Goal: Task Accomplishment & Management: Manage account settings

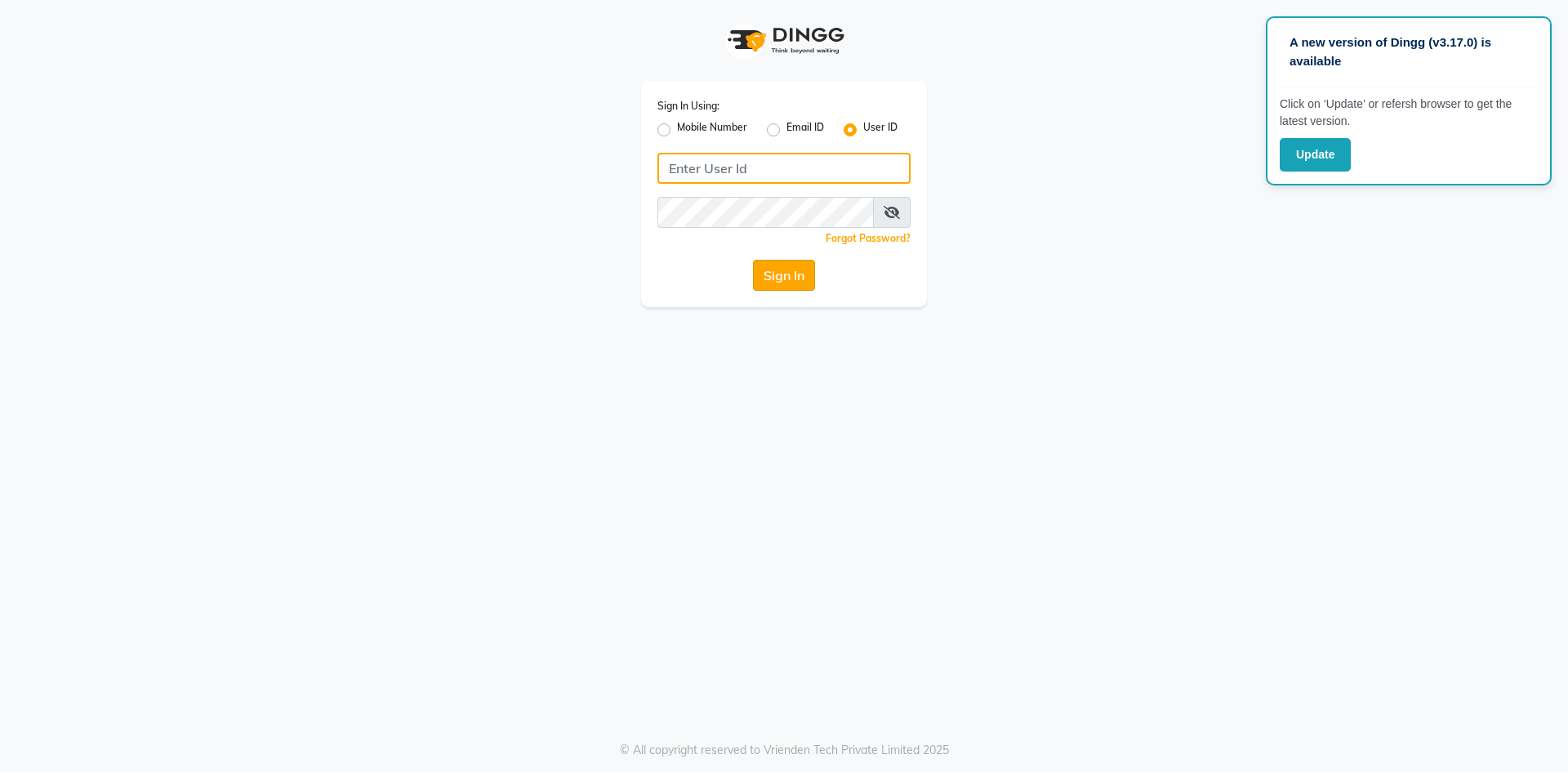
type input "zaarraa"
click at [774, 281] on button "Sign In" at bounding box center [784, 275] width 62 height 31
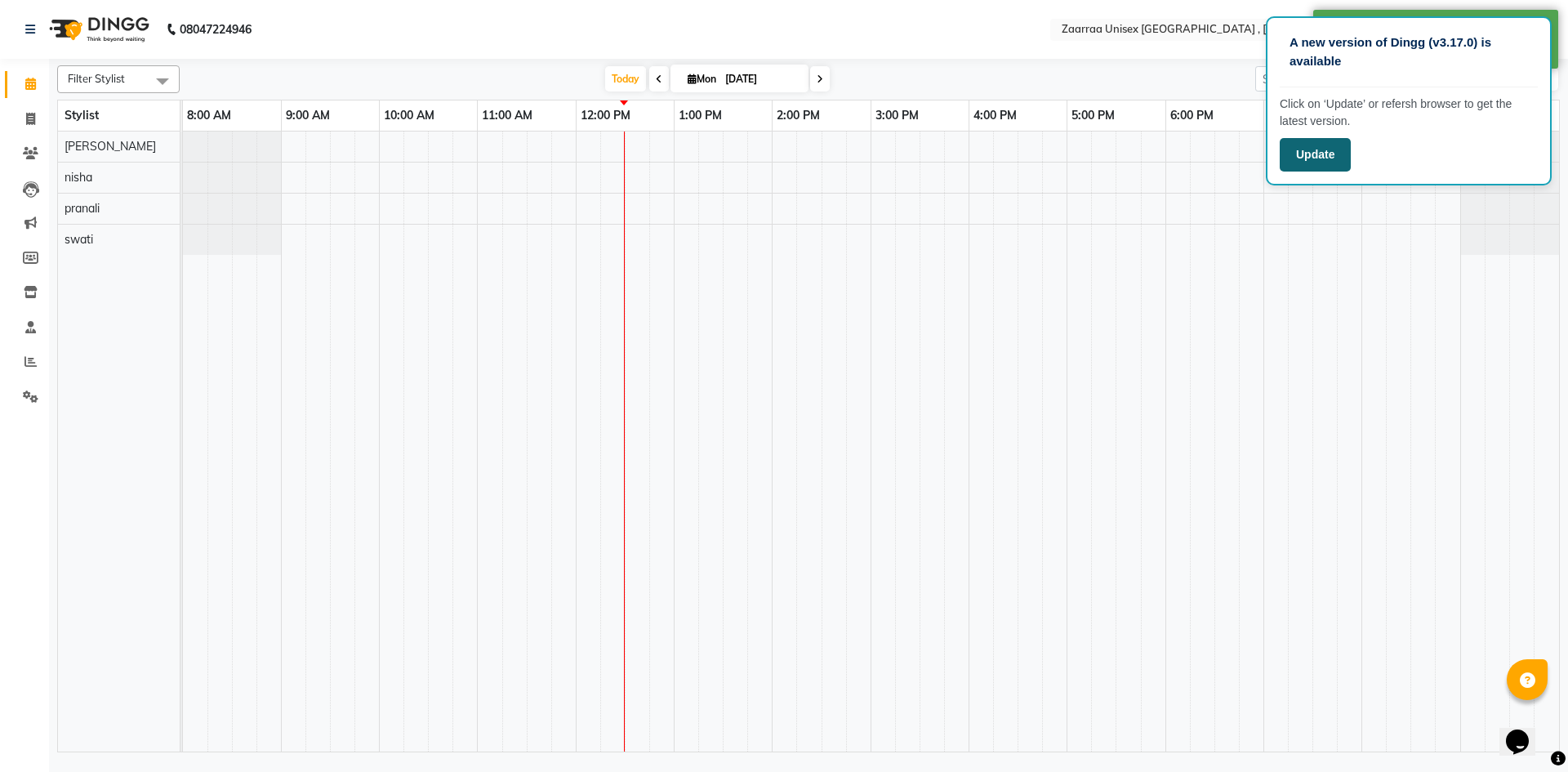
click at [1322, 158] on button "Update" at bounding box center [1315, 154] width 71 height 34
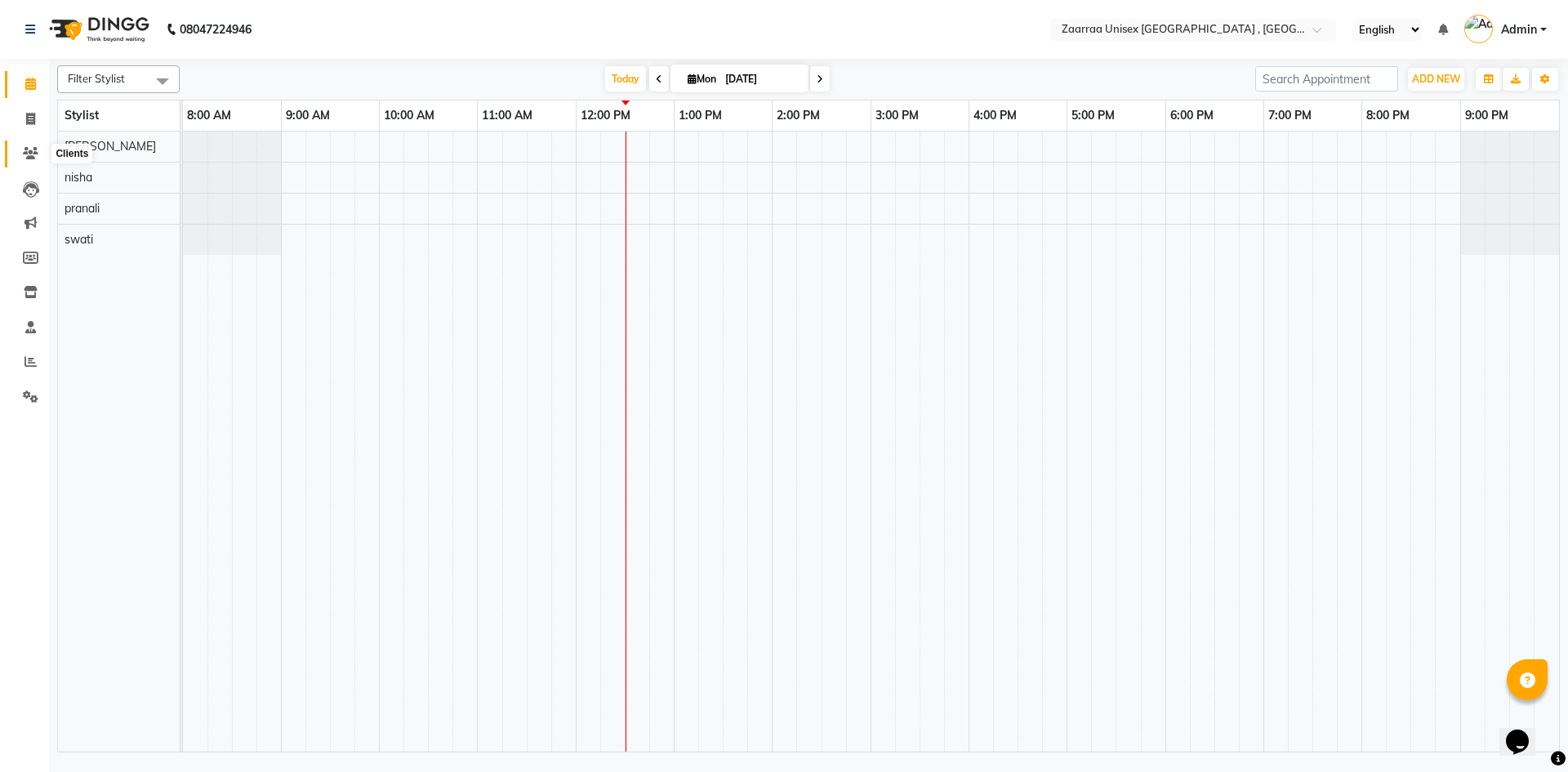
click at [30, 149] on span at bounding box center [30, 153] width 28 height 19
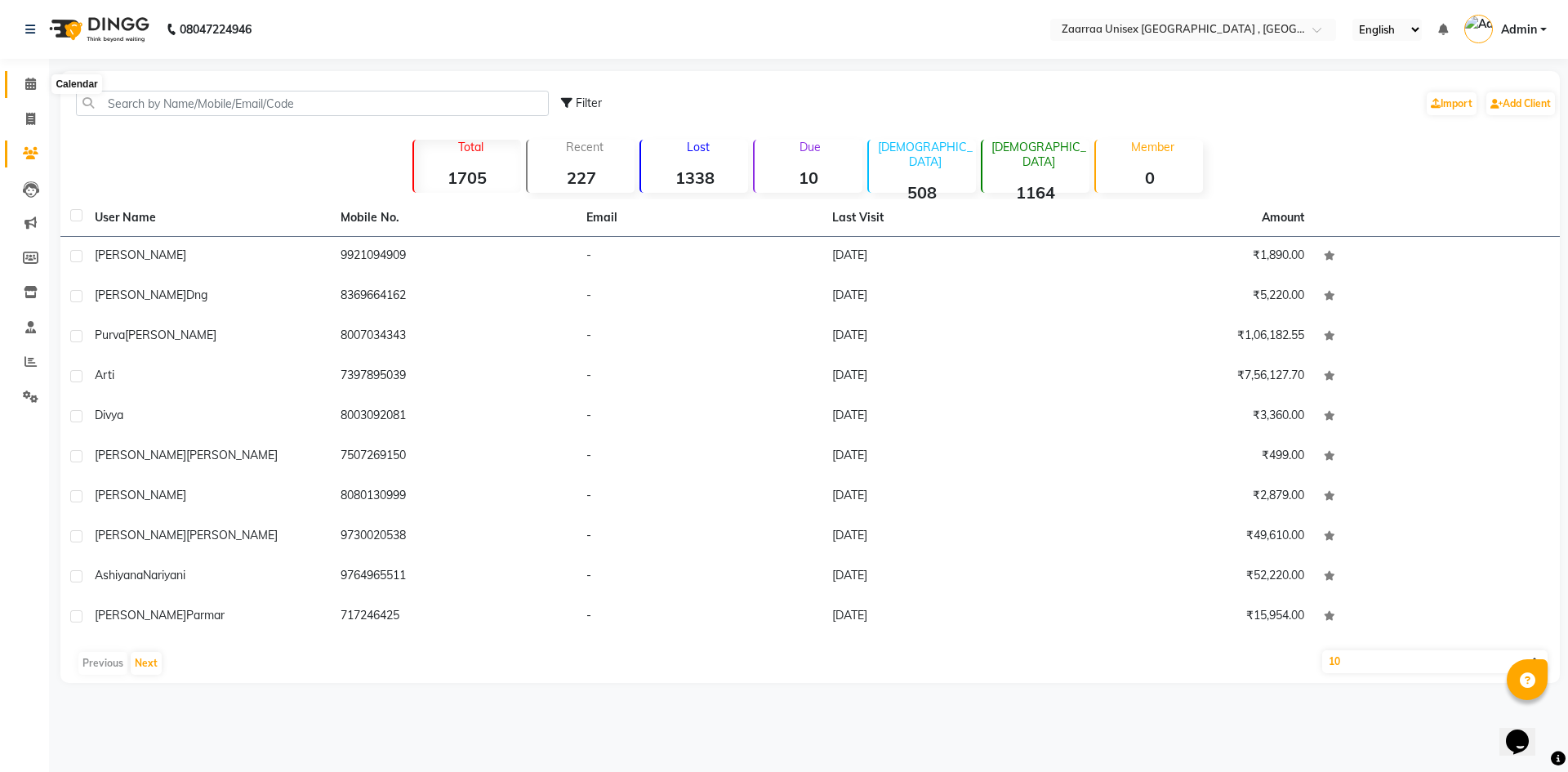
click at [28, 89] on icon at bounding box center [31, 83] width 11 height 12
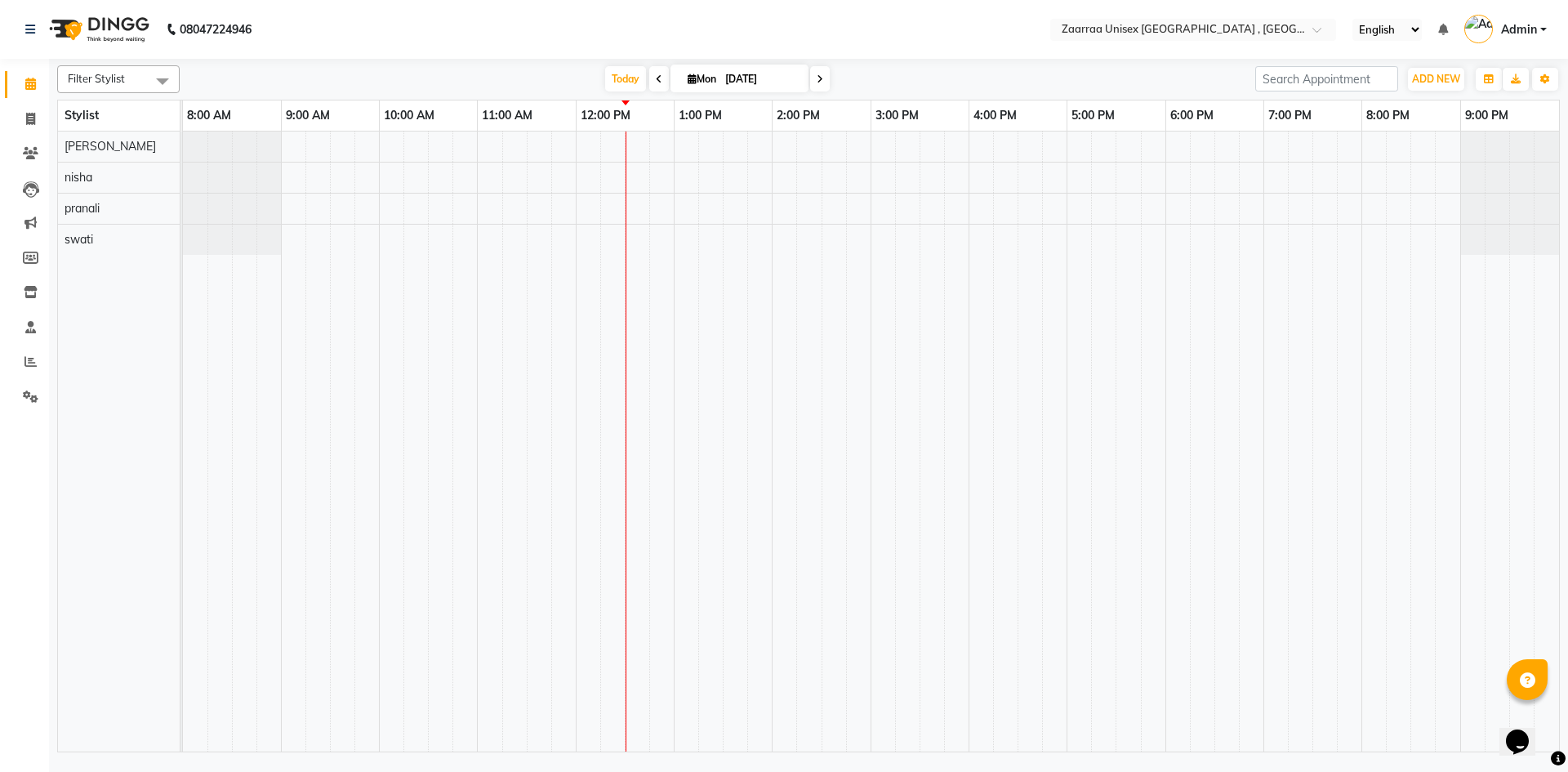
click at [135, 80] on span "Filter Stylist" at bounding box center [119, 79] width 122 height 27
click at [192, 81] on div "[DATE] [DATE]" at bounding box center [718, 79] width 1059 height 25
click at [772, 88] on input "[DATE]" at bounding box center [761, 79] width 81 height 25
select select "9"
select select "2025"
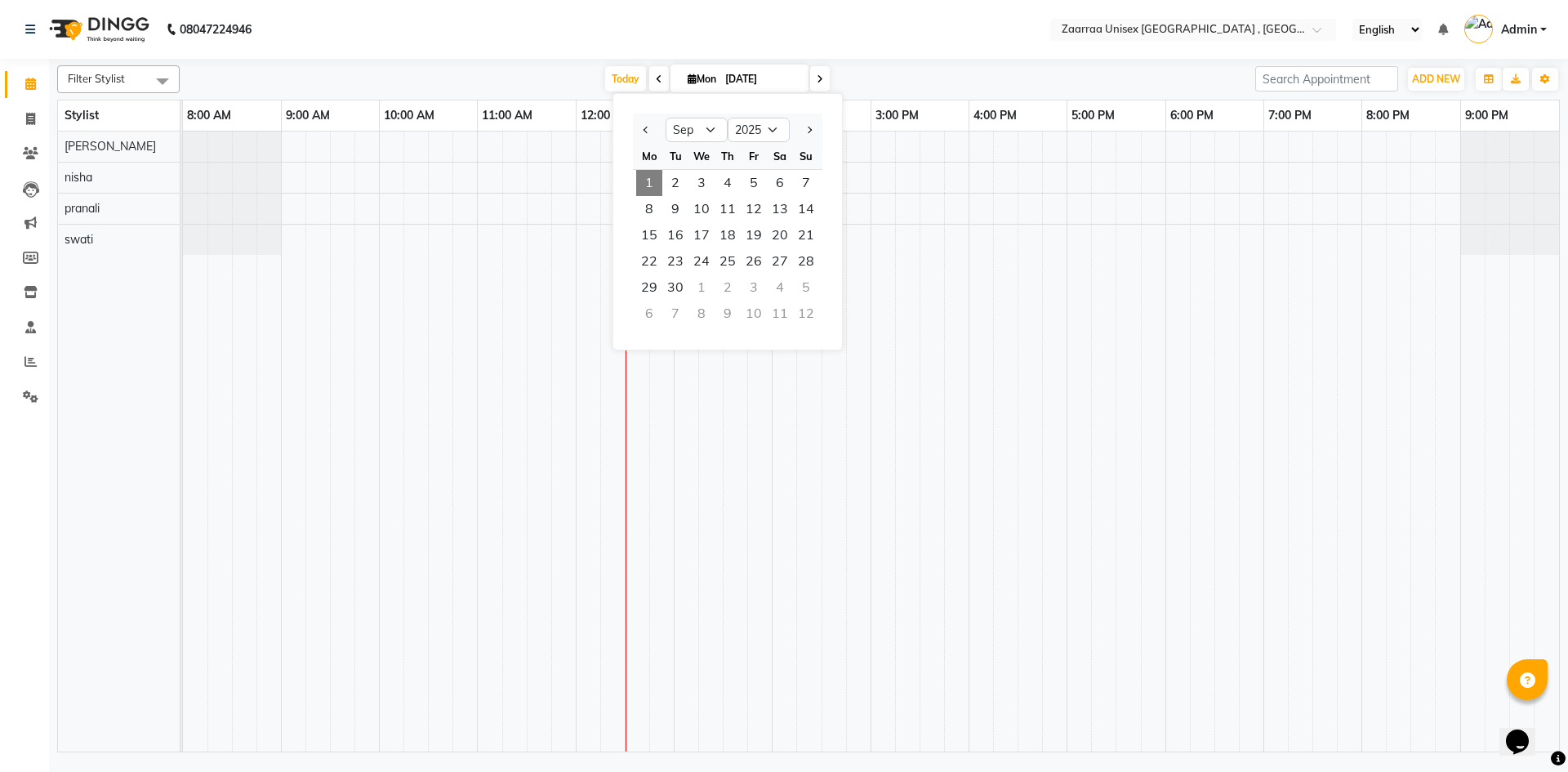
click at [815, 85] on span at bounding box center [819, 79] width 19 height 26
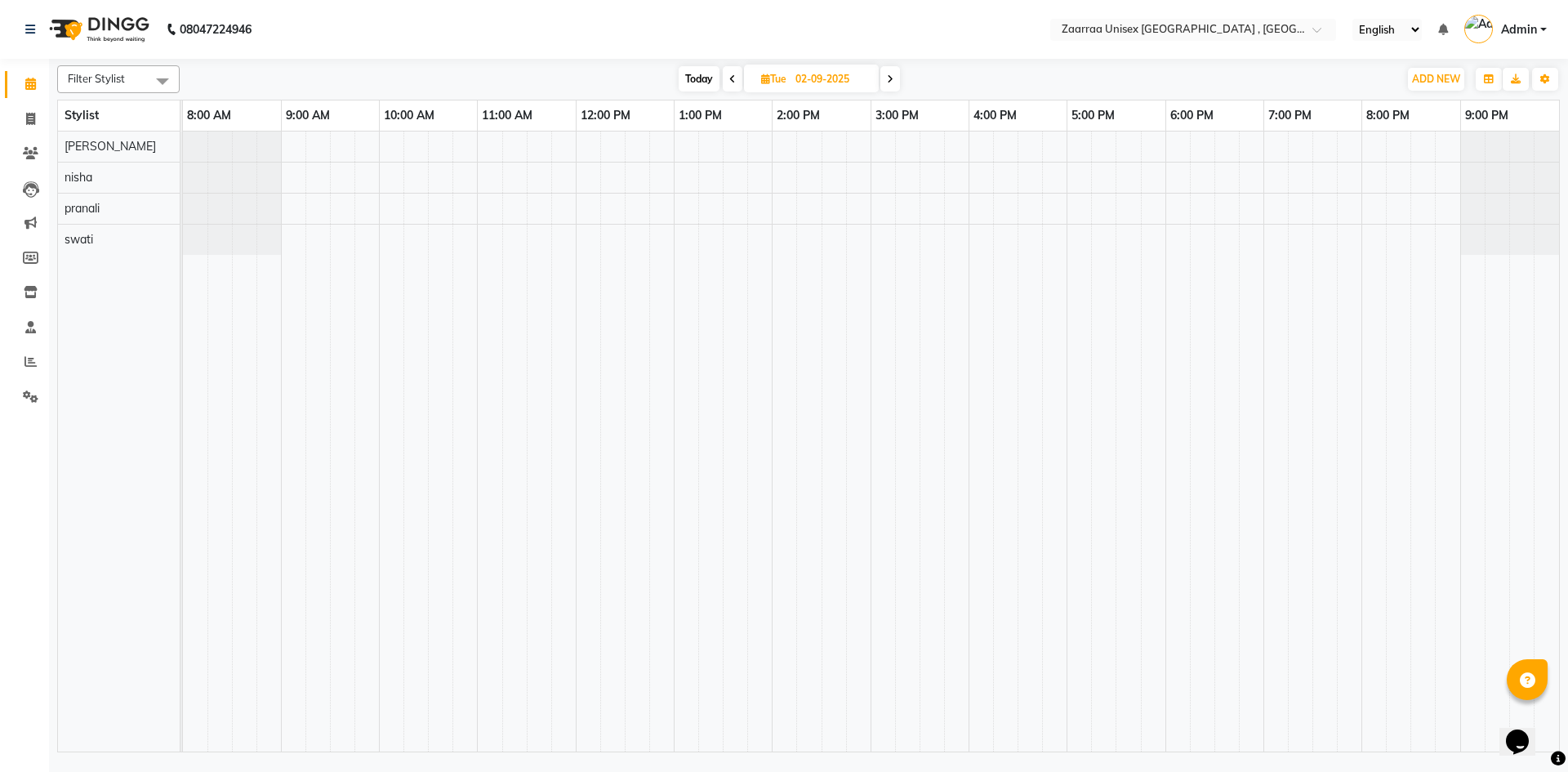
click at [706, 77] on span "Today" at bounding box center [699, 79] width 41 height 26
type input "[DATE]"
click at [628, 89] on span "Today" at bounding box center [626, 79] width 41 height 26
click at [30, 119] on icon at bounding box center [31, 118] width 9 height 12
select select "service"
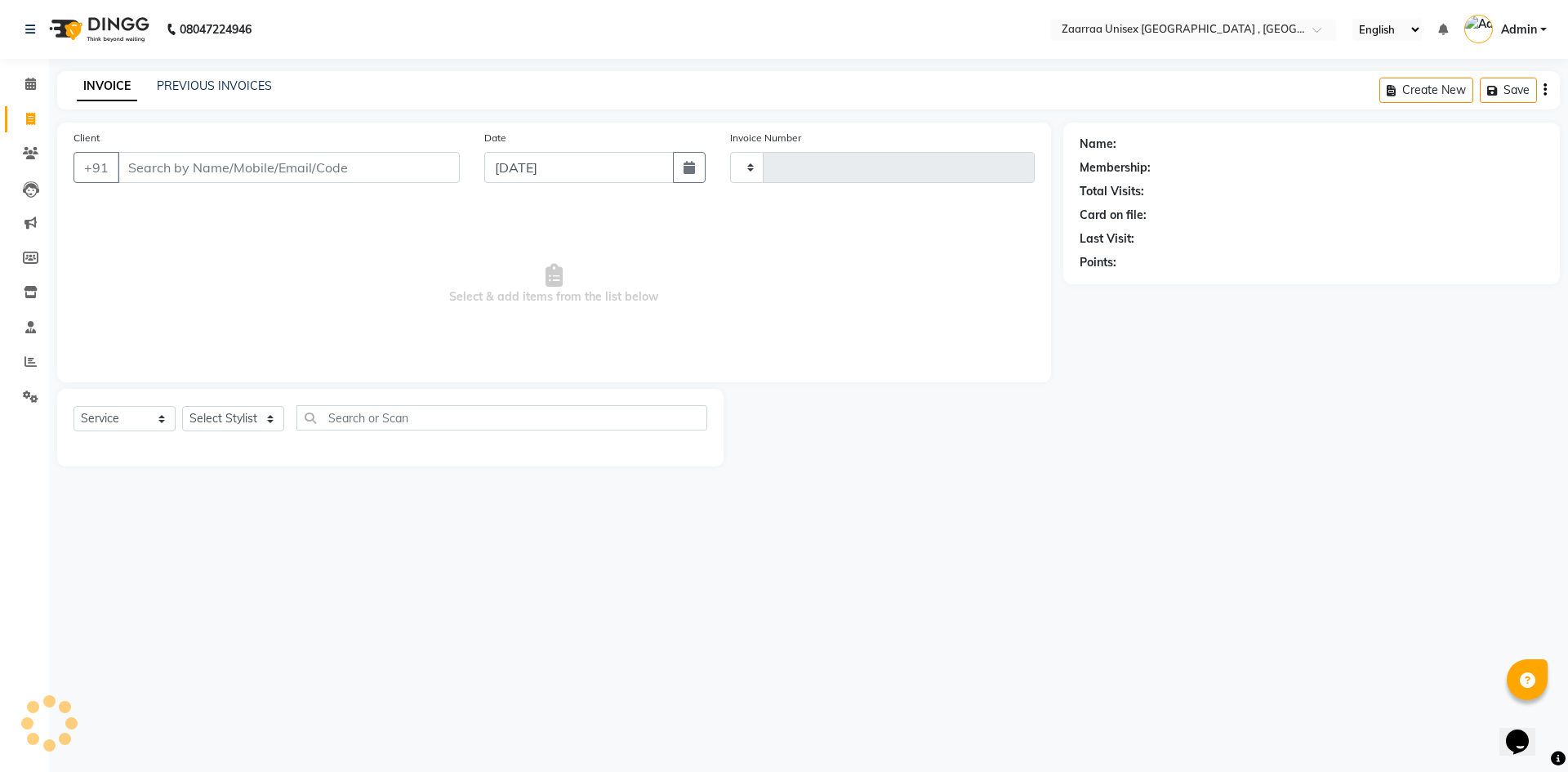
type input "0801"
select select "3828"
click at [691, 174] on icon "button" at bounding box center [689, 167] width 12 height 13
select select "9"
select select "2025"
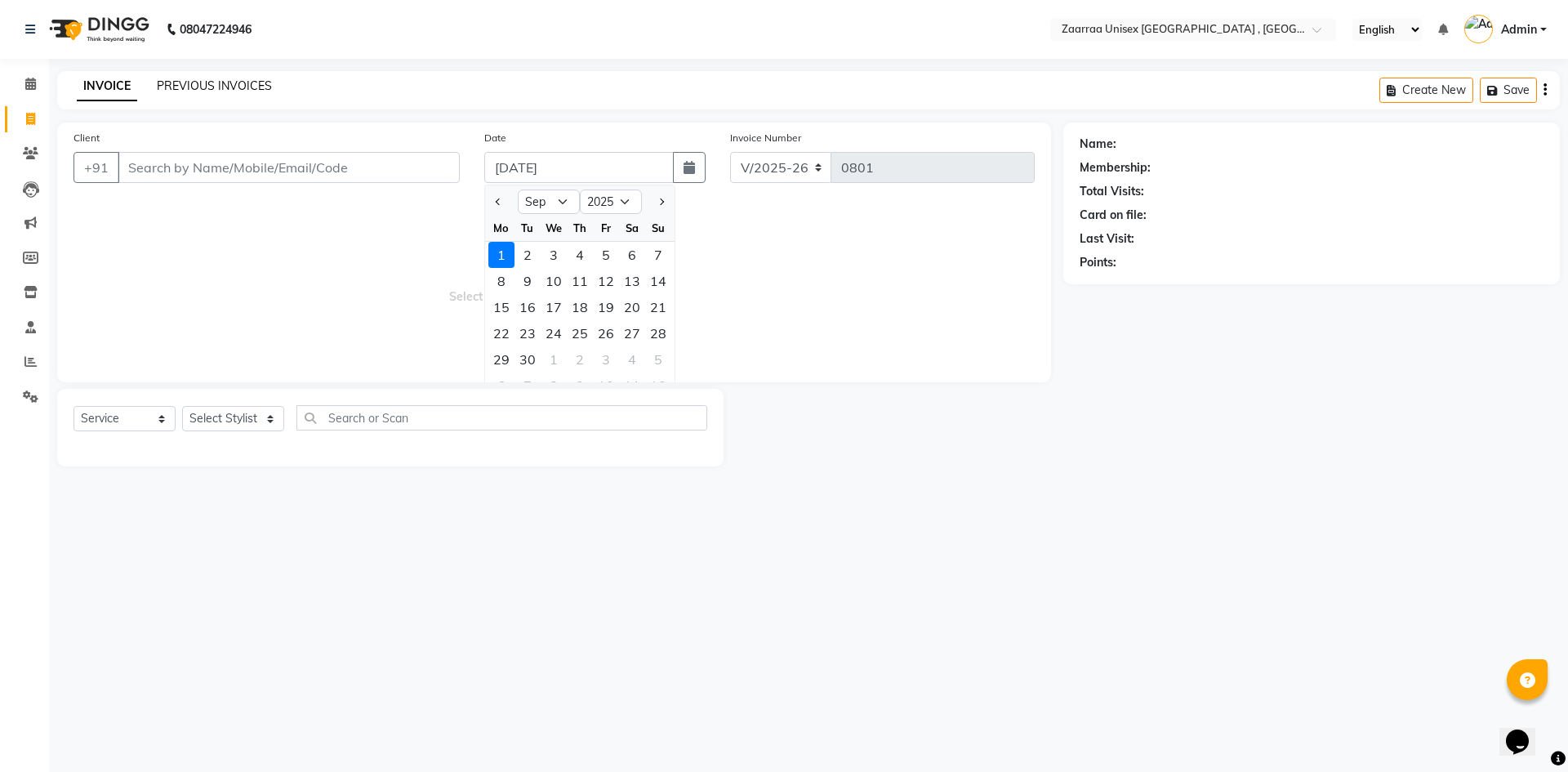
click at [224, 83] on link "PREVIOUS INVOICES" at bounding box center [215, 86] width 115 height 15
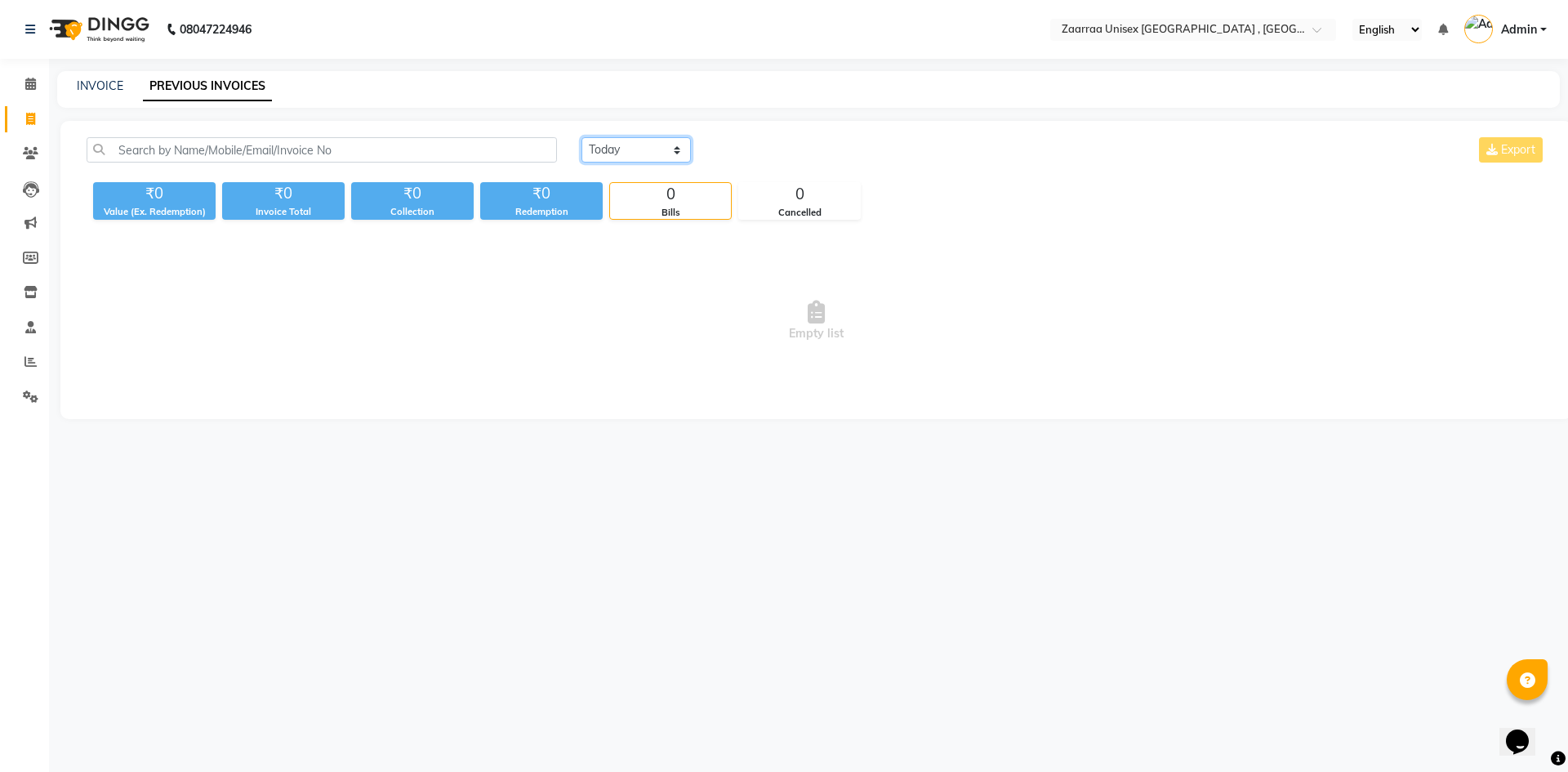
click at [646, 154] on select "[DATE] [DATE] Custom Range" at bounding box center [637, 150] width 110 height 26
select select "range"
click at [582, 137] on select "[DATE] [DATE] Custom Range" at bounding box center [637, 150] width 110 height 26
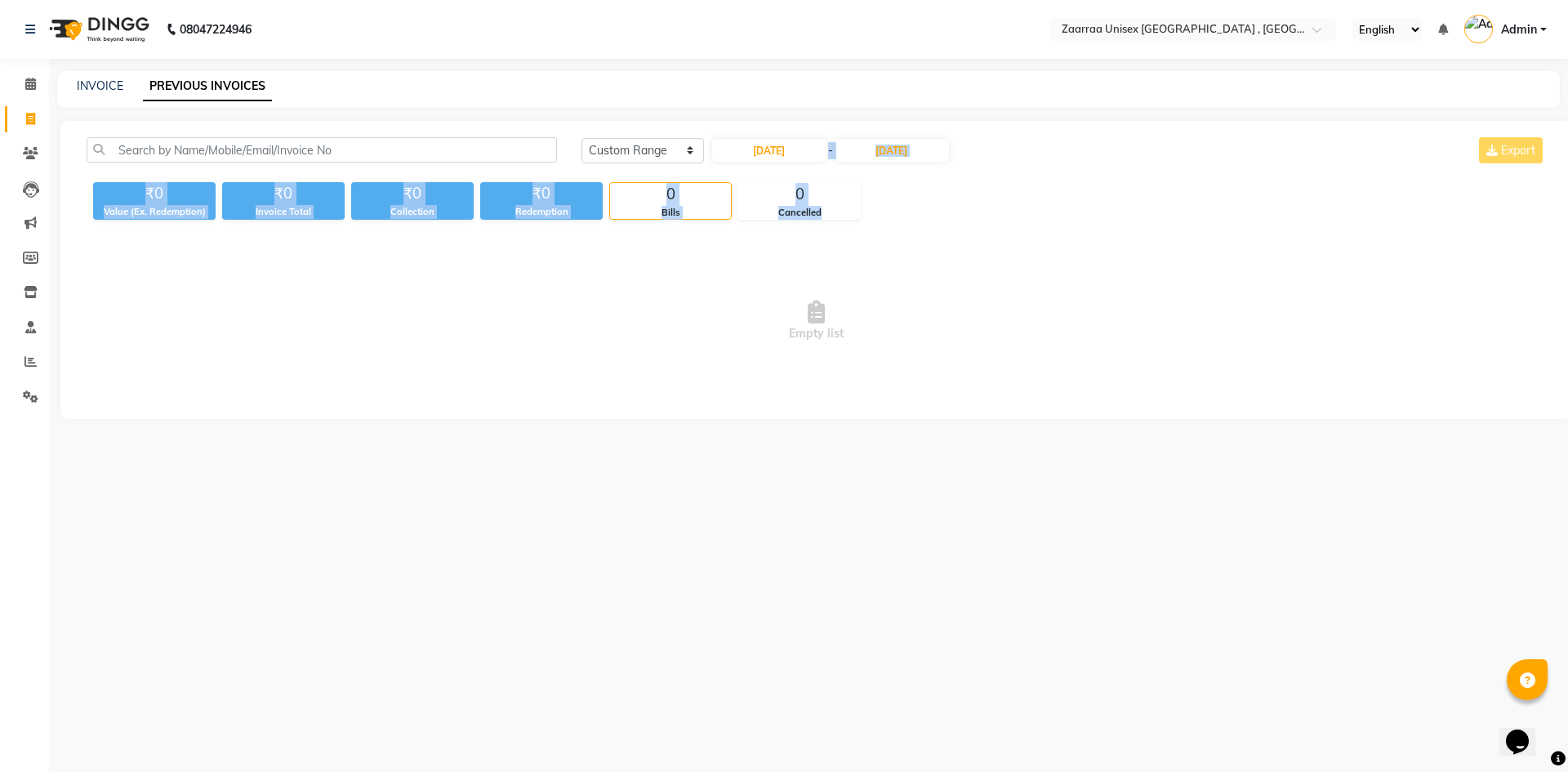
click at [1220, 325] on div "[DATE] [DATE] Custom Range [DATE] - [DATE] Export ₹0 Value (Ex. Redemption) ₹0 …" at bounding box center [816, 270] width 1511 height 298
click at [516, 345] on span "Empty list" at bounding box center [816, 321] width 1459 height 164
click at [625, 323] on span "Empty list" at bounding box center [816, 321] width 1459 height 164
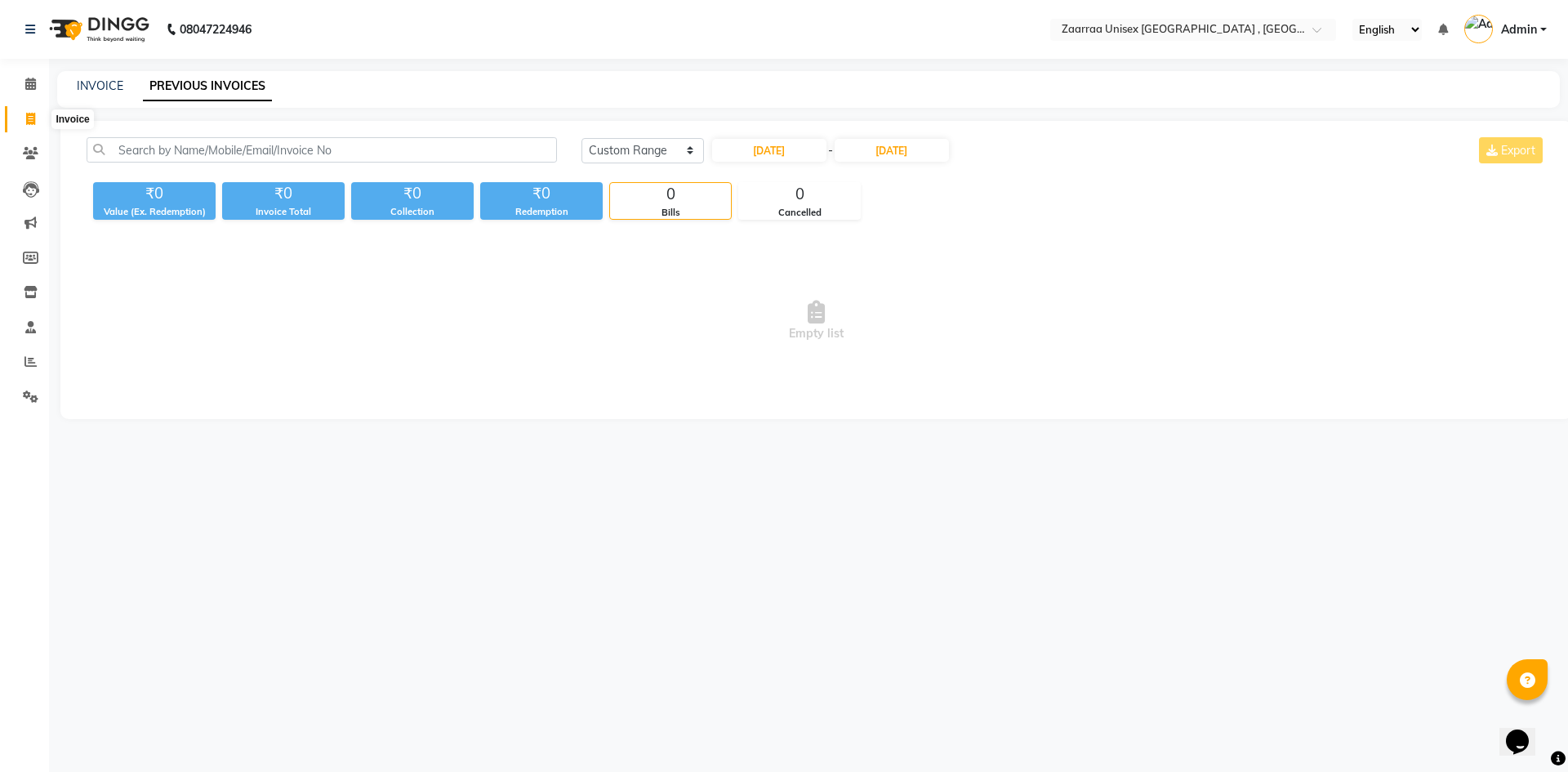
click at [32, 120] on icon at bounding box center [31, 118] width 9 height 12
select select "service"
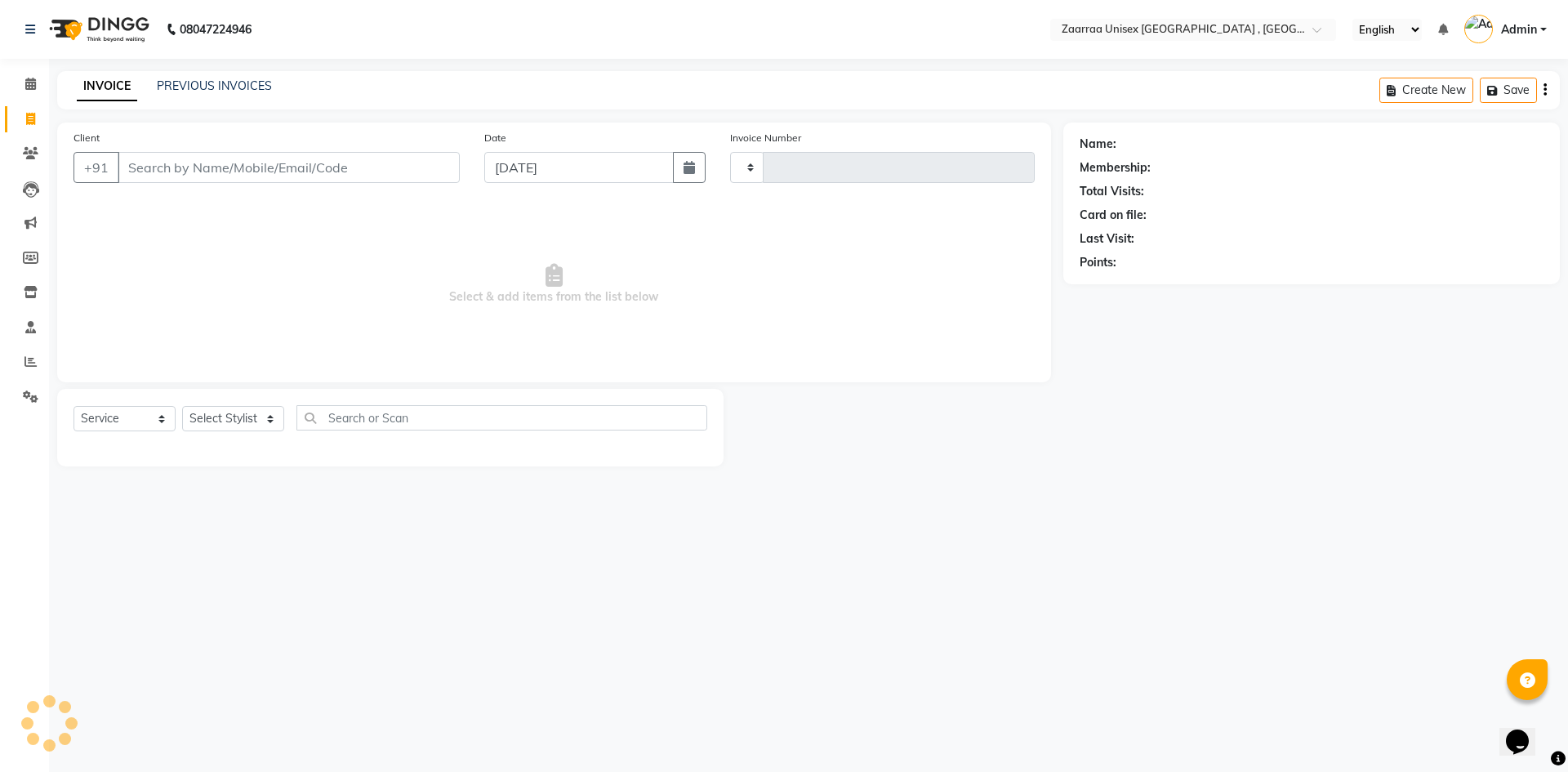
type input "0801"
select select "3828"
click at [282, 167] on input "Client" at bounding box center [289, 167] width 342 height 31
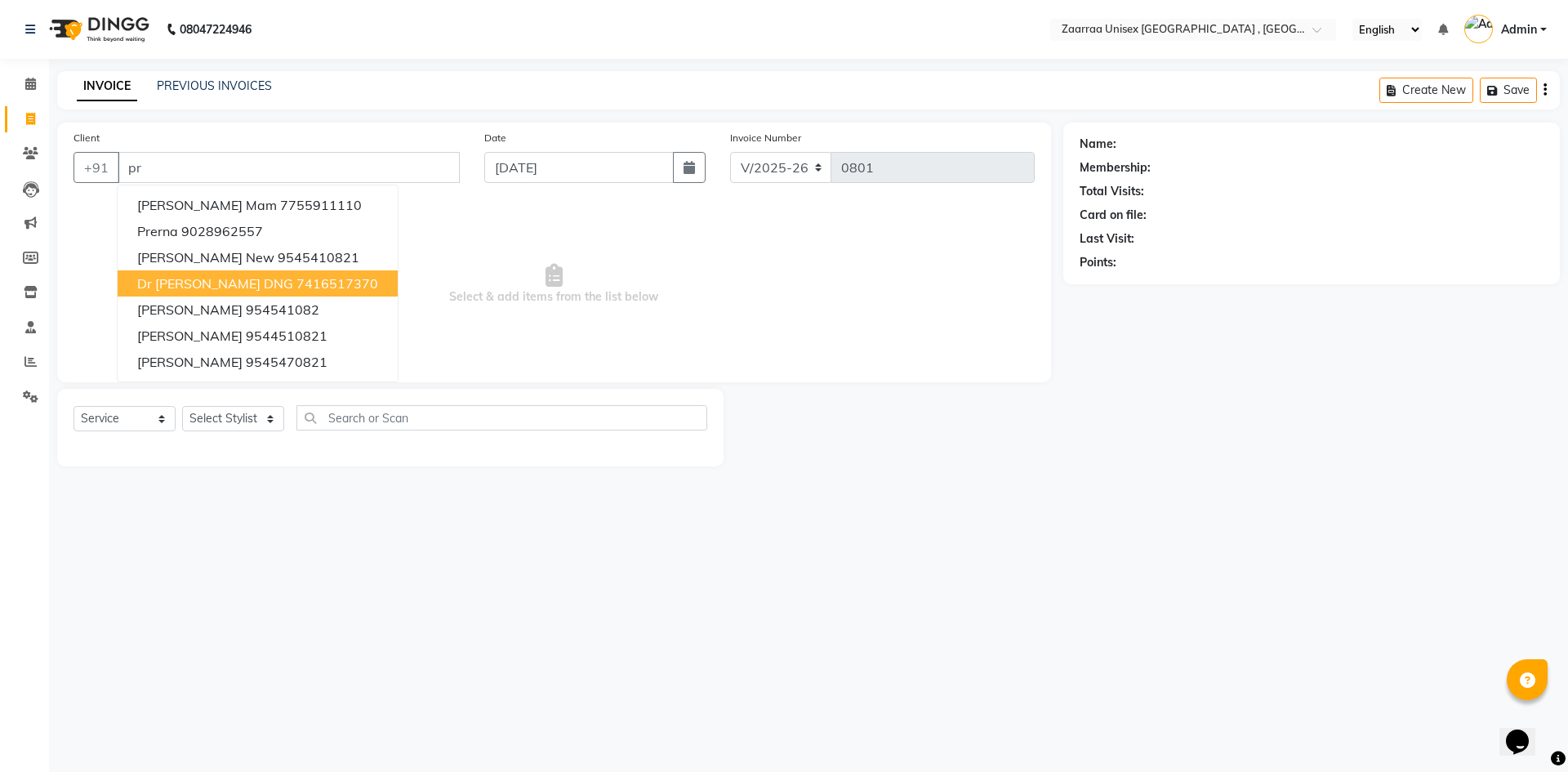
type input "p"
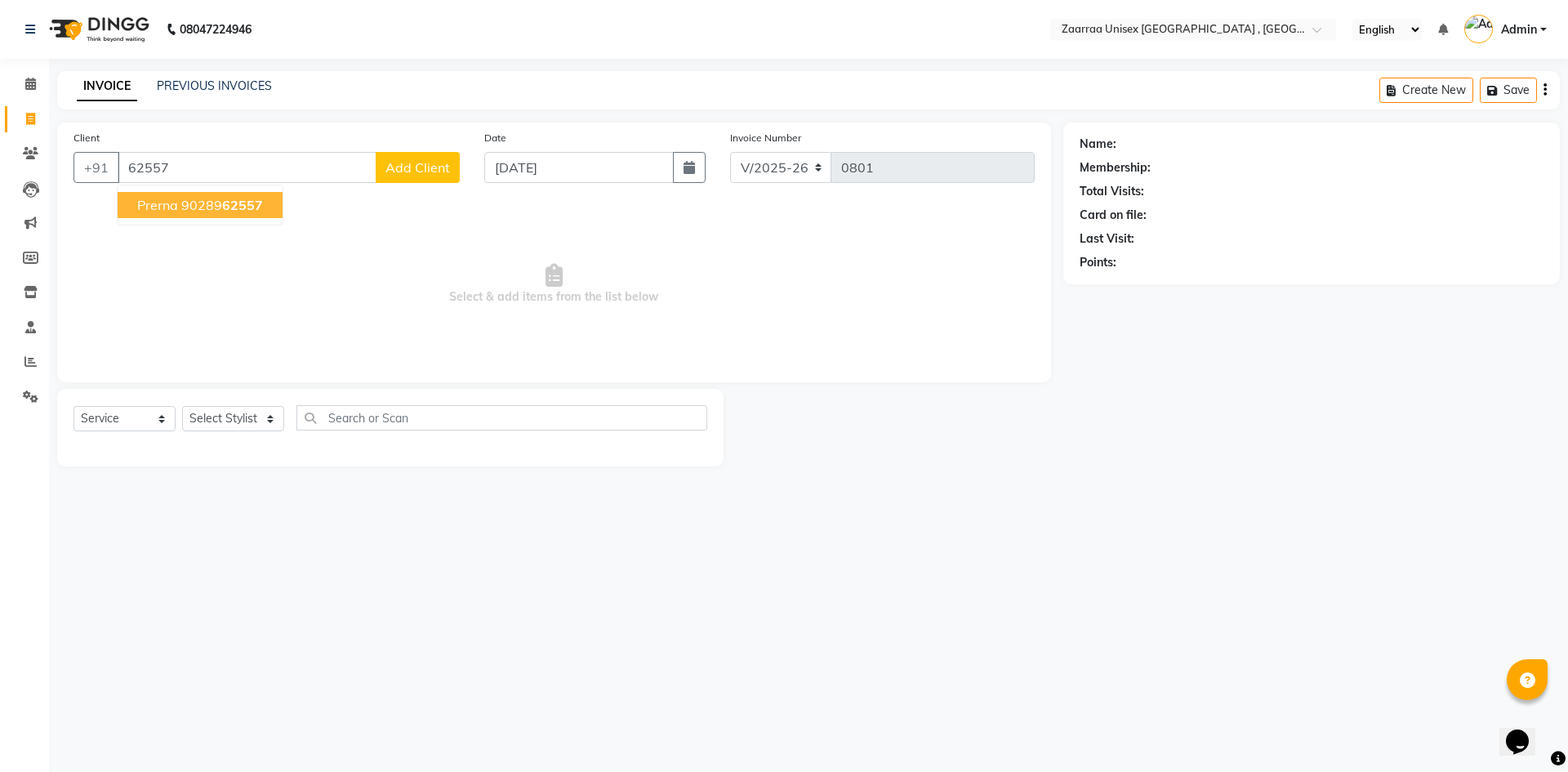
click at [213, 211] on ngb-highlight "90289 62557" at bounding box center [221, 205] width 81 height 16
type input "9028962557"
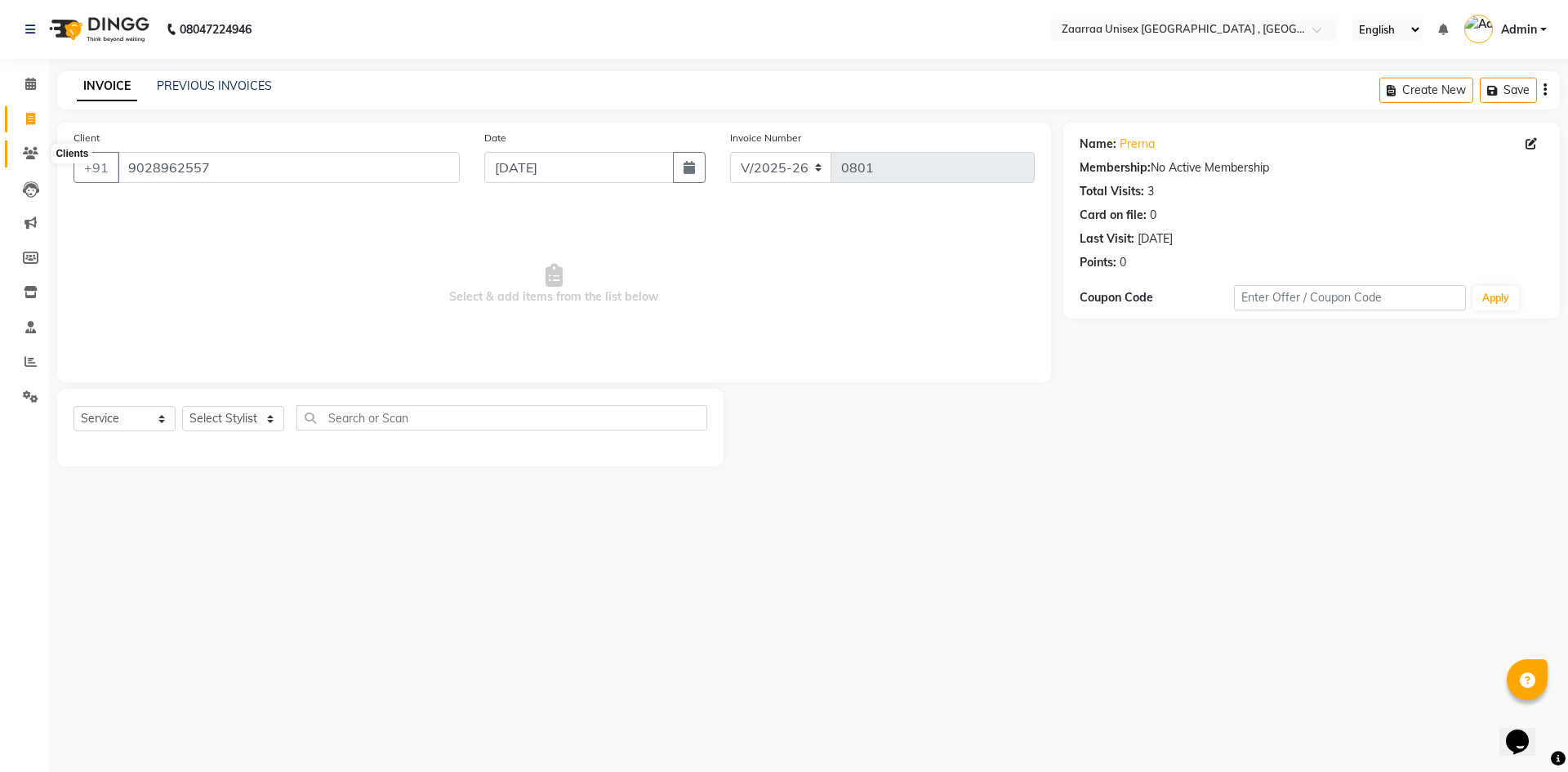
click at [28, 153] on icon at bounding box center [30, 153] width 16 height 12
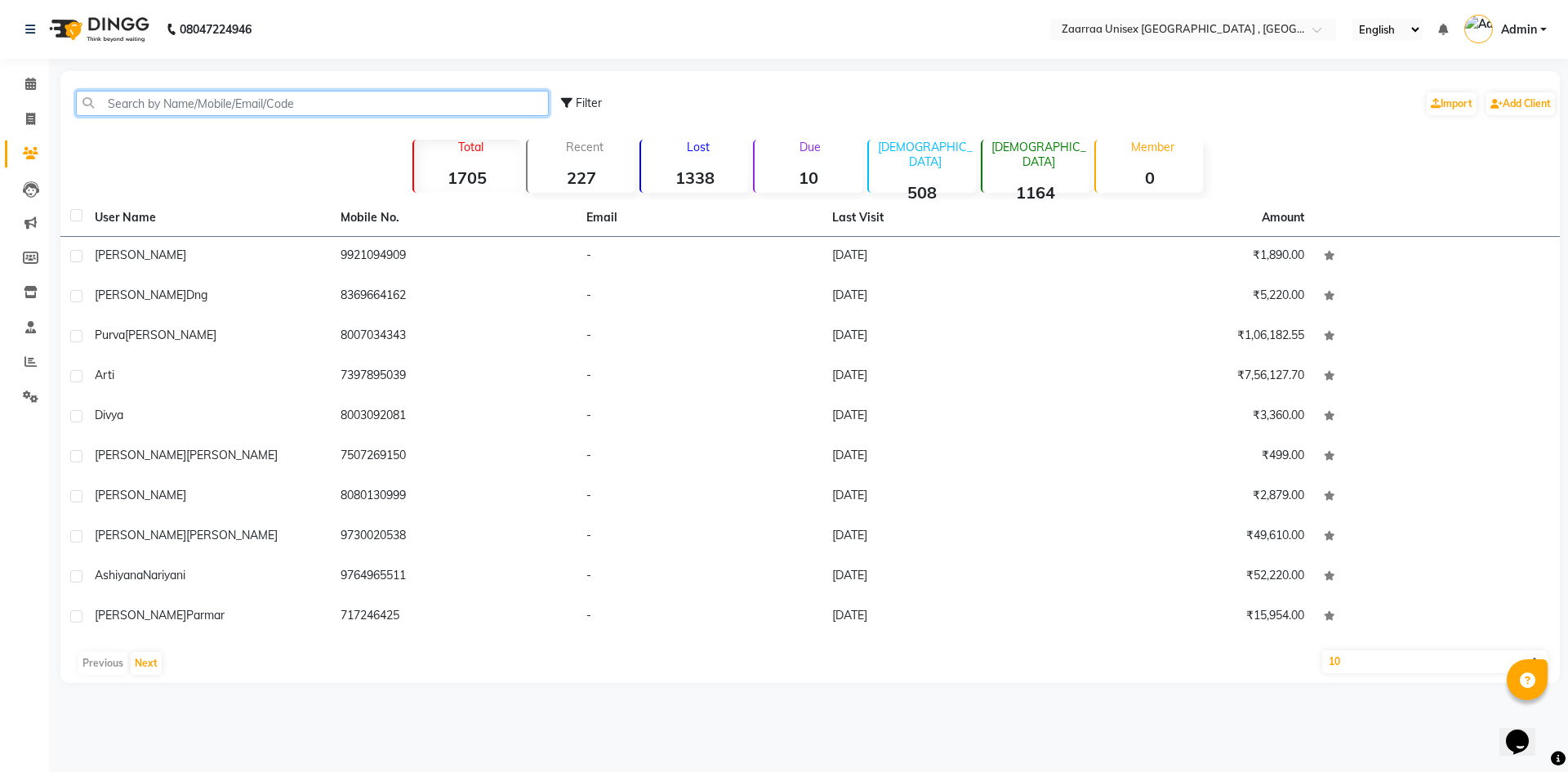
click at [183, 101] on input "text" at bounding box center [312, 103] width 473 height 26
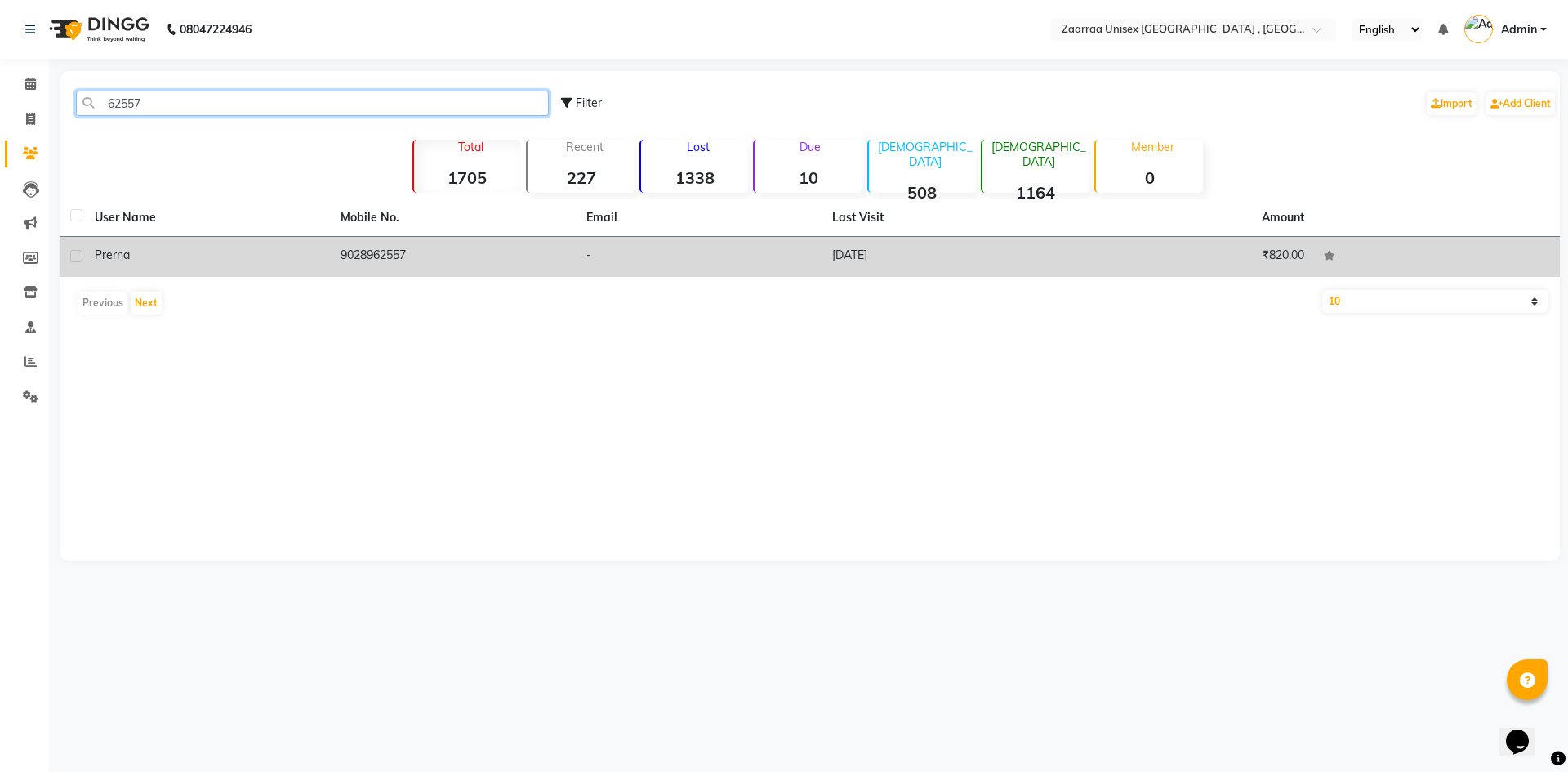
type input "62557"
click at [397, 260] on td "9028962557" at bounding box center [453, 257] width 246 height 40
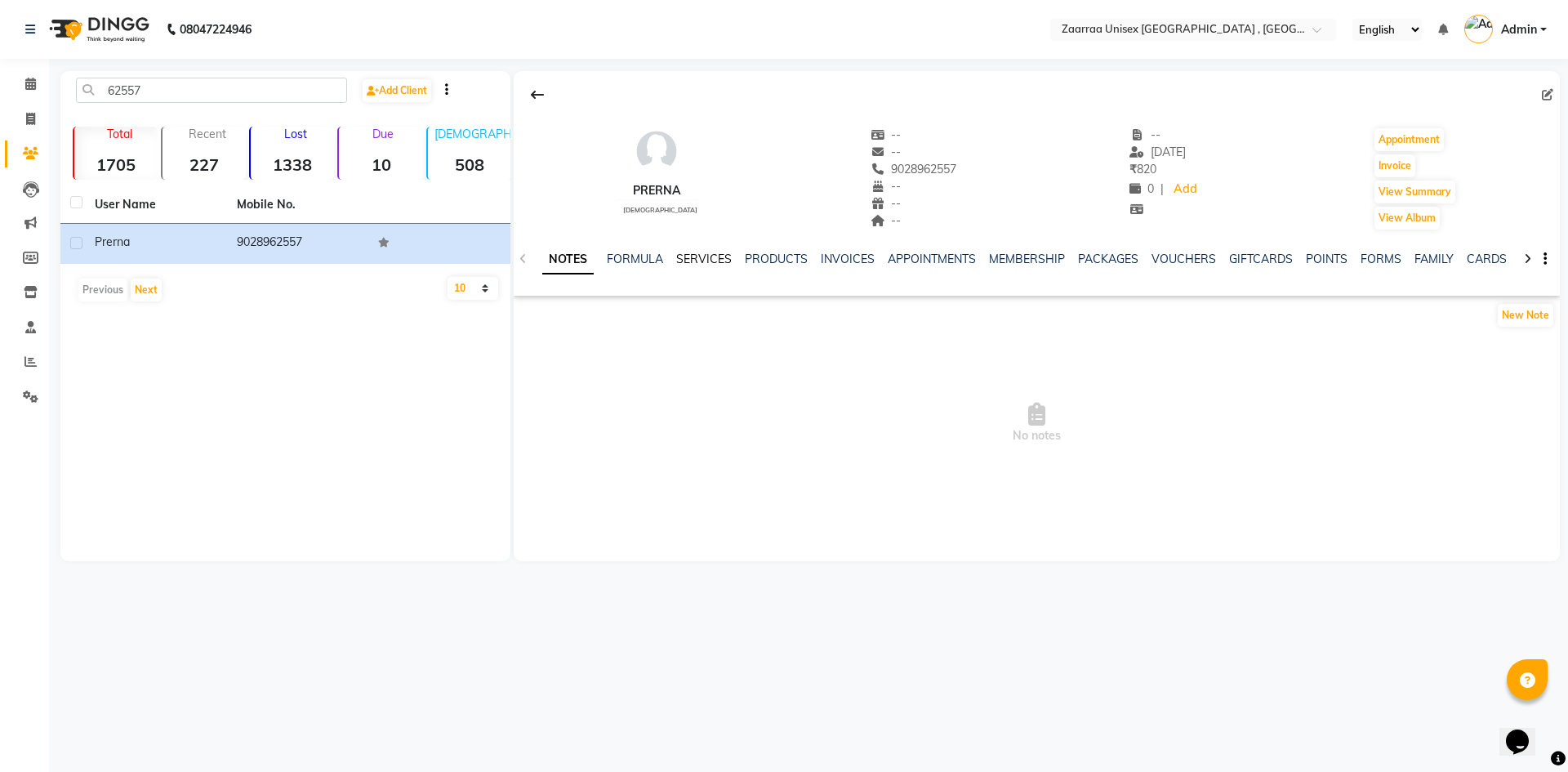
click at [704, 259] on link "SERVICES" at bounding box center [703, 259] width 56 height 15
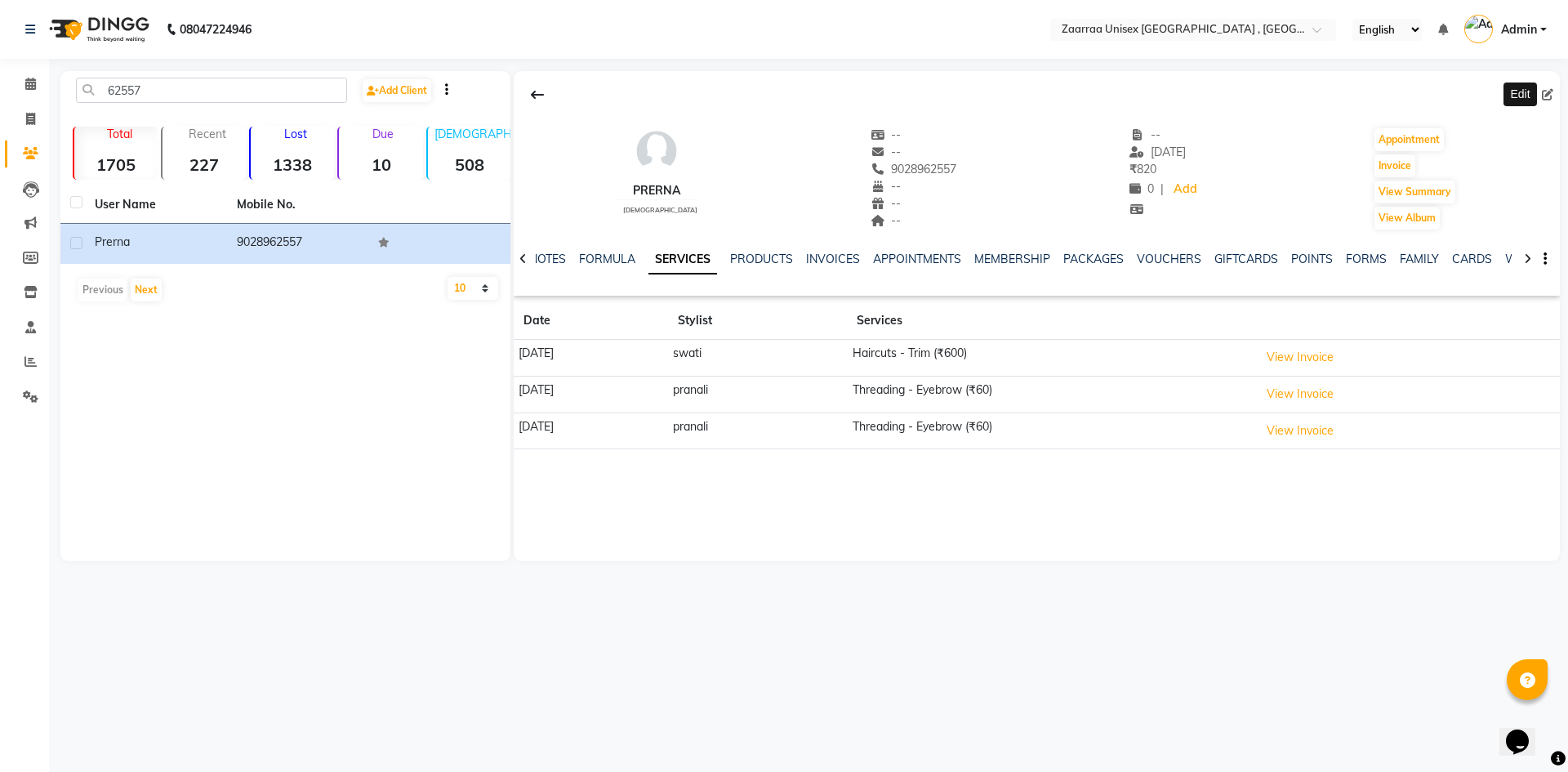
click at [1546, 94] on icon at bounding box center [1547, 94] width 12 height 12
select select "[DEMOGRAPHIC_DATA]"
select select
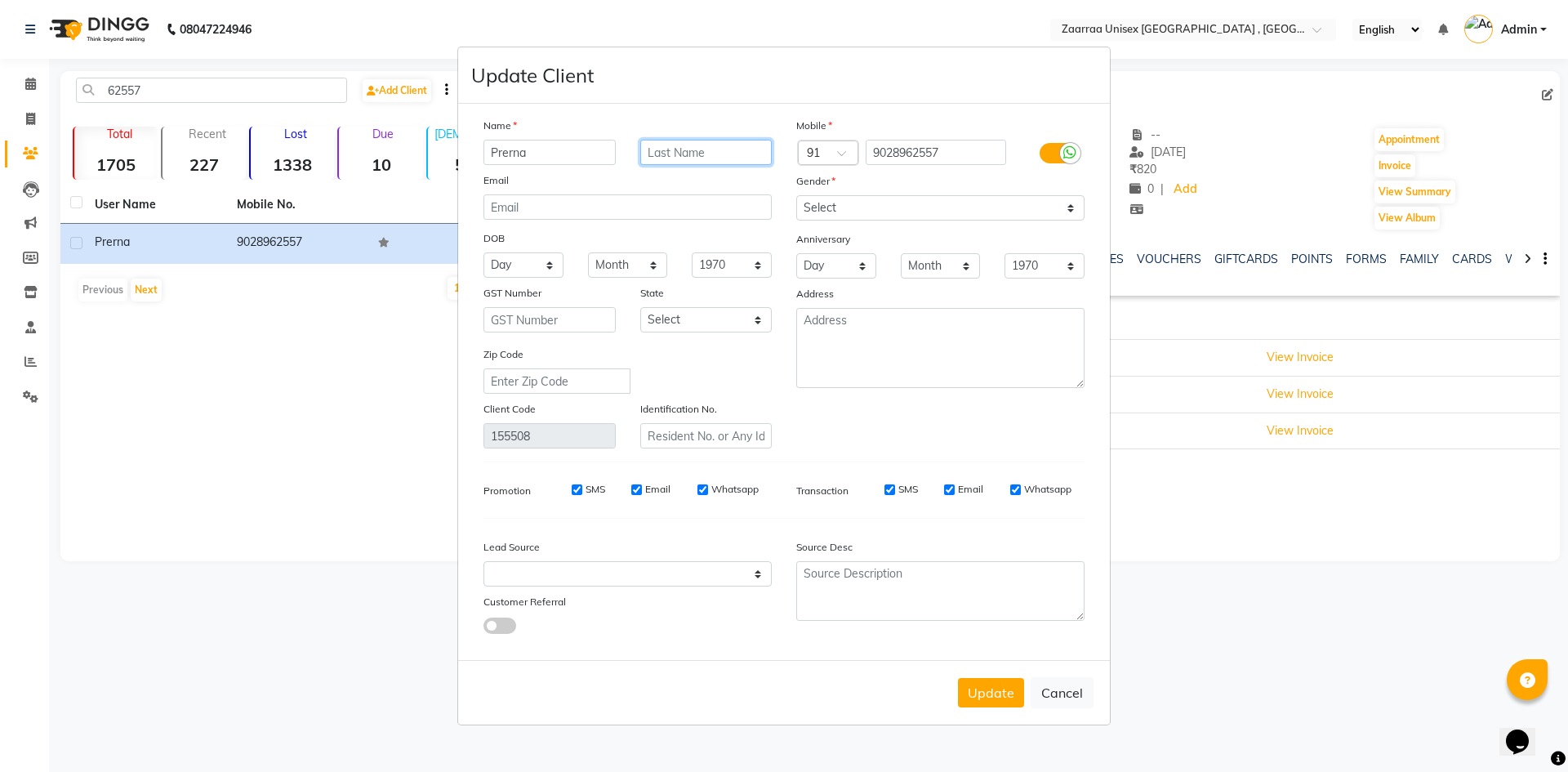
click at [709, 153] on input "text" at bounding box center [706, 153] width 132 height 26
type input "sirke"
click at [984, 691] on button "Update" at bounding box center [991, 693] width 66 height 29
select select
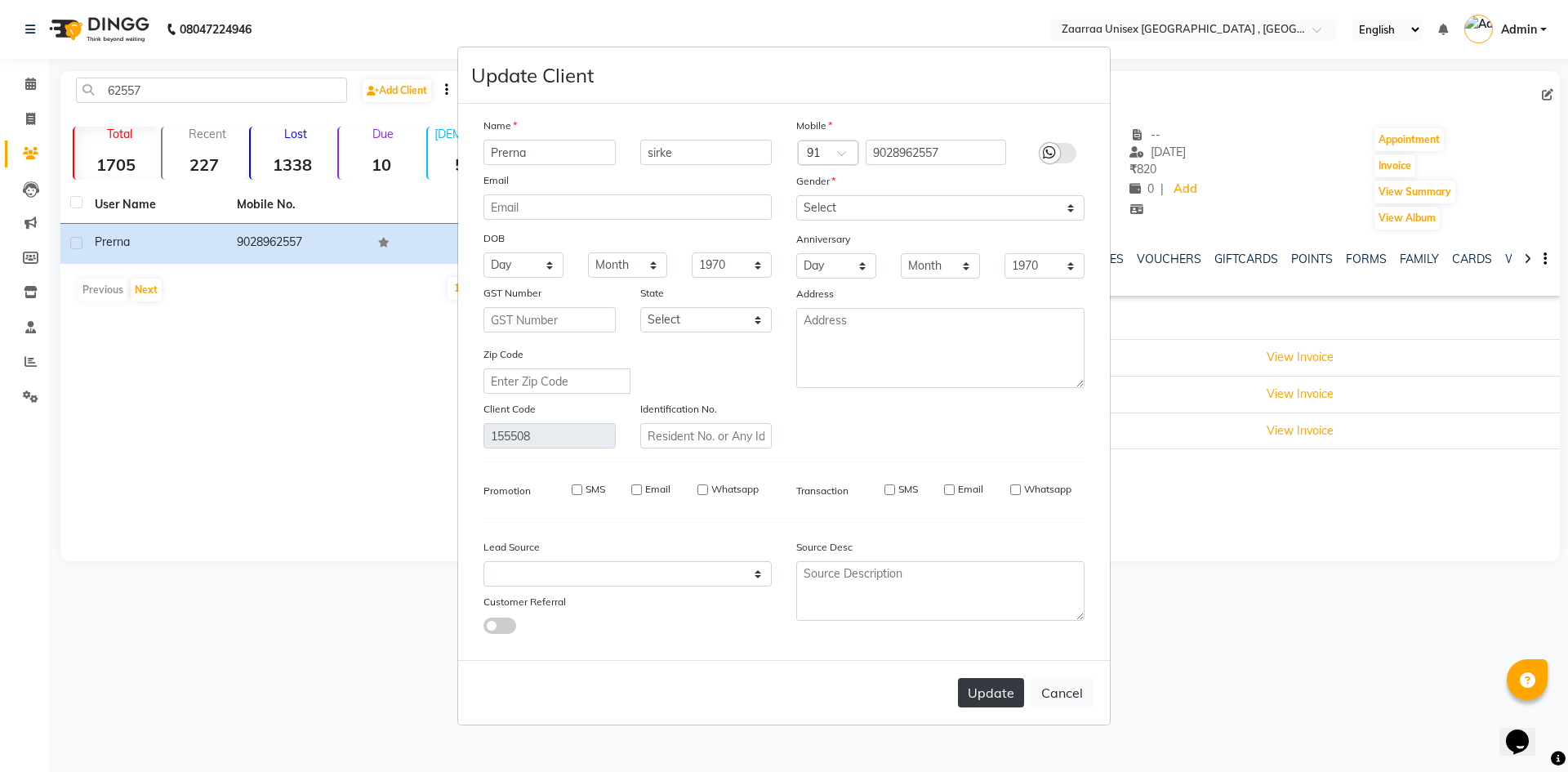
select select
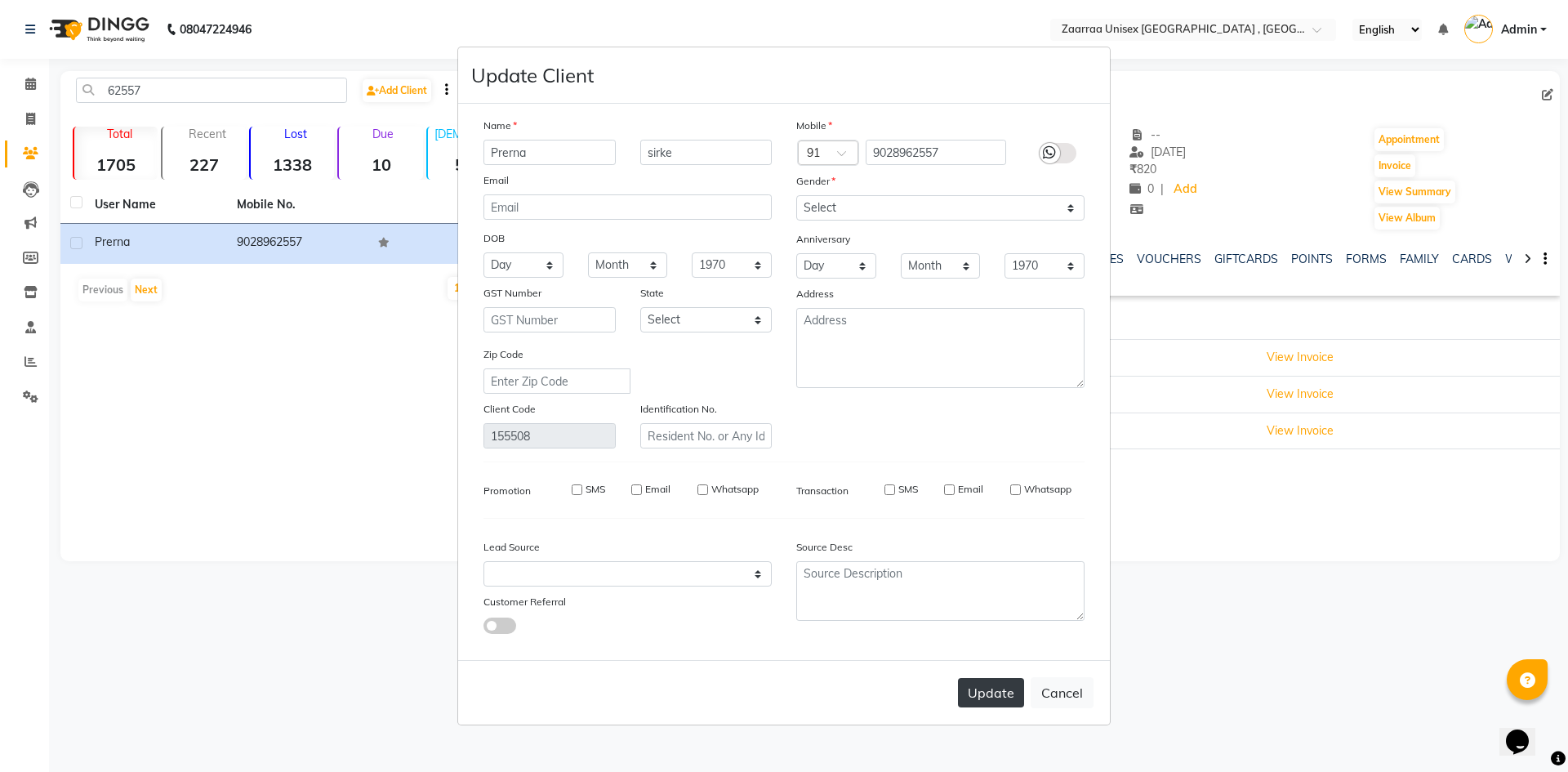
checkbox input "false"
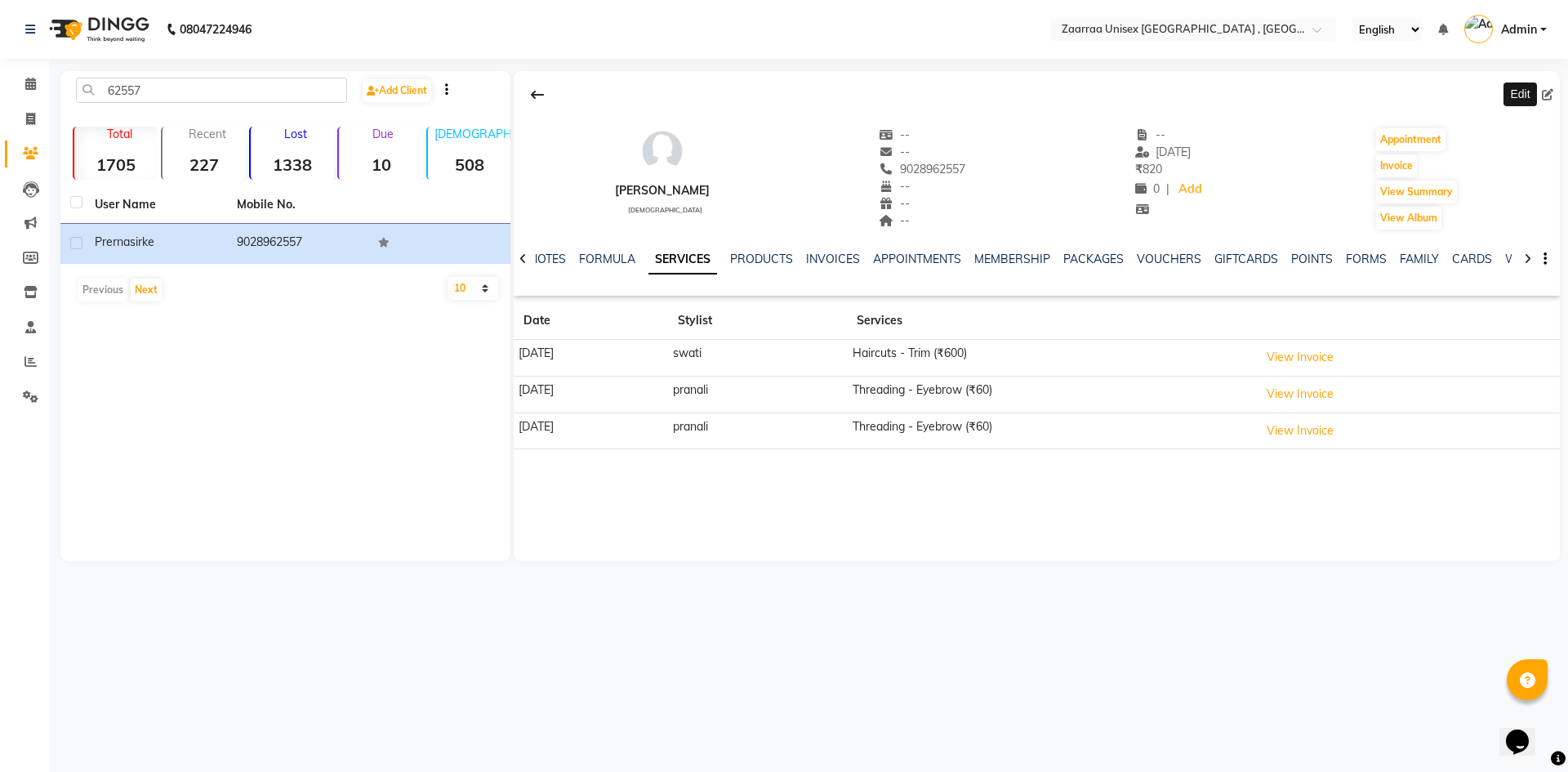
click at [1546, 92] on icon at bounding box center [1547, 94] width 12 height 12
select select "[DEMOGRAPHIC_DATA]"
select select
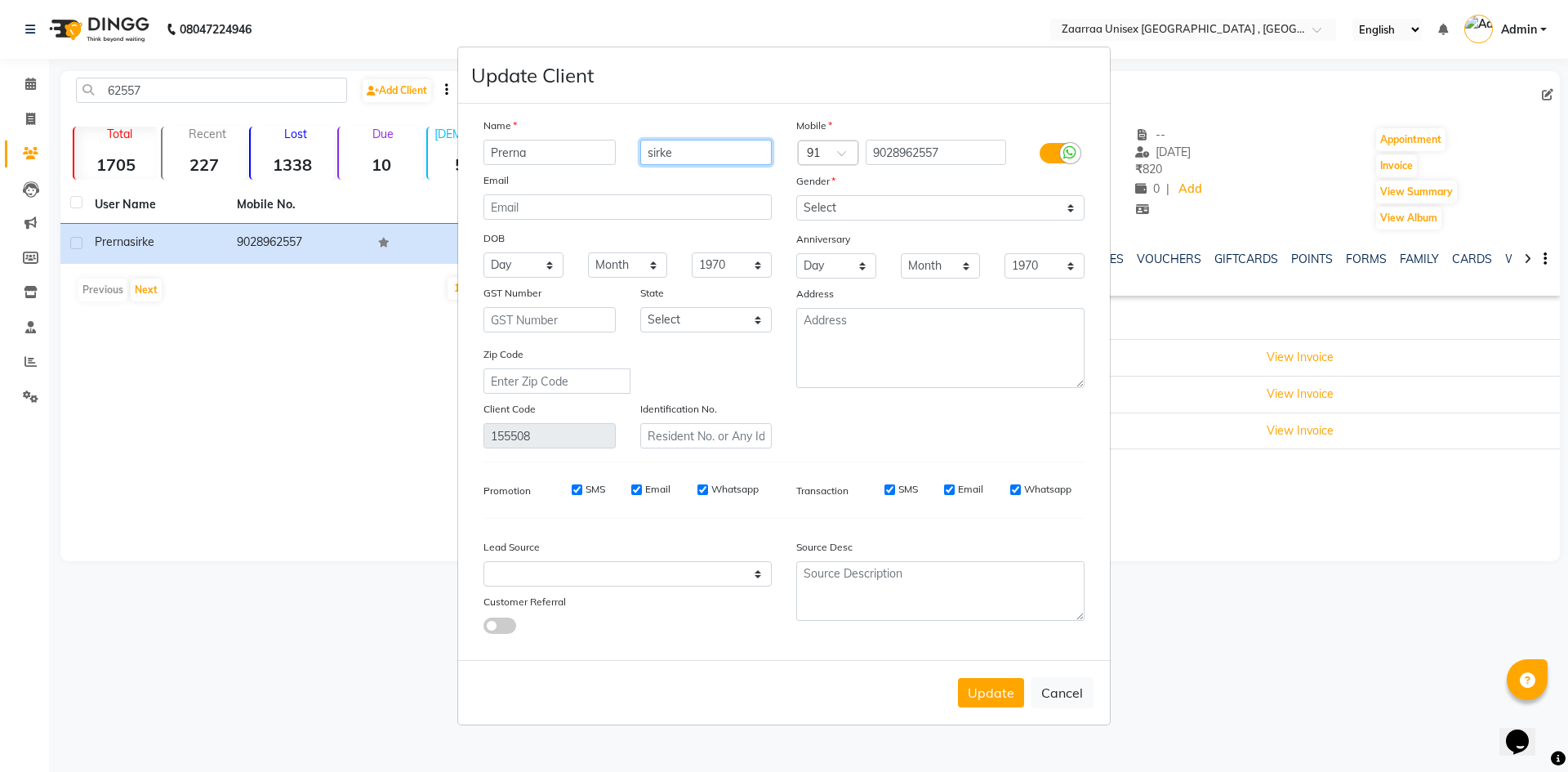
click at [650, 157] on input "sirke" at bounding box center [706, 153] width 132 height 26
type input "[PERSON_NAME]"
click at [1005, 694] on button "Update" at bounding box center [991, 693] width 66 height 29
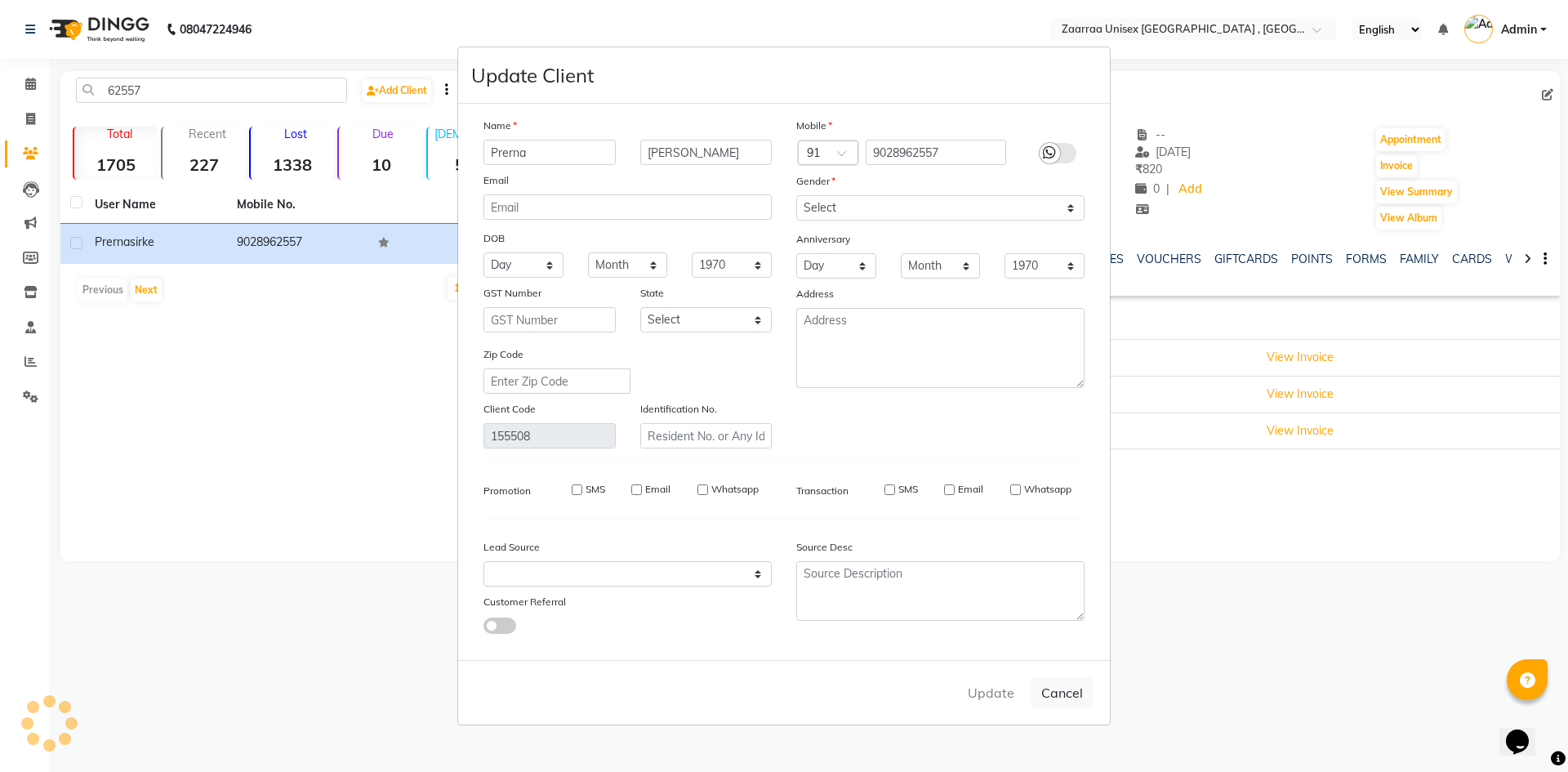
select select
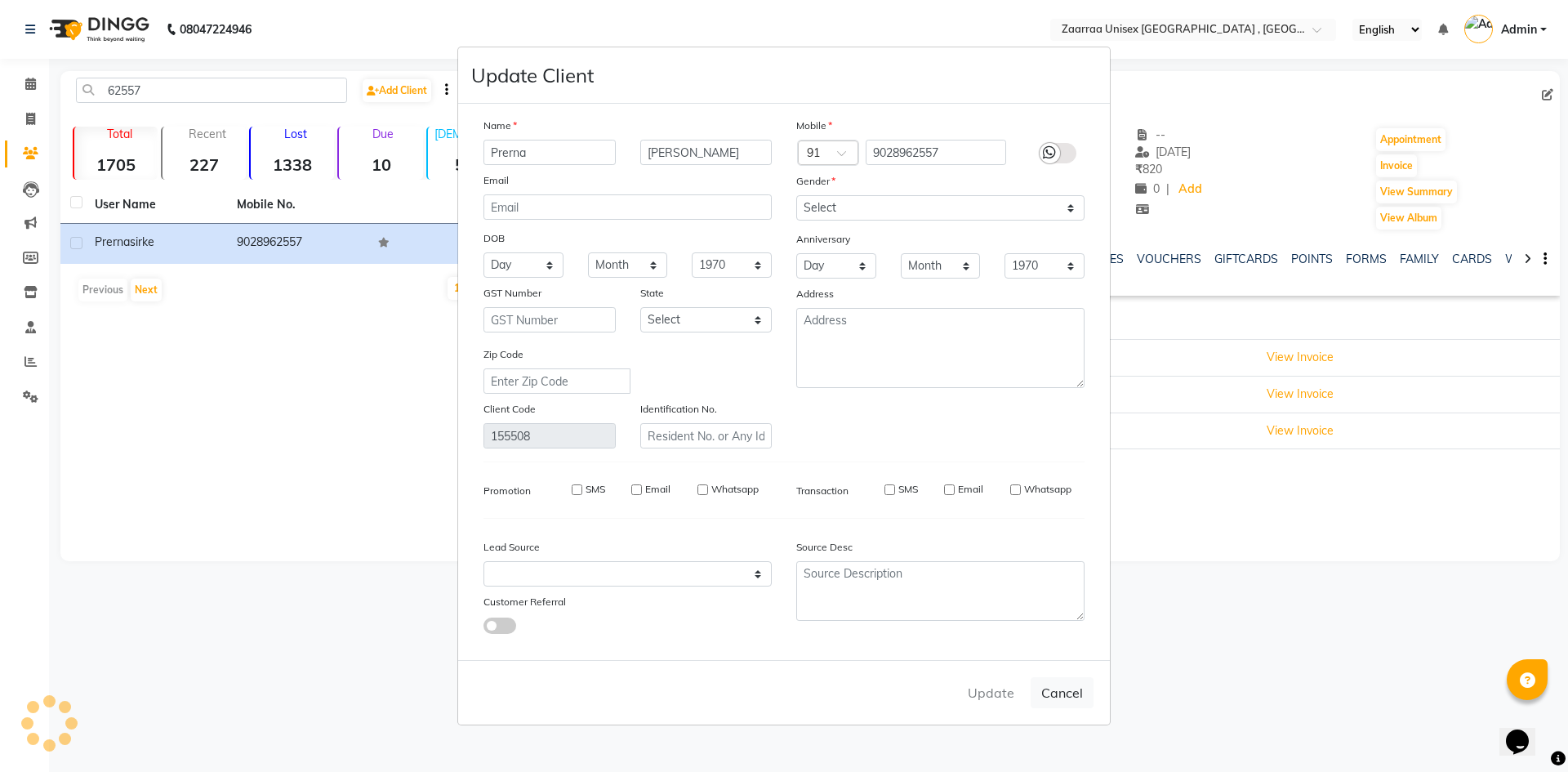
select select
checkbox input "false"
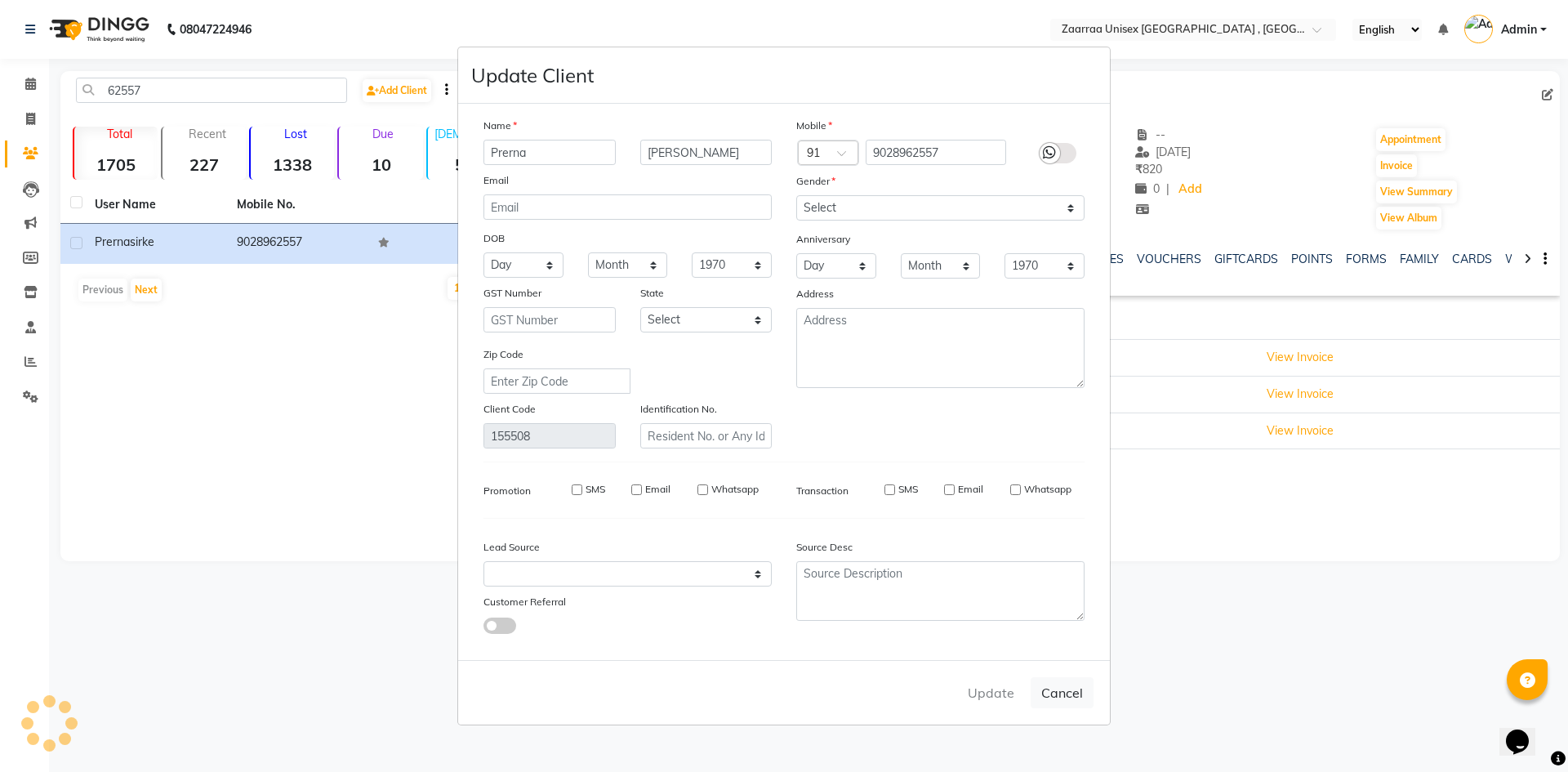
checkbox input "false"
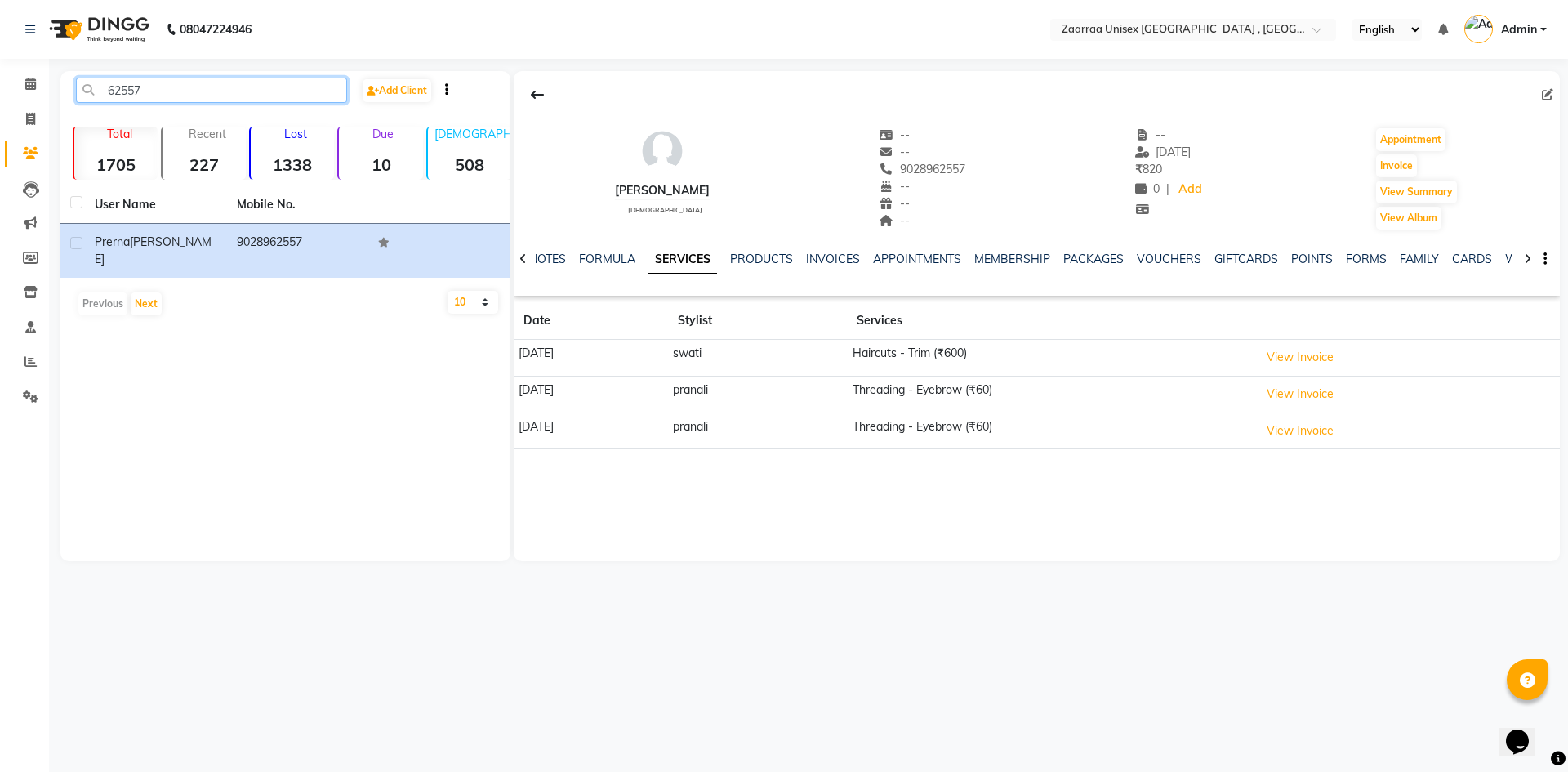
click at [149, 86] on input "62557" at bounding box center [211, 90] width 271 height 26
type input "6"
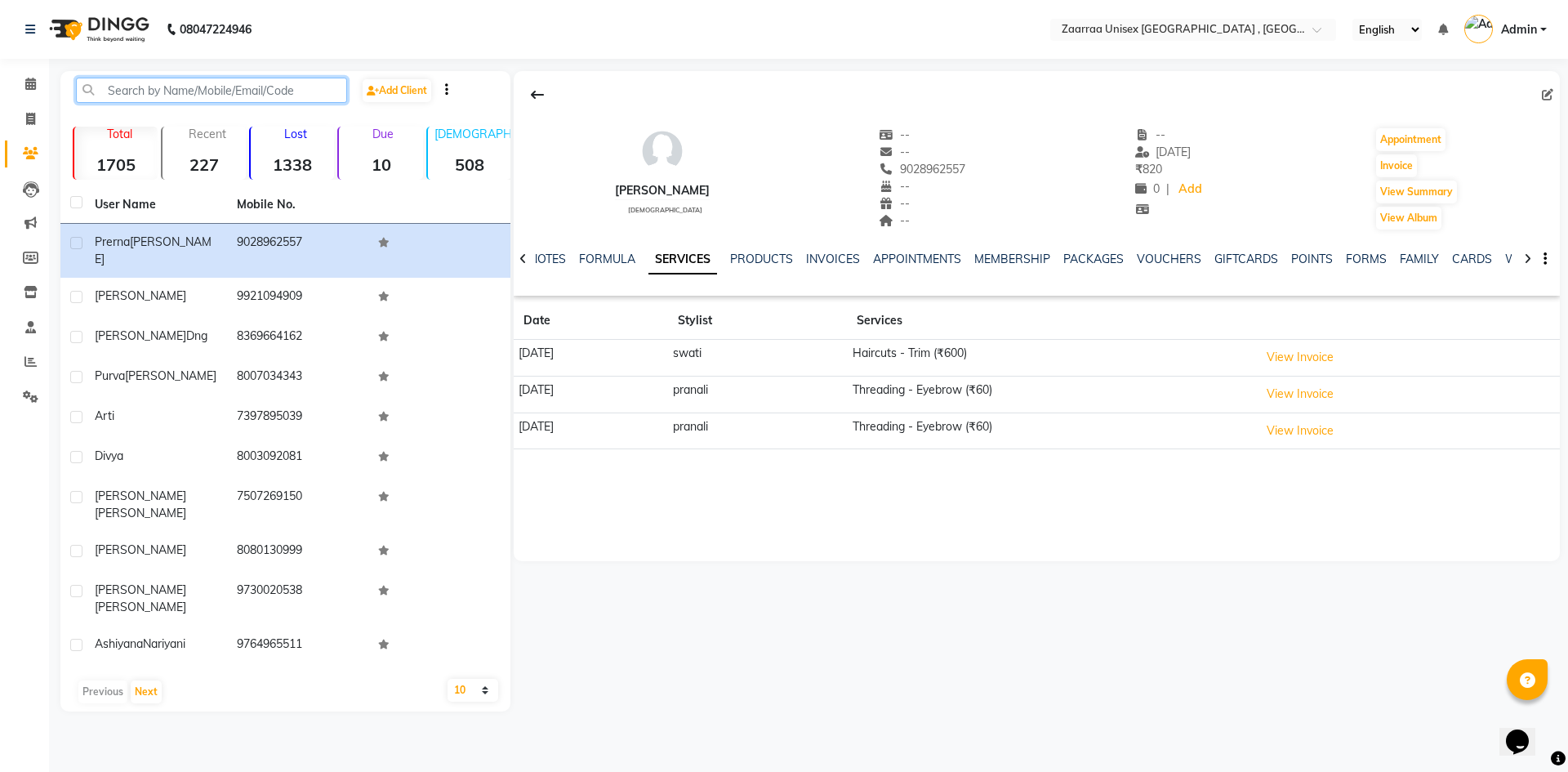
click at [268, 86] on input "text" at bounding box center [211, 90] width 271 height 26
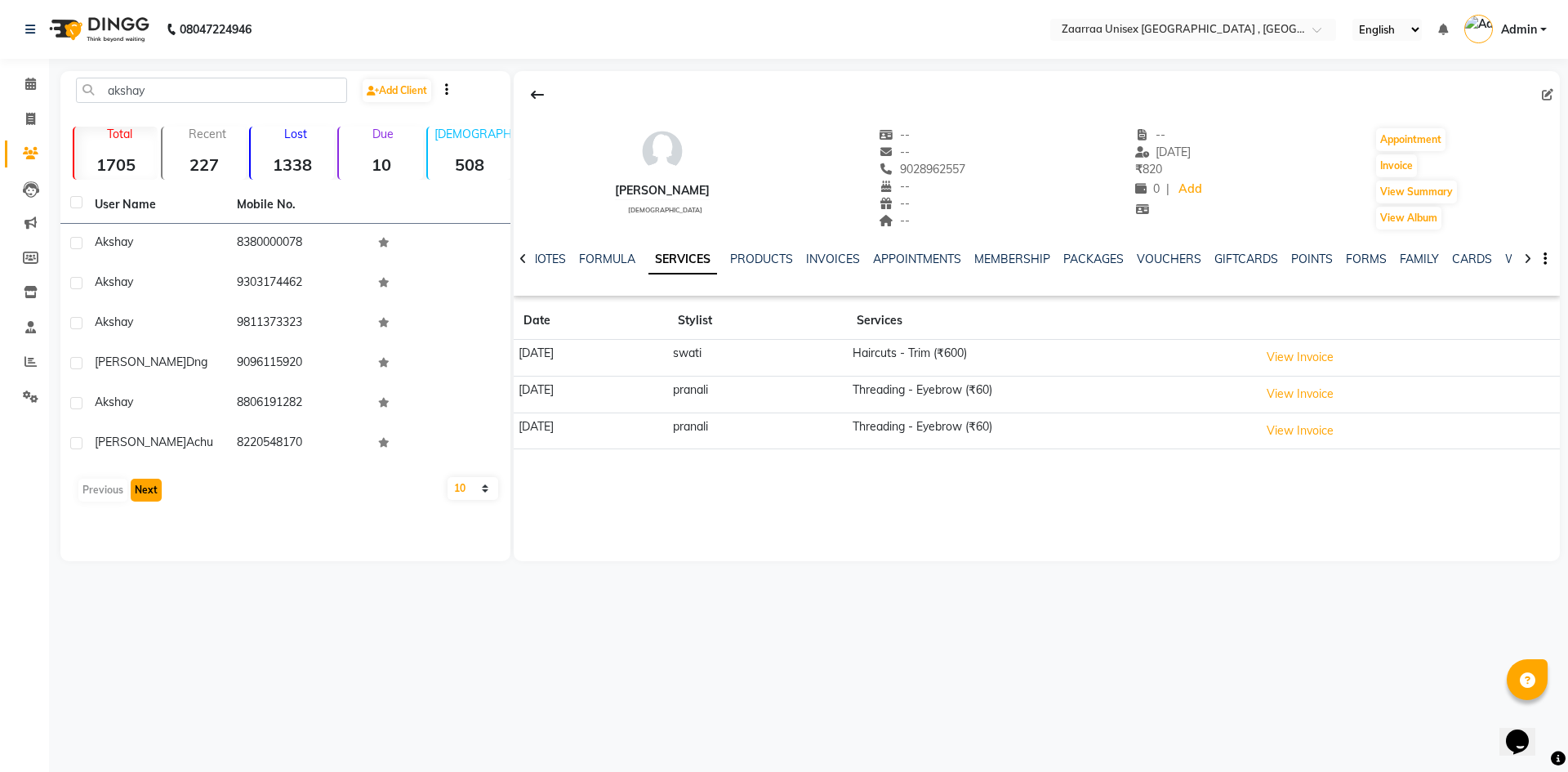
click at [135, 490] on button "Next" at bounding box center [146, 490] width 31 height 23
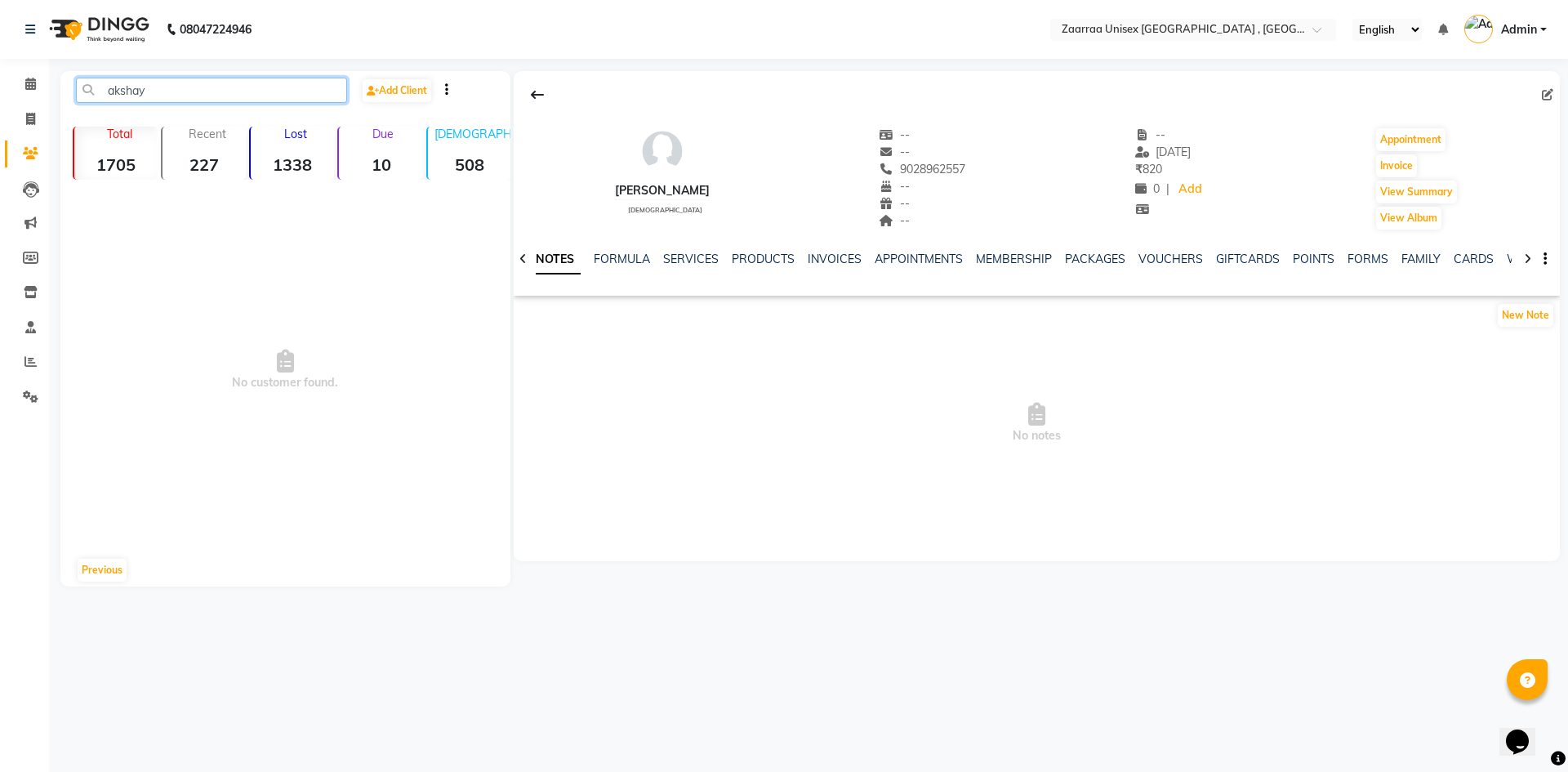
click at [189, 85] on input "akshay" at bounding box center [211, 90] width 271 height 26
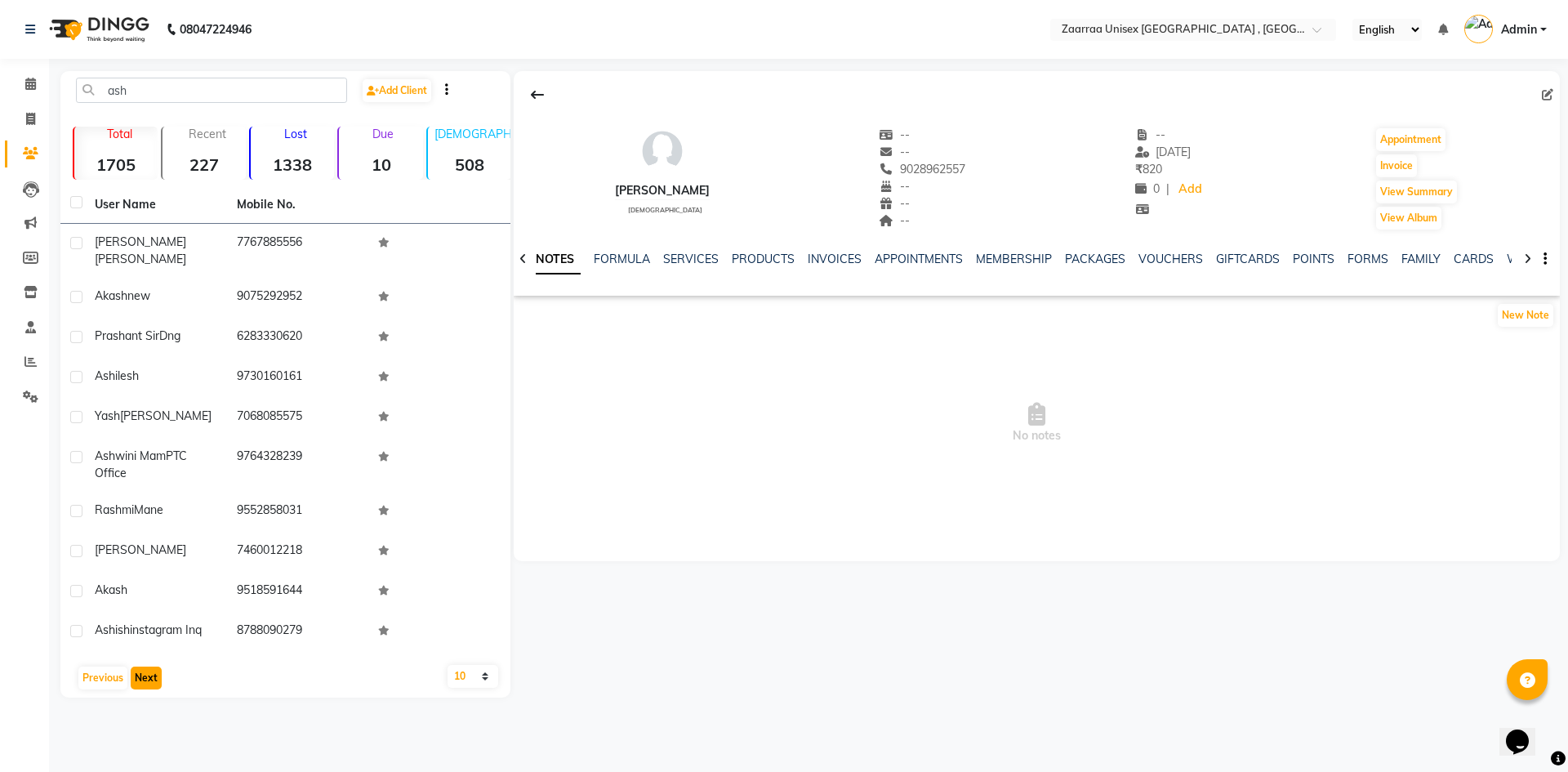
click at [140, 667] on button "Next" at bounding box center [146, 678] width 31 height 23
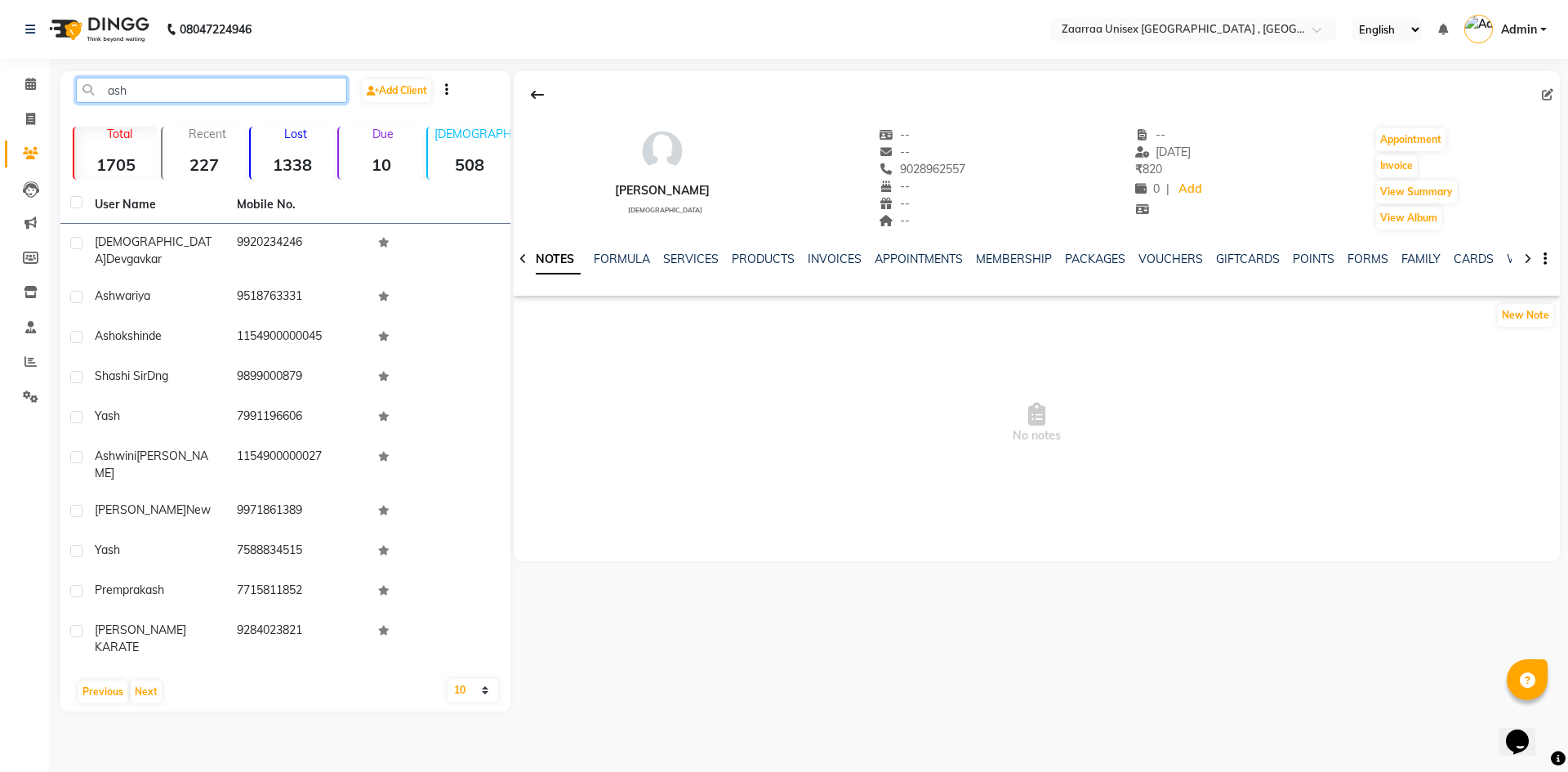
click at [174, 89] on input "ash" at bounding box center [211, 90] width 271 height 26
type input "a"
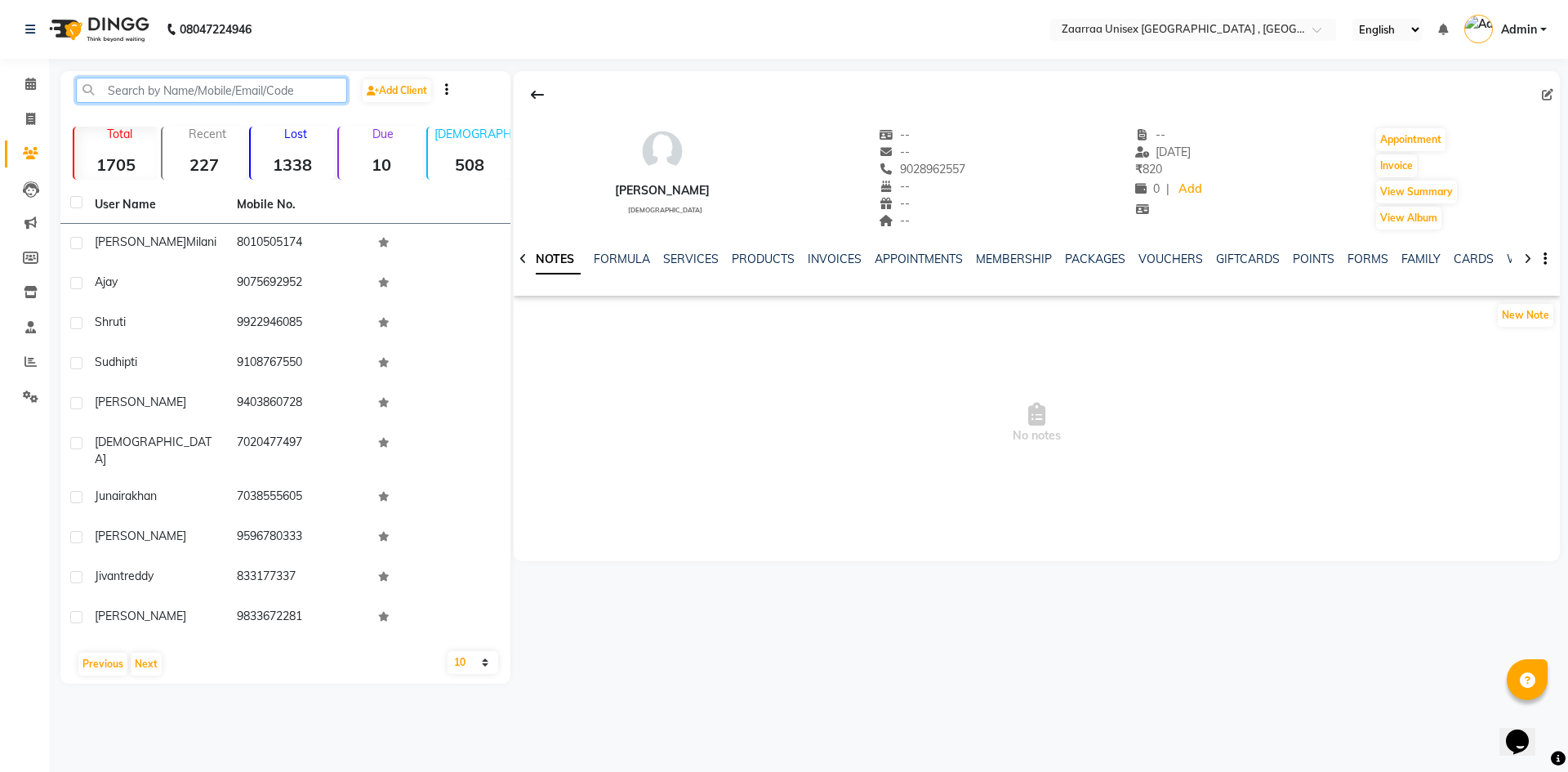
click at [227, 82] on input "text" at bounding box center [211, 90] width 271 height 26
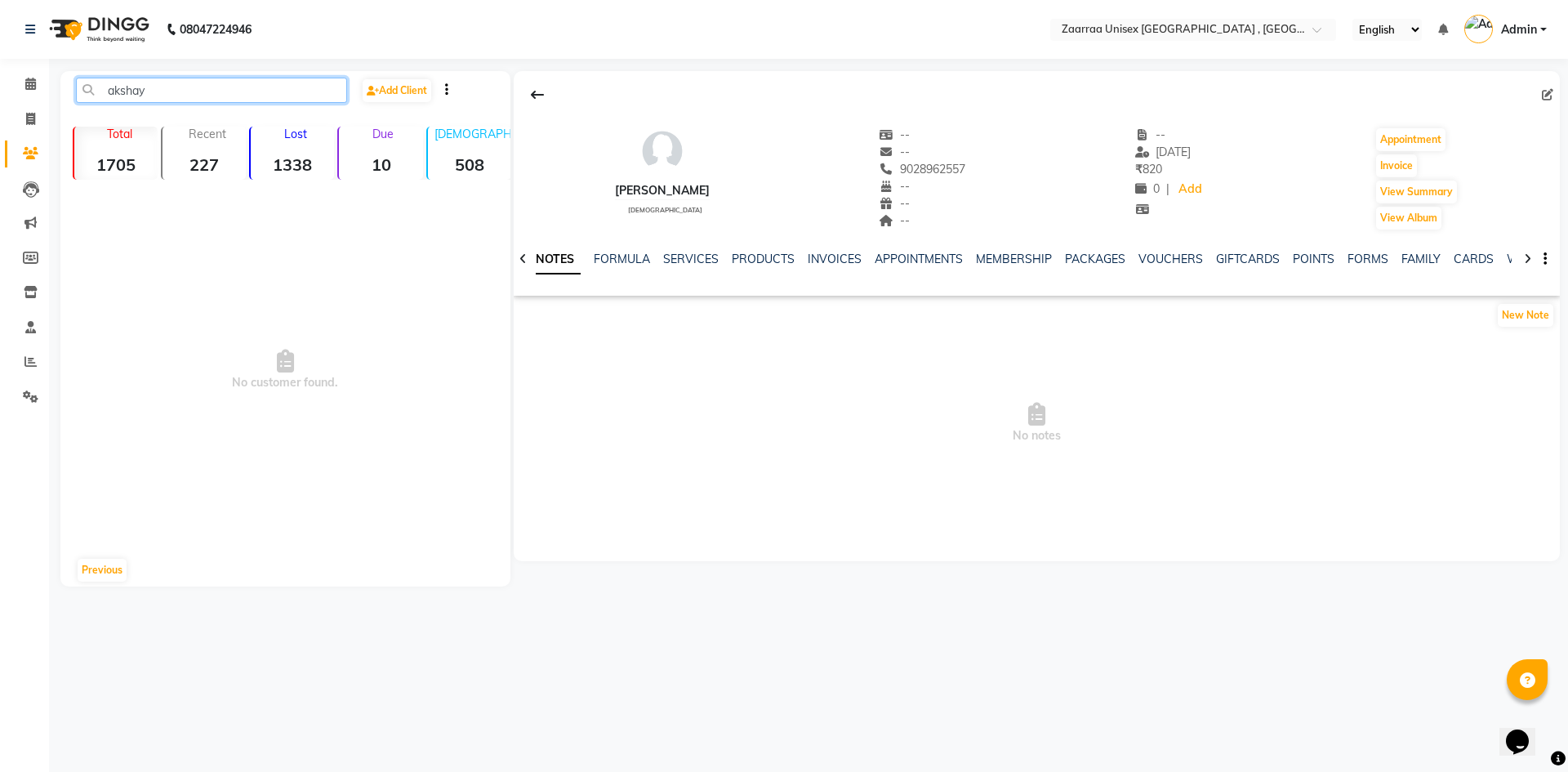
click at [184, 90] on input "akshay" at bounding box center [211, 90] width 271 height 26
type input "a"
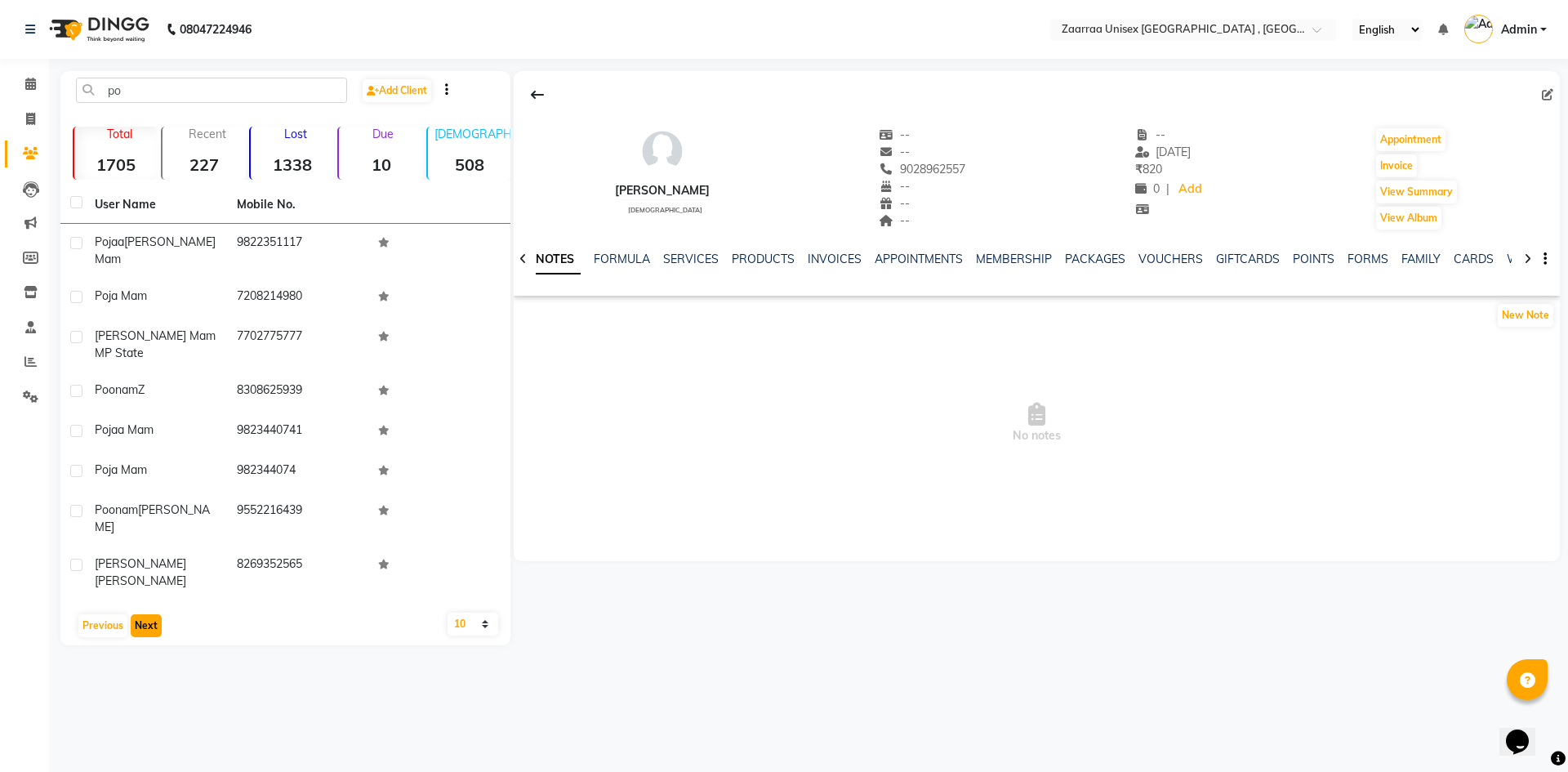
click at [141, 614] on button "Next" at bounding box center [146, 625] width 31 height 23
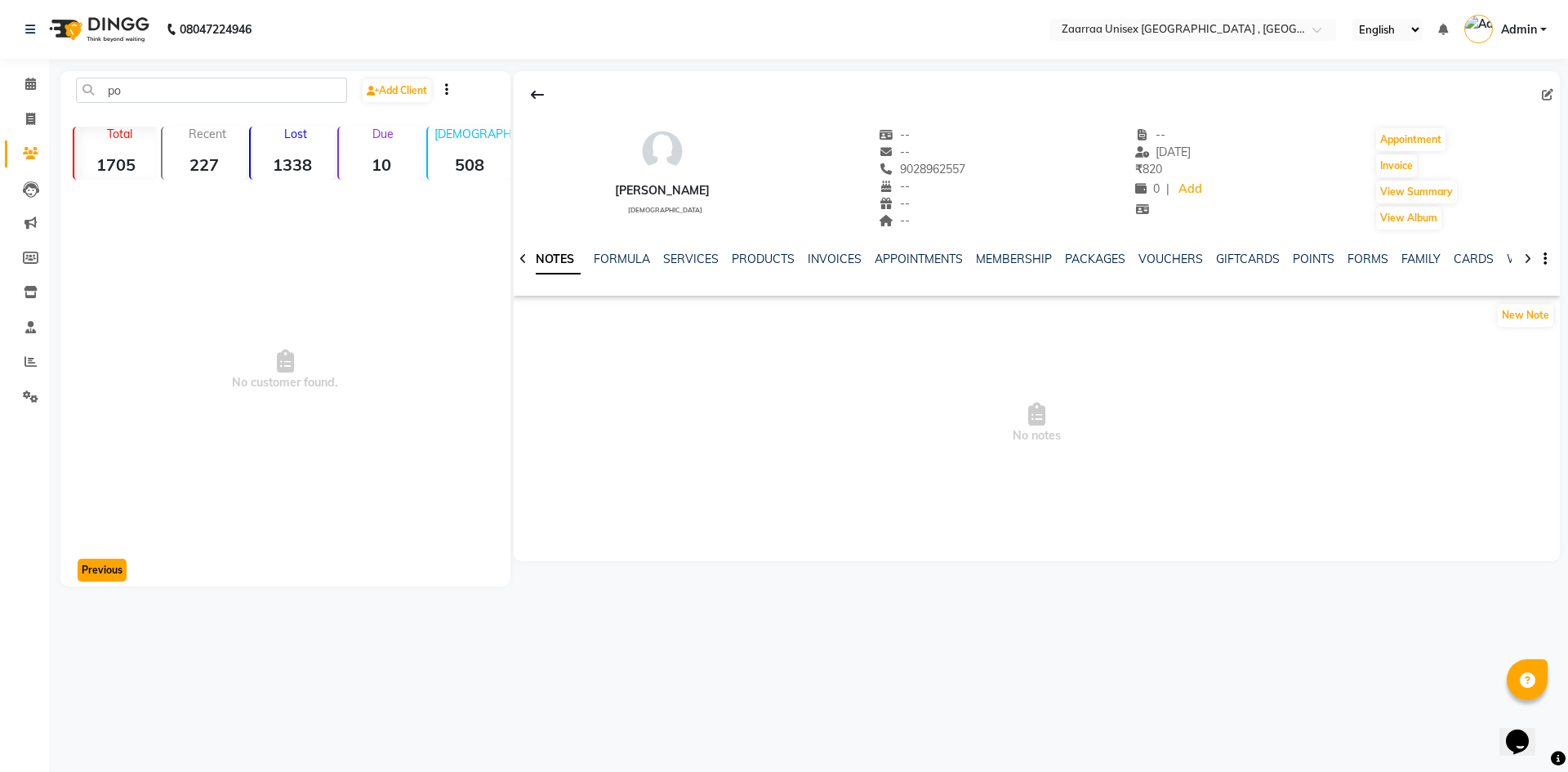
click at [90, 575] on button "Previous" at bounding box center [102, 570] width 49 height 23
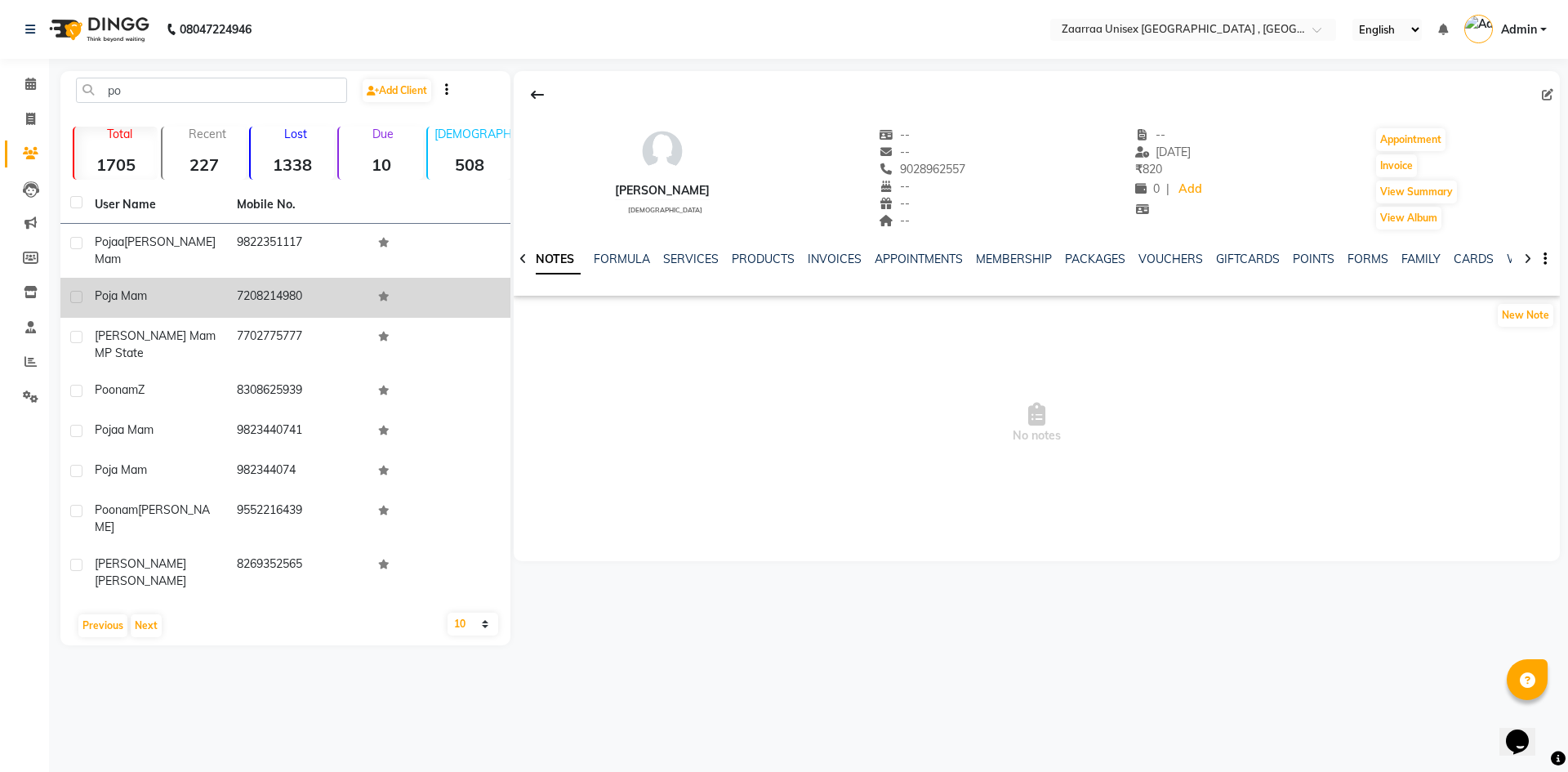
click at [273, 282] on td "7208214980" at bounding box center [299, 298] width 142 height 40
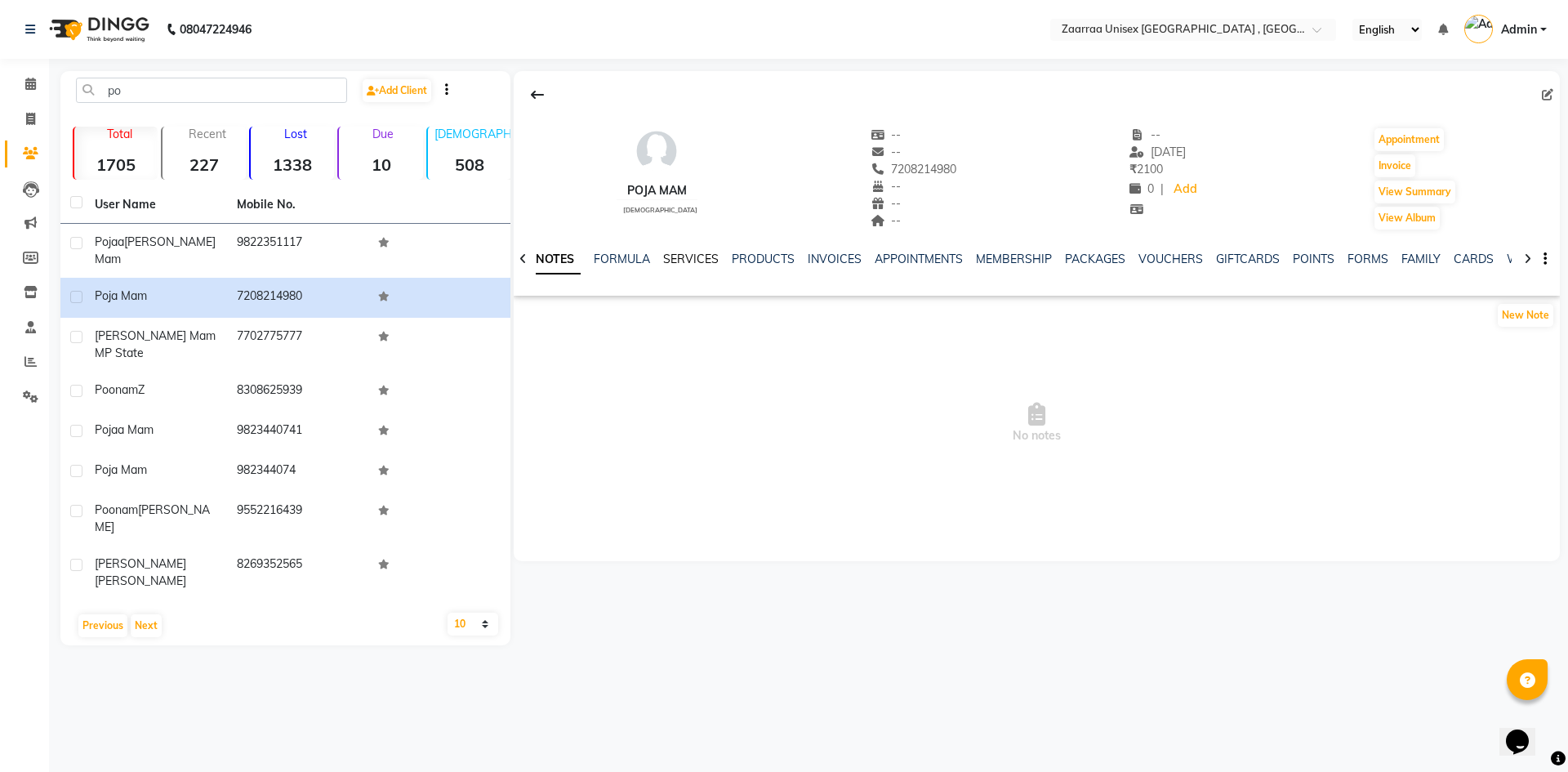
click at [699, 260] on link "SERVICES" at bounding box center [690, 259] width 56 height 15
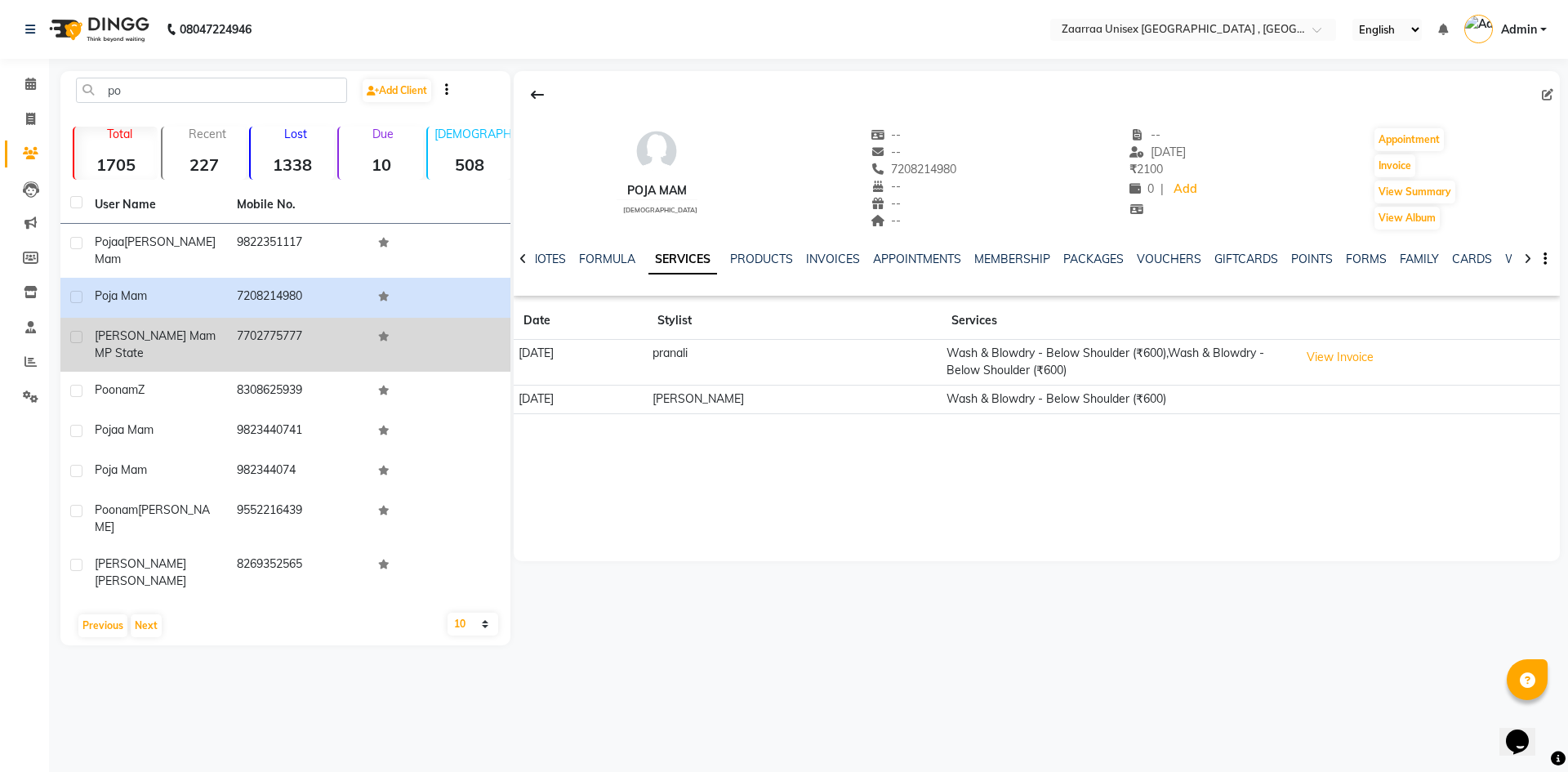
click at [299, 333] on td "7702775777" at bounding box center [299, 344] width 142 height 54
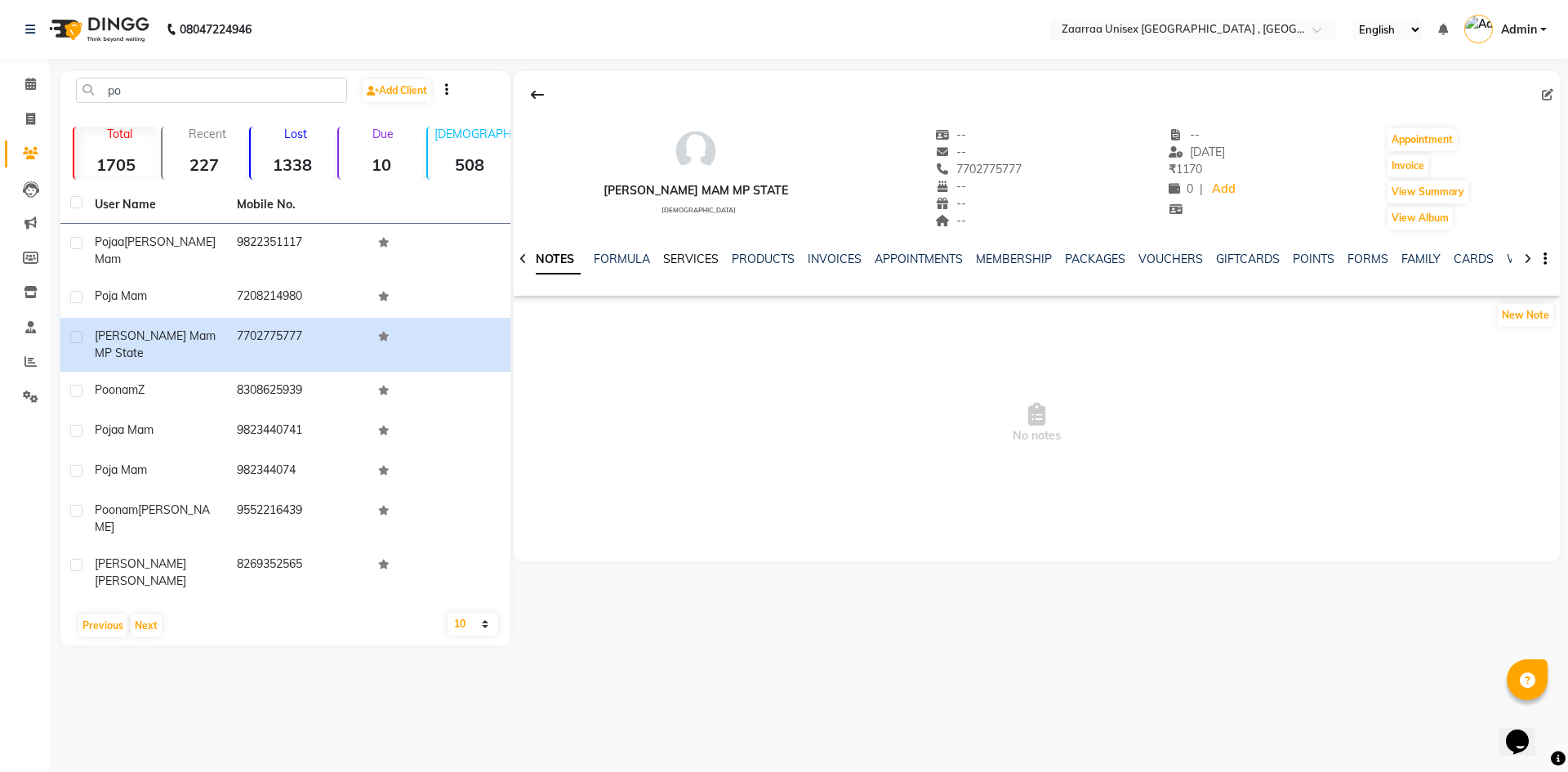
click at [700, 261] on link "SERVICES" at bounding box center [690, 259] width 56 height 15
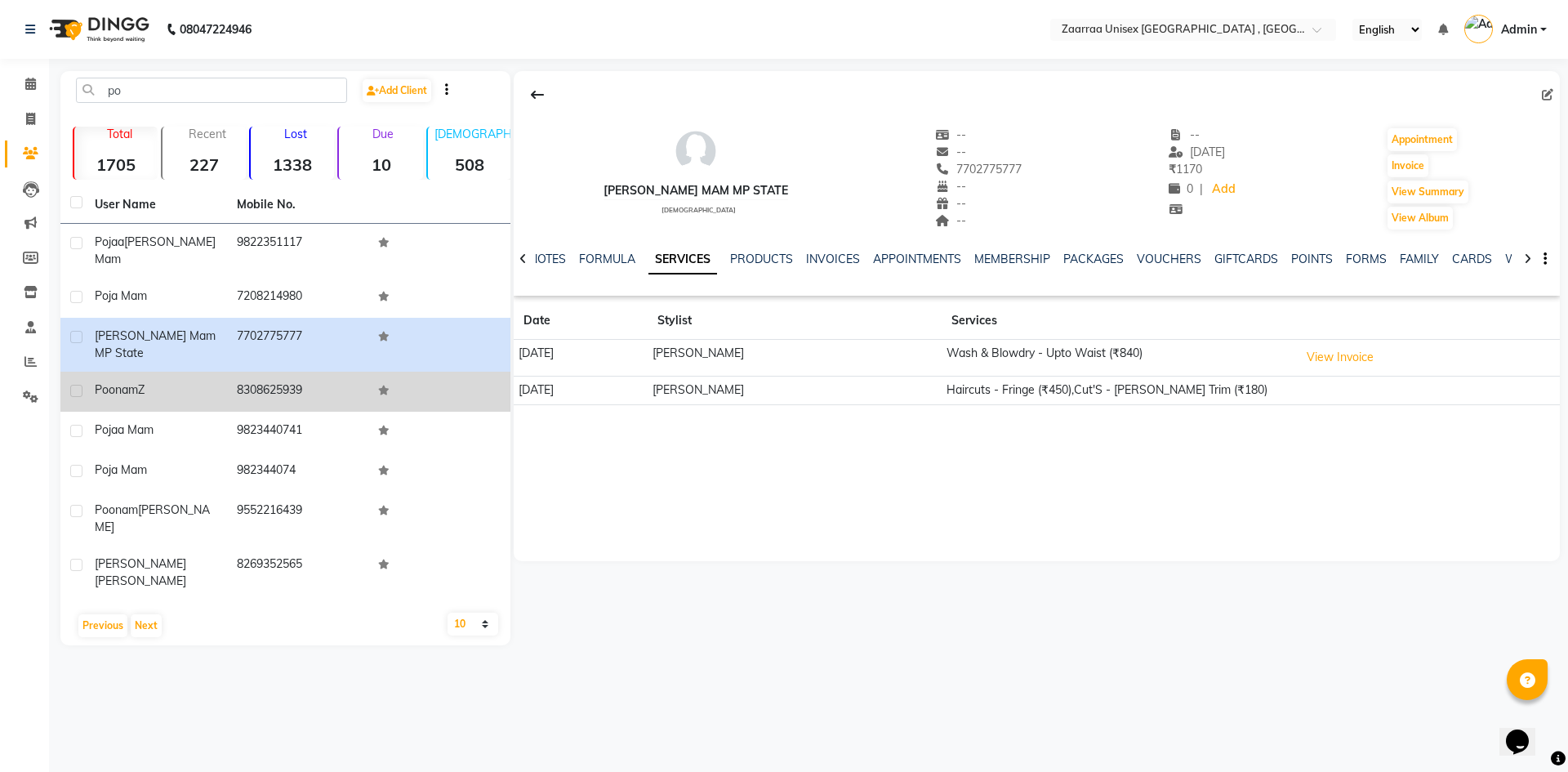
click at [282, 379] on td "8308625939" at bounding box center [299, 392] width 142 height 40
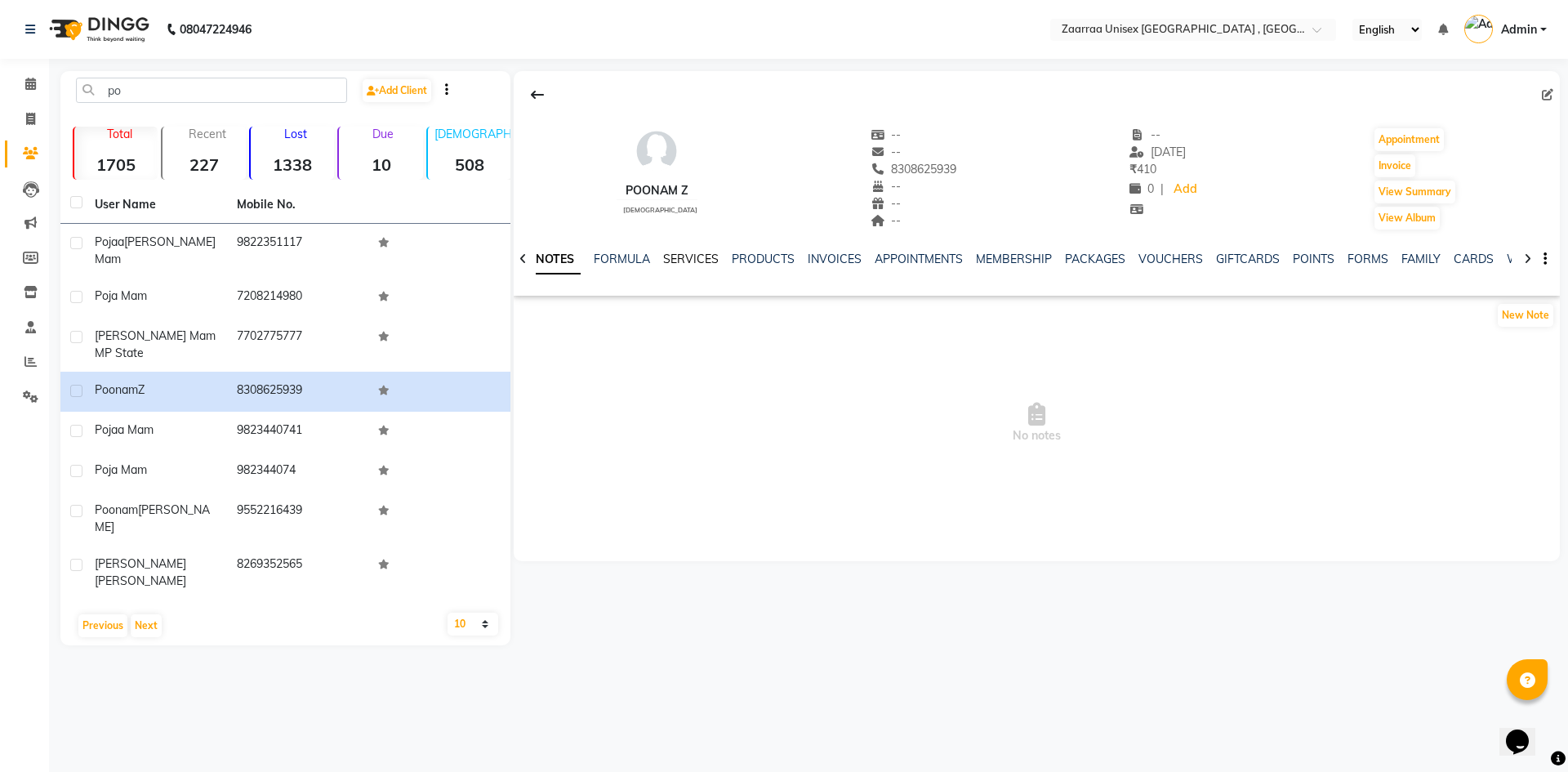
click at [666, 260] on link "SERVICES" at bounding box center [690, 259] width 56 height 15
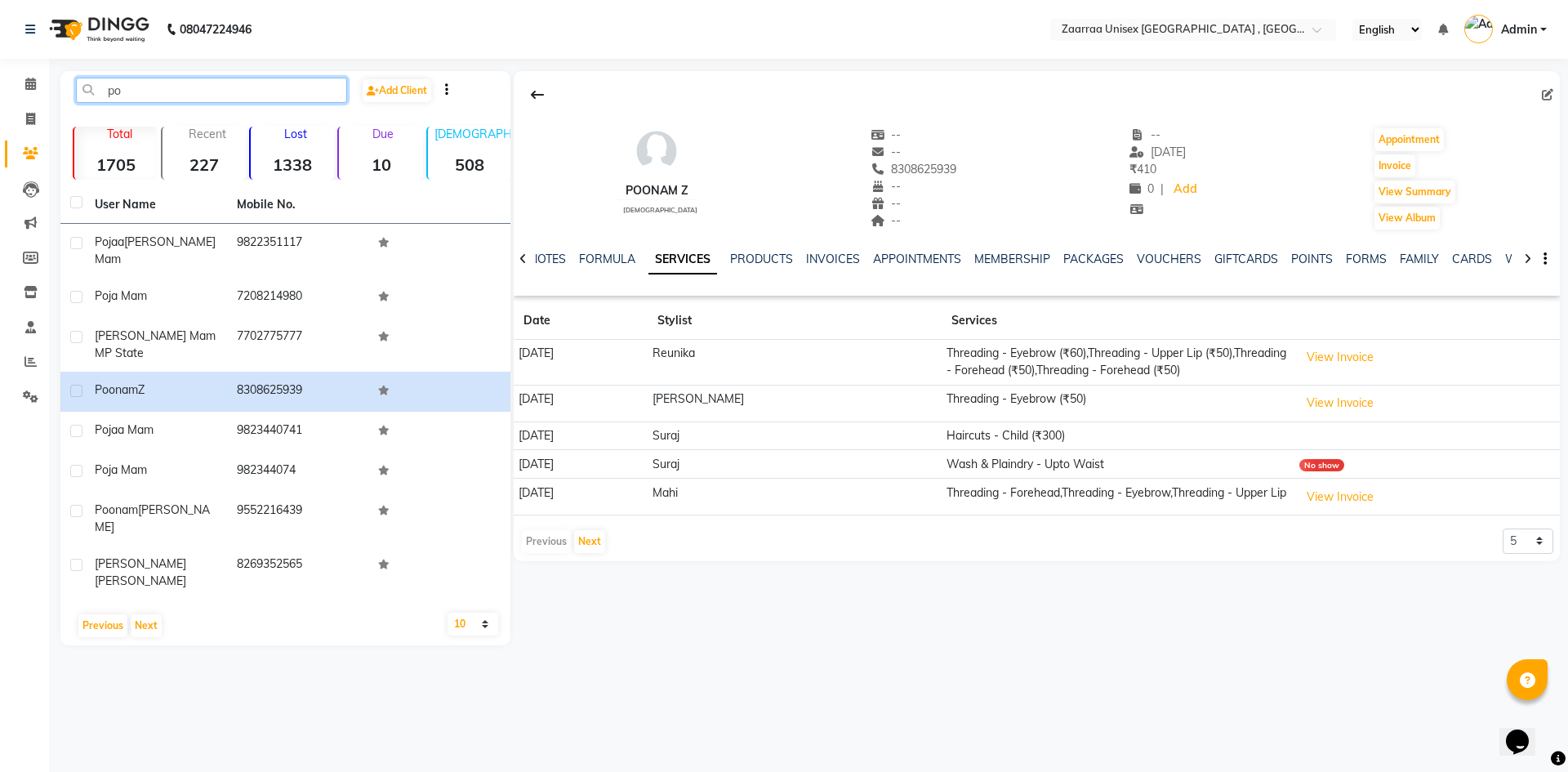
click at [188, 89] on input "po" at bounding box center [211, 90] width 271 height 26
type input "p"
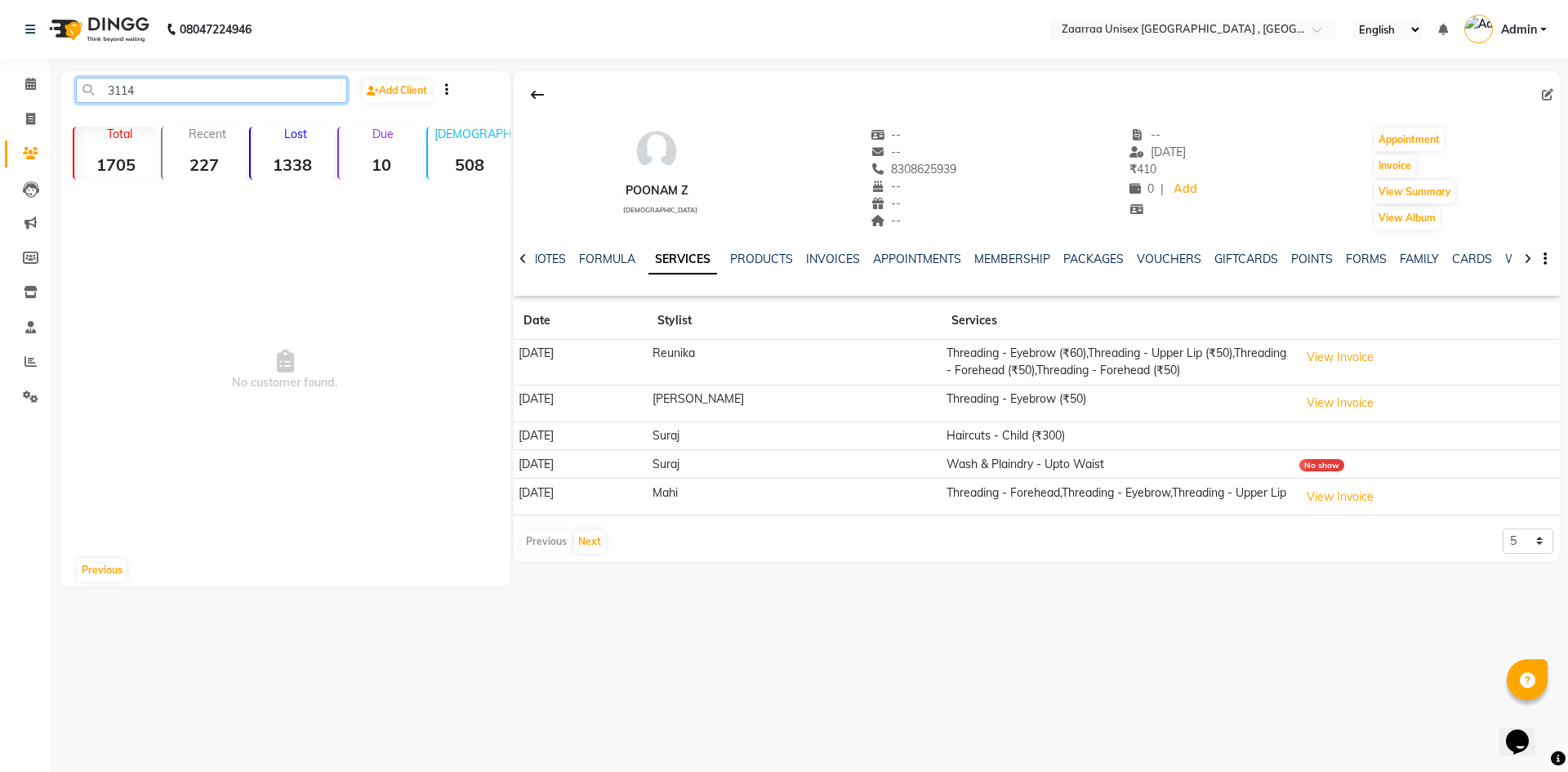
click at [104, 90] on input "3114" at bounding box center [211, 90] width 271 height 26
click at [107, 92] on input "413114" at bounding box center [211, 90] width 271 height 26
click at [128, 101] on input "911413114" at bounding box center [211, 90] width 271 height 26
click at [268, 98] on input "9110413114" at bounding box center [211, 90] width 271 height 26
click at [246, 88] on input "9110413114" at bounding box center [211, 90] width 271 height 26
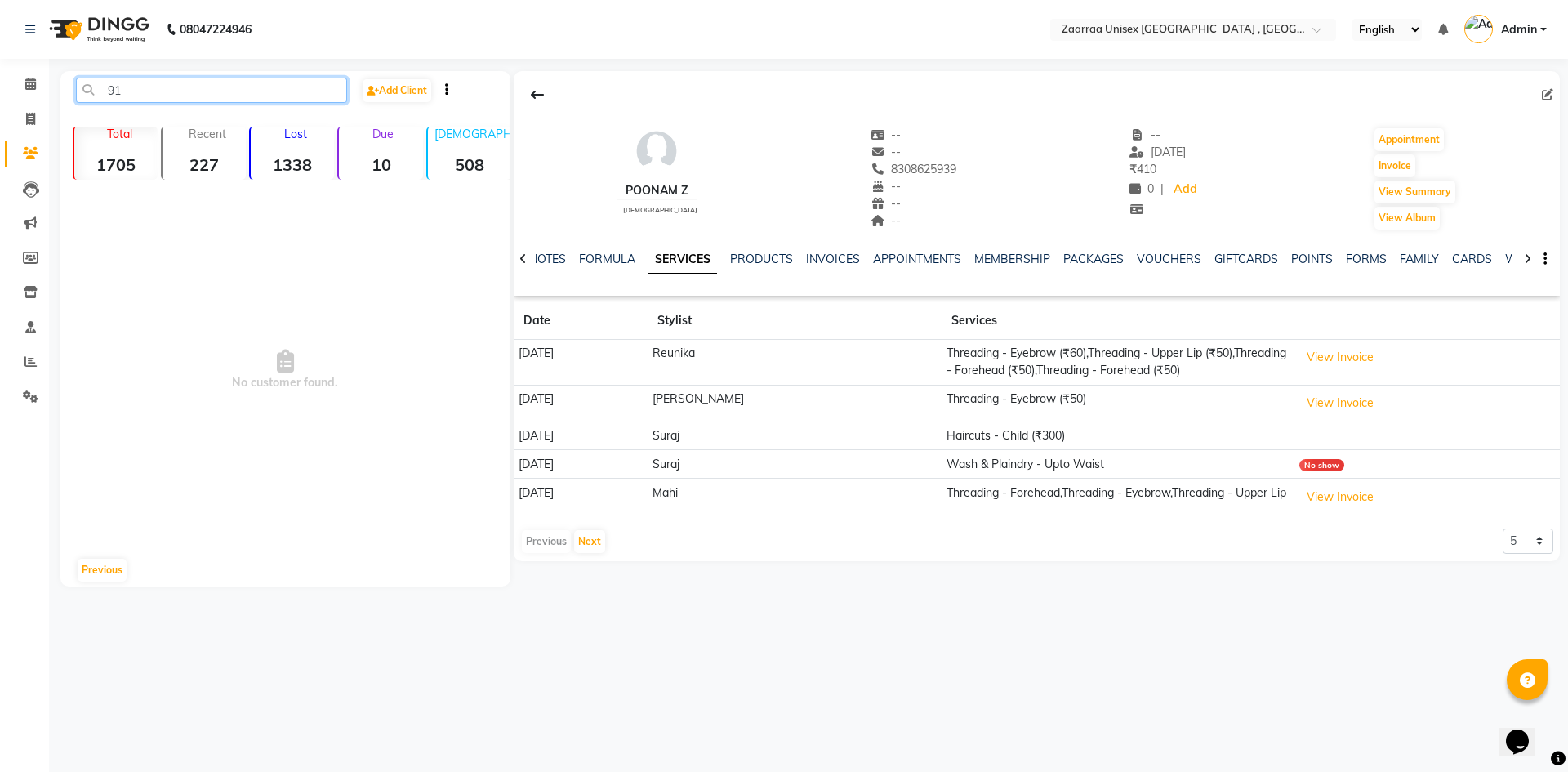
type input "9"
type input "[PERSON_NAME]"
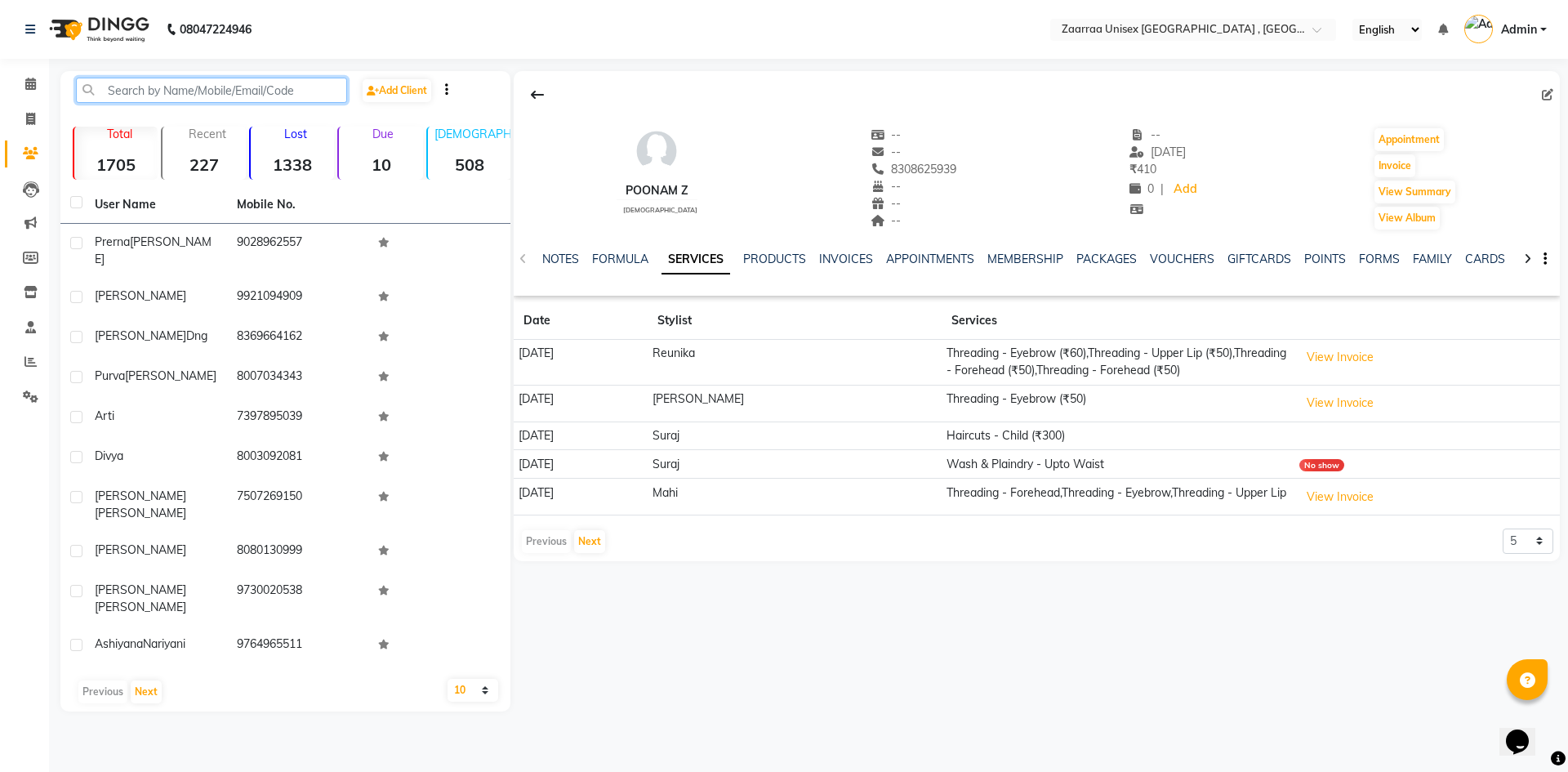
click at [203, 84] on input "text" at bounding box center [211, 90] width 271 height 26
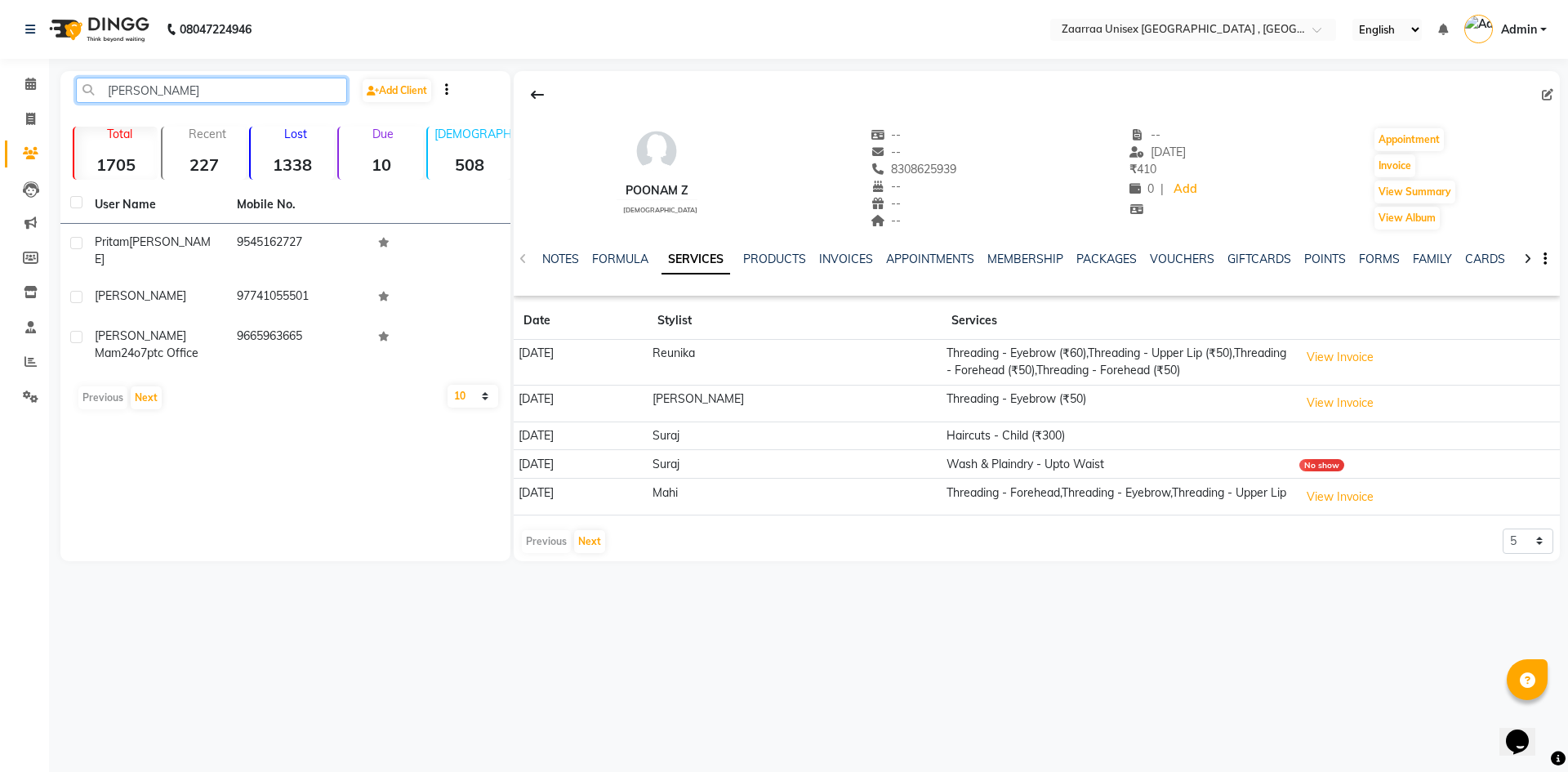
click at [120, 98] on input "[PERSON_NAME]" at bounding box center [211, 90] width 271 height 26
click at [130, 100] on input "[PERSON_NAME]" at bounding box center [211, 90] width 271 height 26
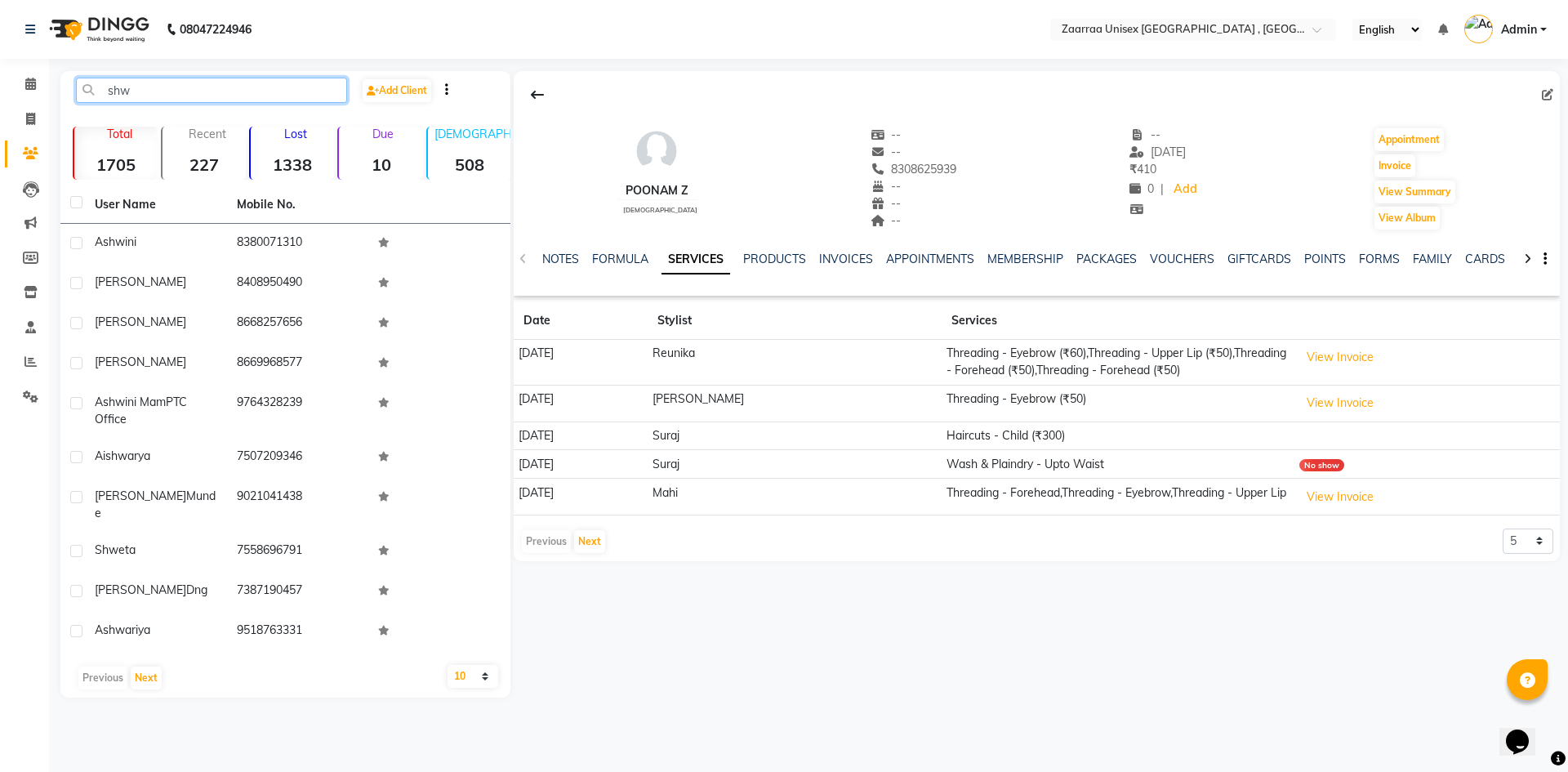
click at [205, 92] on input "shw" at bounding box center [211, 90] width 271 height 26
type input "s"
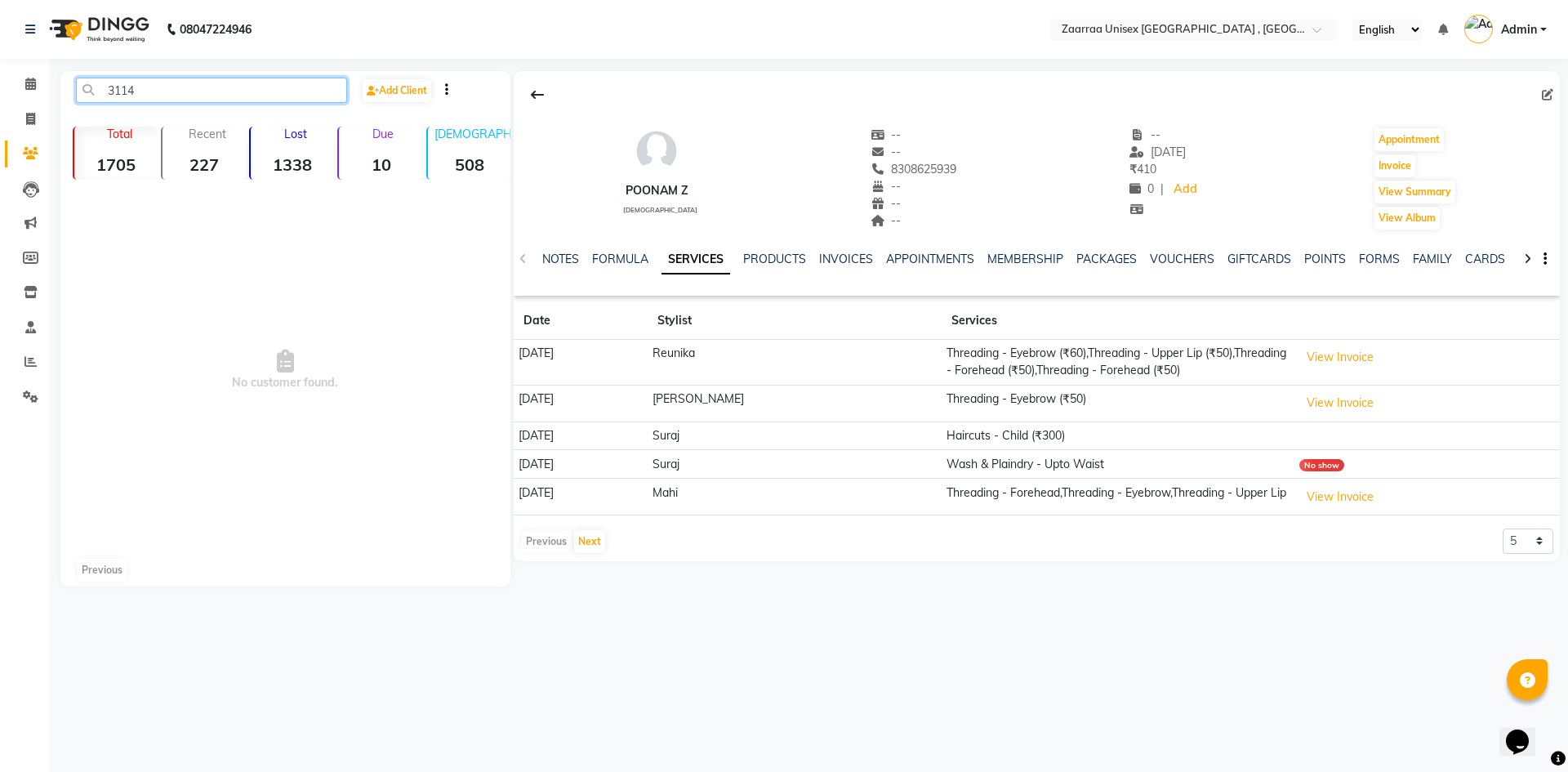
click at [205, 93] on input "3114" at bounding box center [211, 90] width 271 height 26
type input "3"
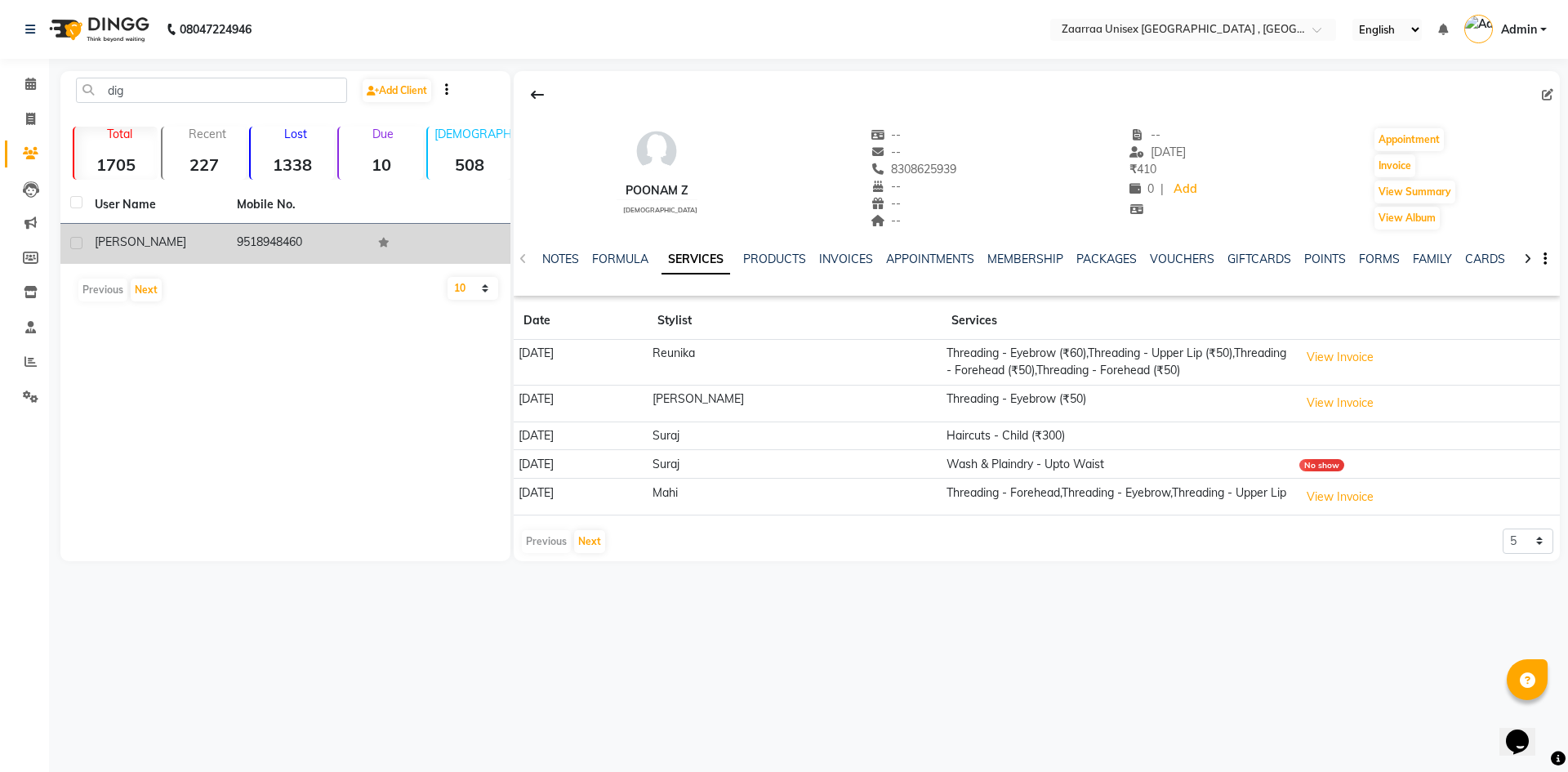
click at [231, 236] on td "9518948460" at bounding box center [299, 244] width 142 height 40
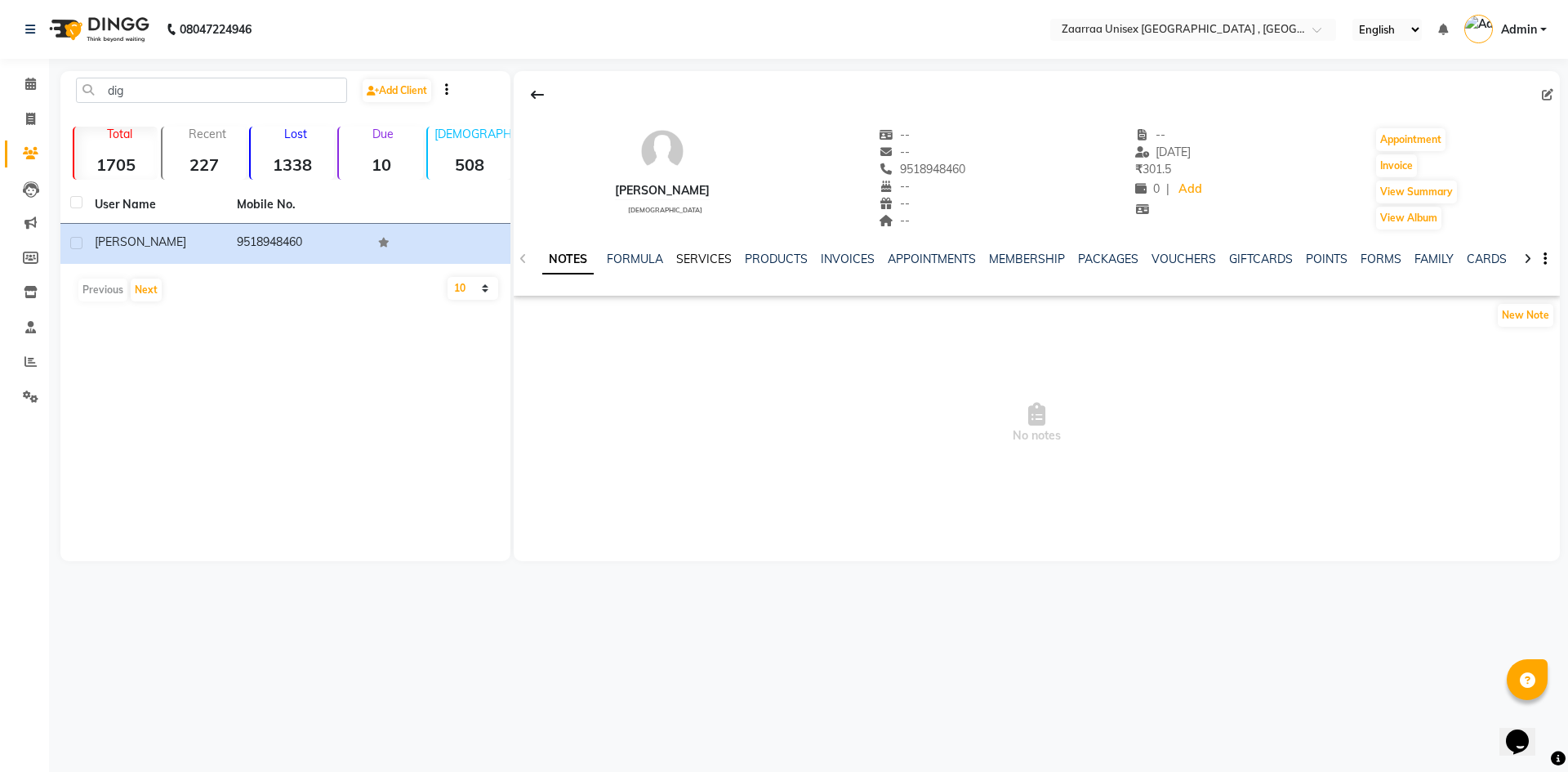
click at [691, 259] on link "SERVICES" at bounding box center [703, 259] width 56 height 15
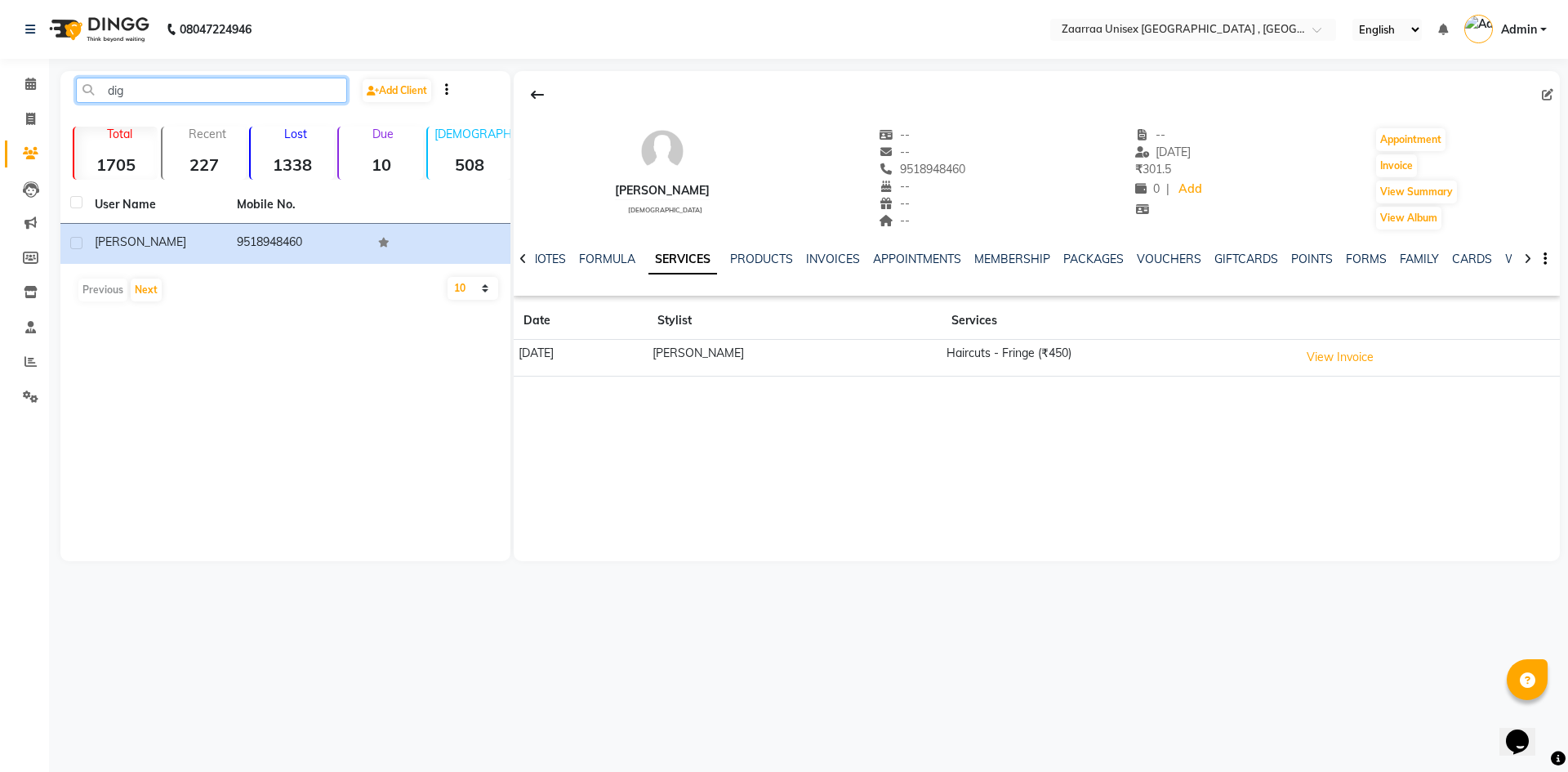
click at [154, 91] on input "dig" at bounding box center [211, 90] width 271 height 26
type input "d"
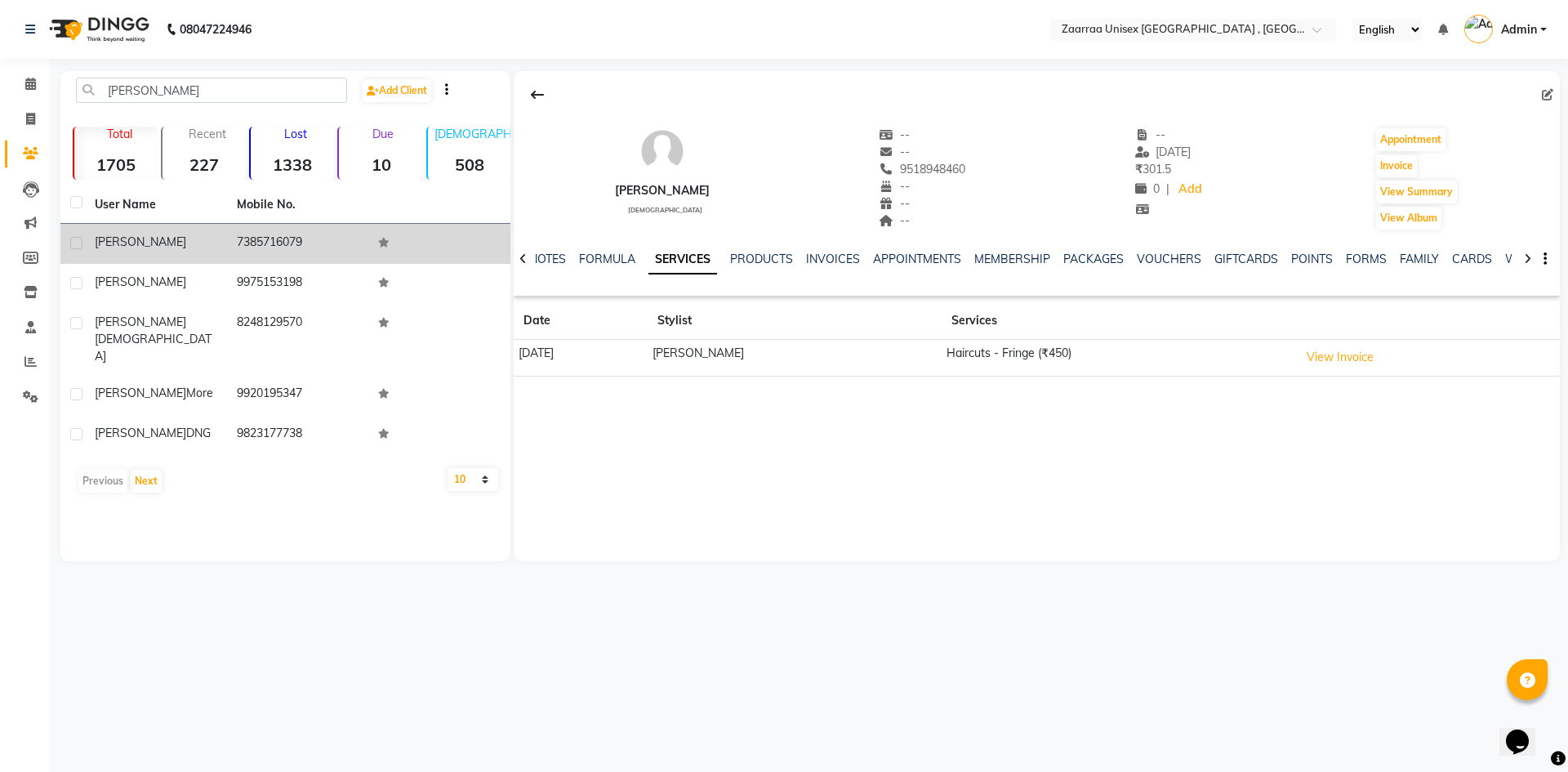
click at [196, 248] on div "[PERSON_NAME]" at bounding box center [156, 242] width 122 height 17
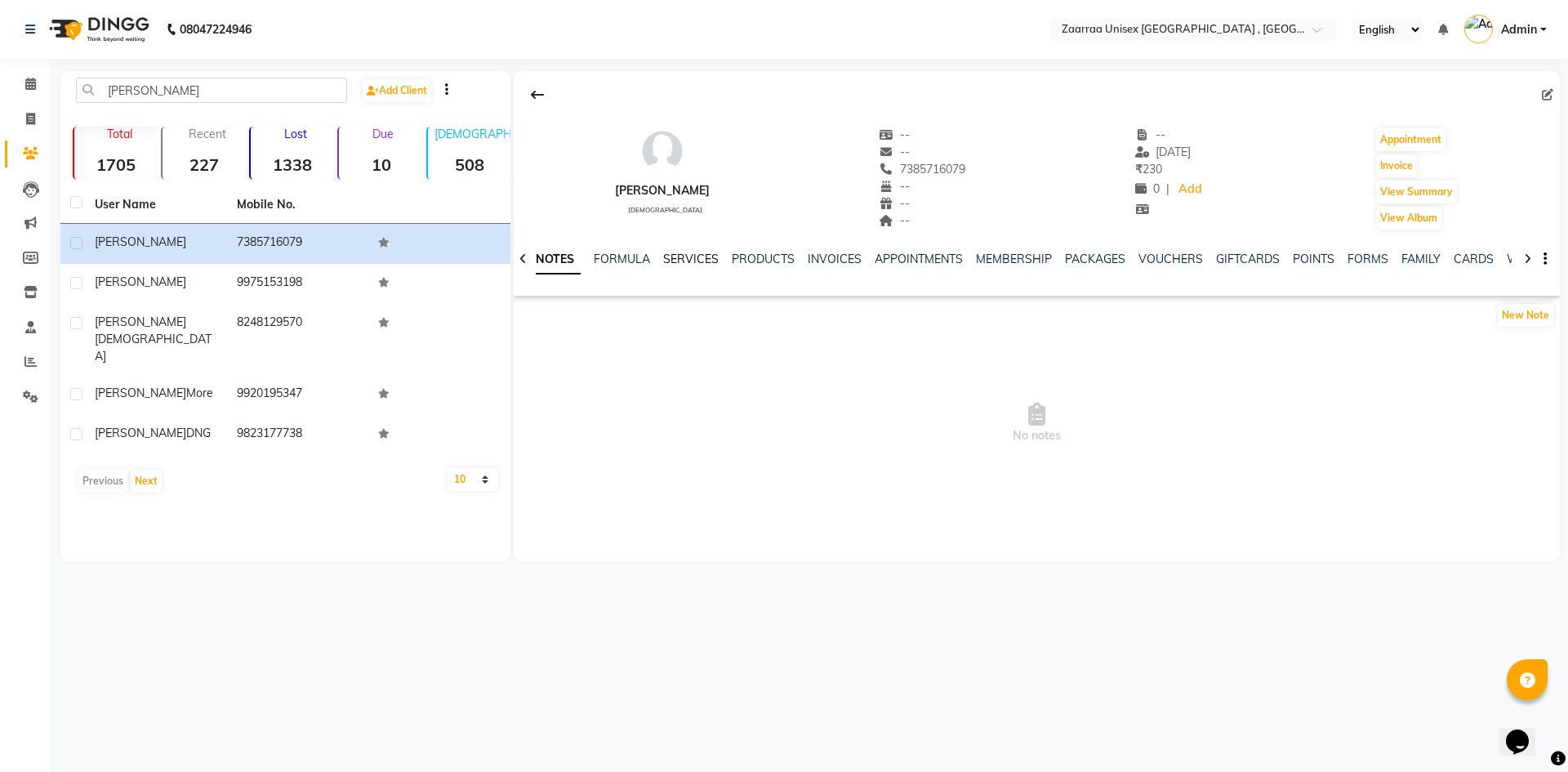
click at [695, 254] on link "SERVICES" at bounding box center [690, 259] width 56 height 15
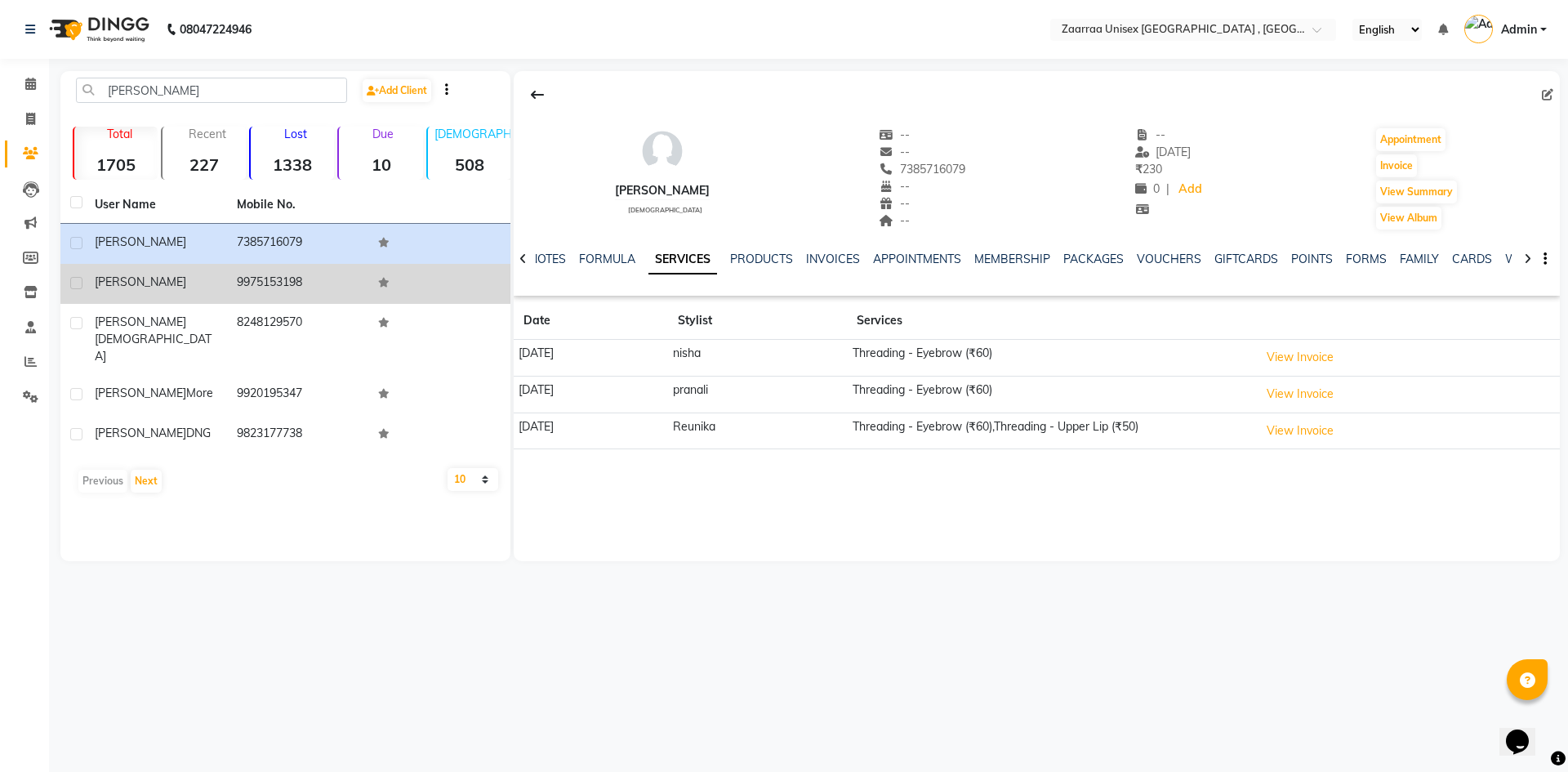
click at [255, 275] on td "9975153198" at bounding box center [299, 284] width 142 height 40
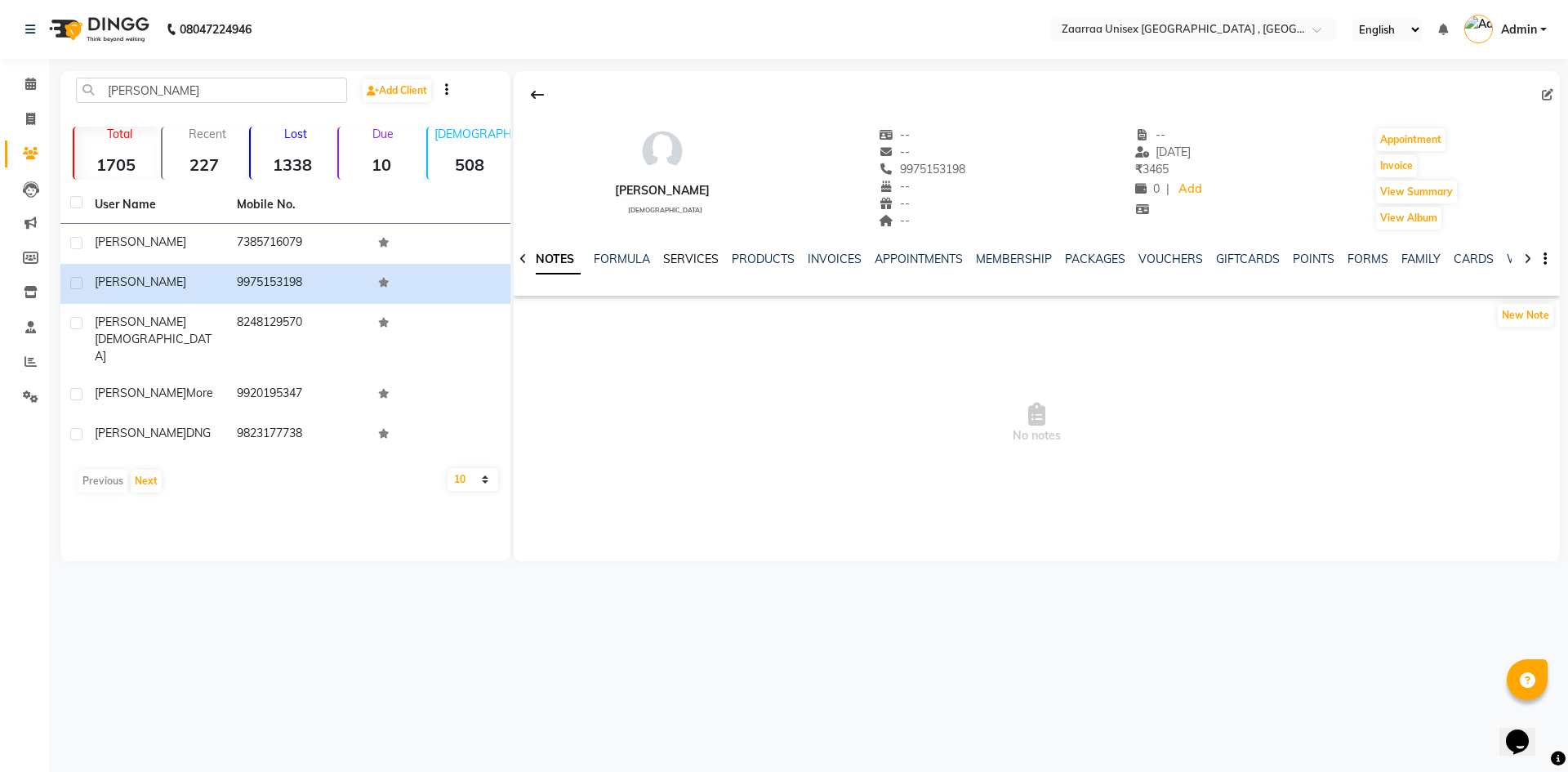
click at [663, 260] on link "SERVICES" at bounding box center [690, 259] width 56 height 15
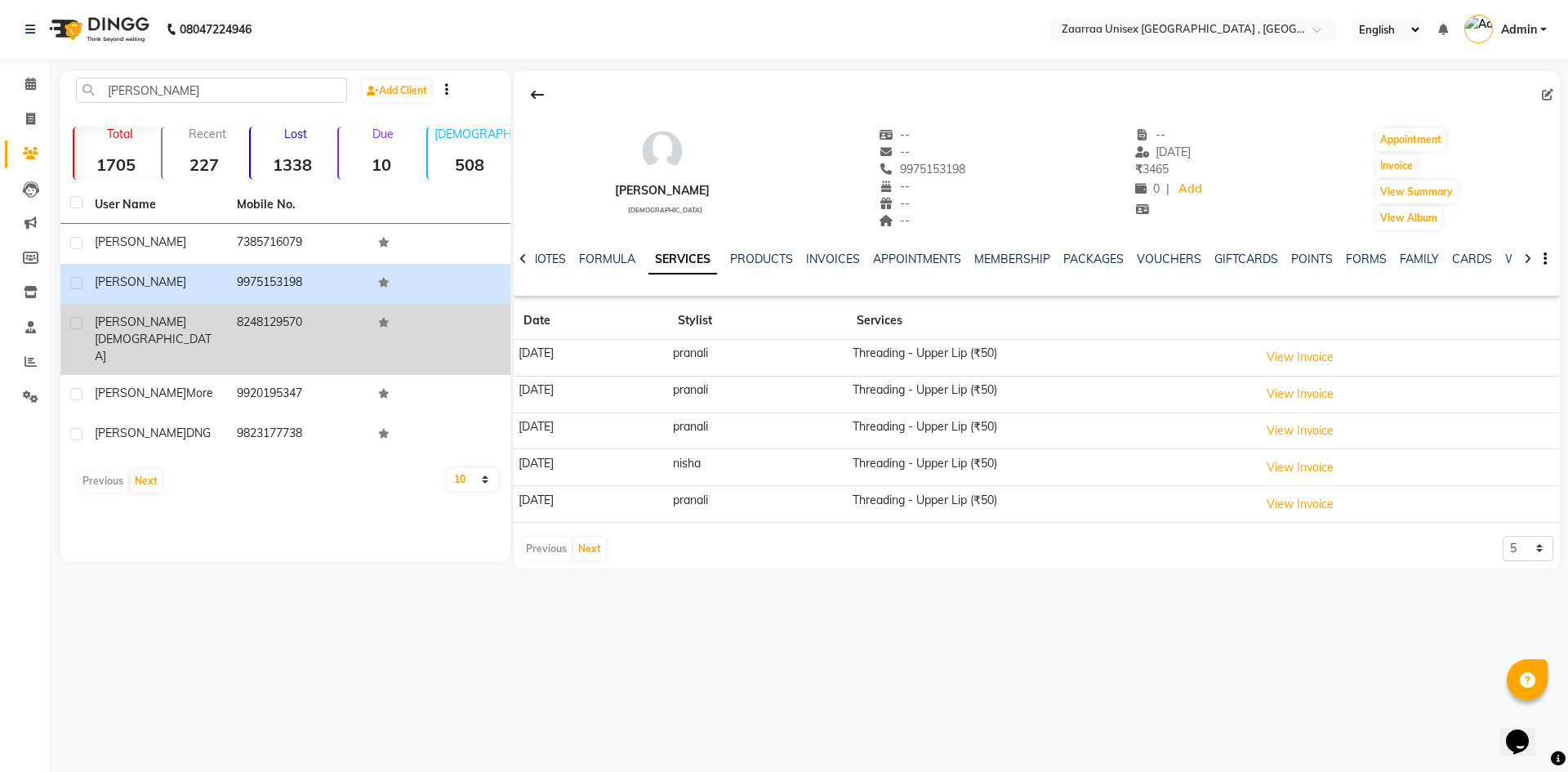
click at [279, 333] on td "8248129570" at bounding box center [299, 340] width 142 height 71
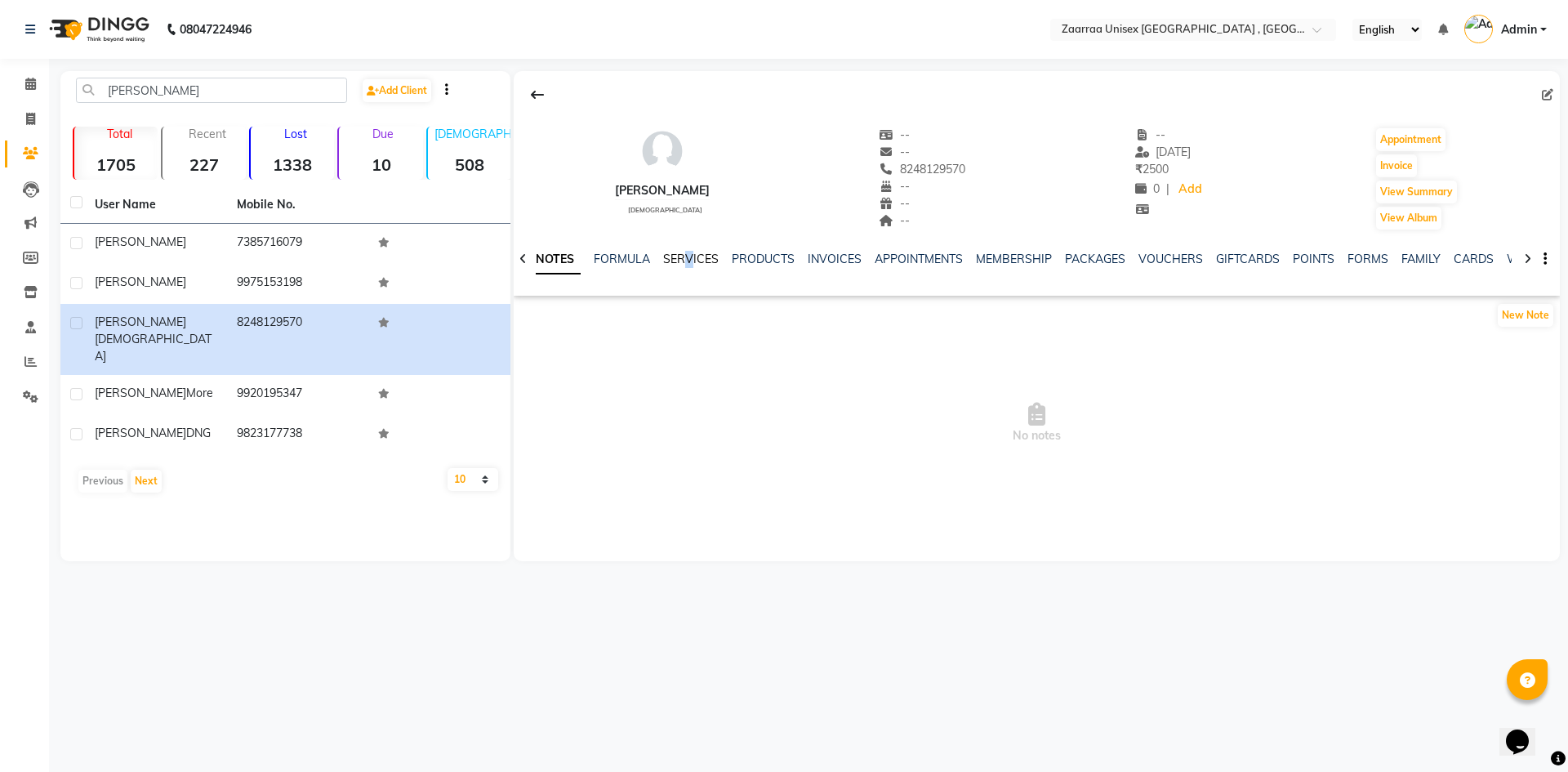
click at [686, 250] on div "SERVICES" at bounding box center [690, 259] width 56 height 17
click at [679, 254] on link "SERVICES" at bounding box center [690, 259] width 56 height 15
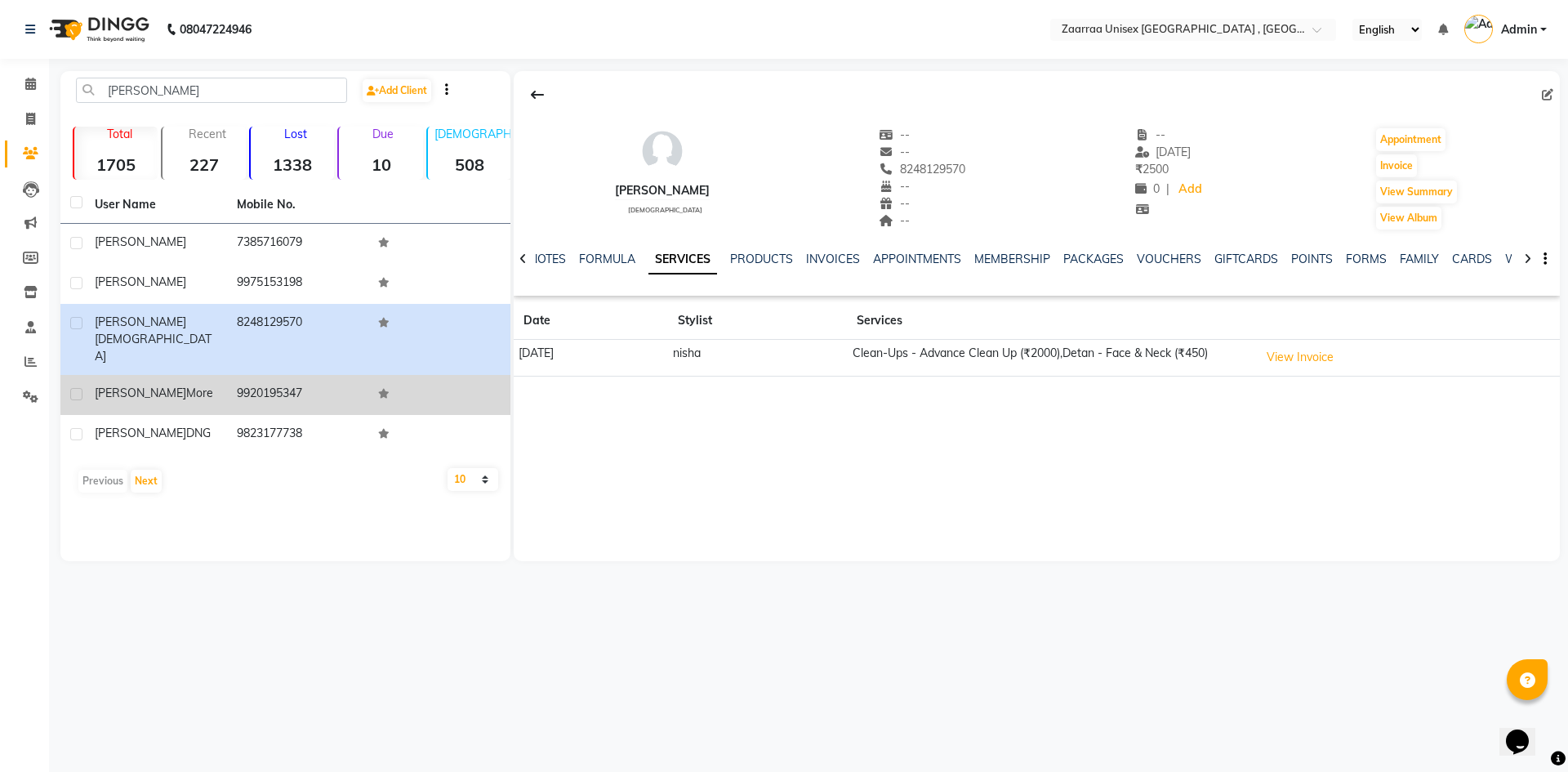
click at [262, 375] on td "9920195347" at bounding box center [299, 395] width 142 height 40
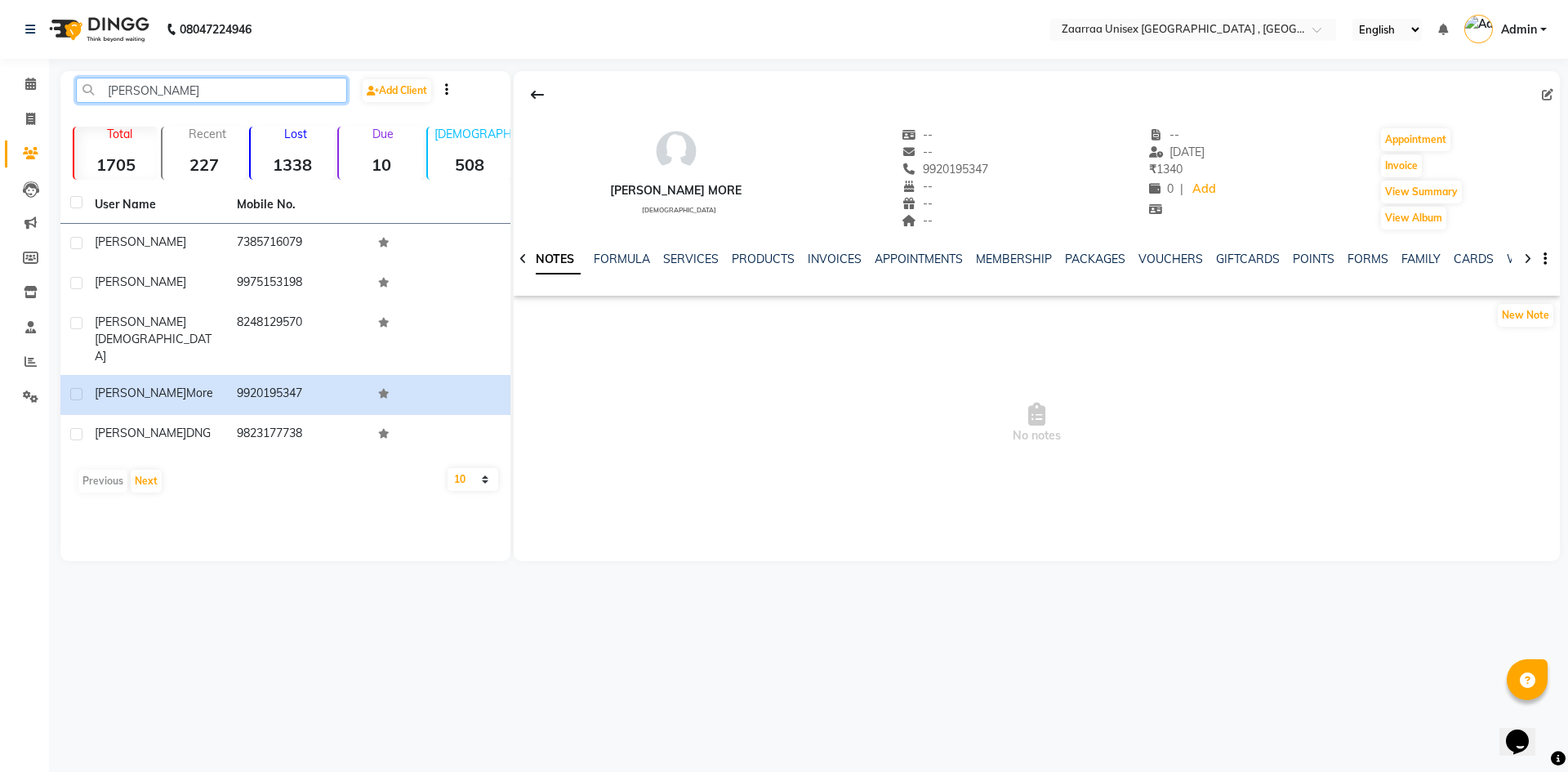
click at [172, 84] on input "anita" at bounding box center [211, 90] width 271 height 26
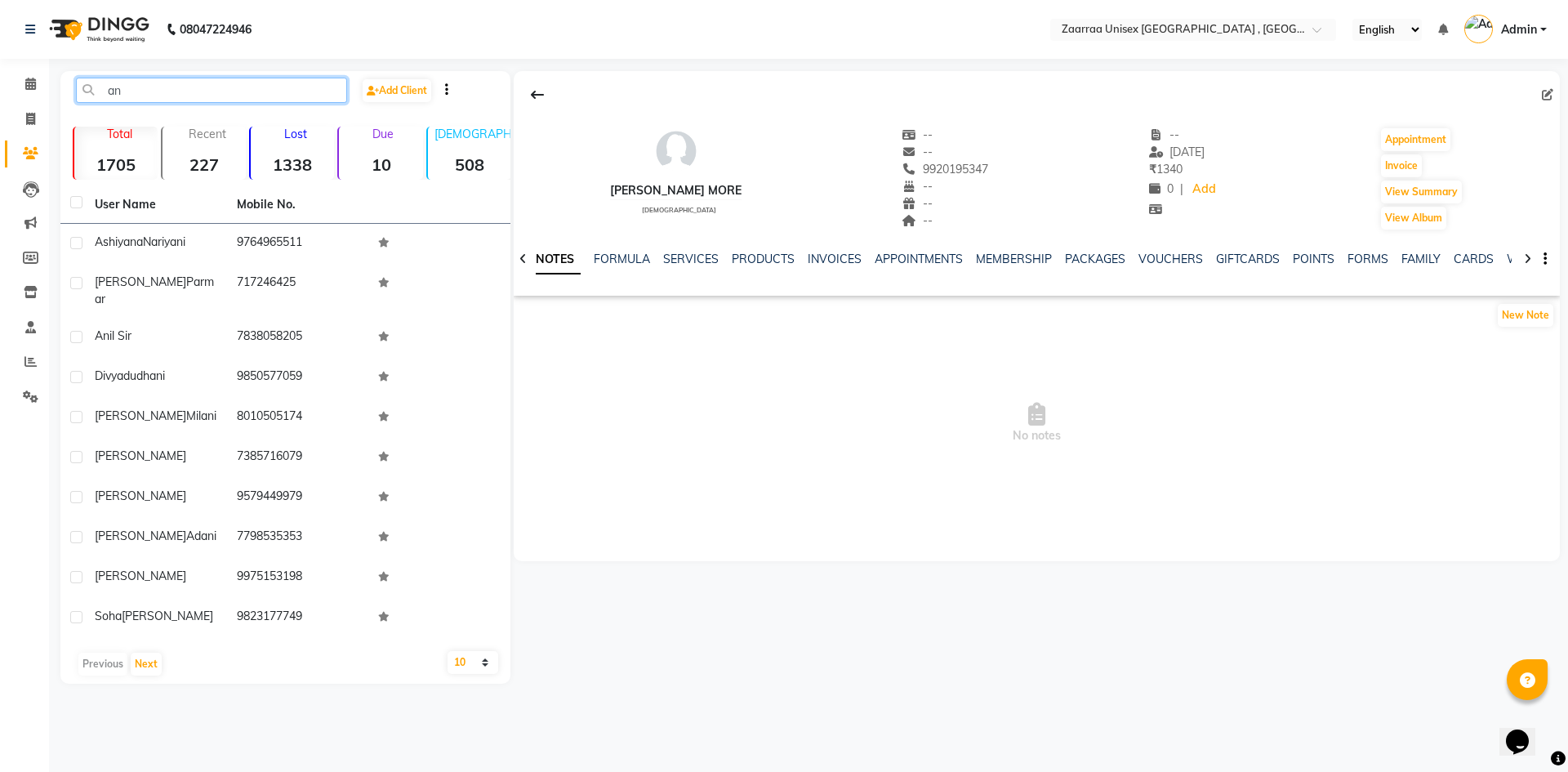
type input "a"
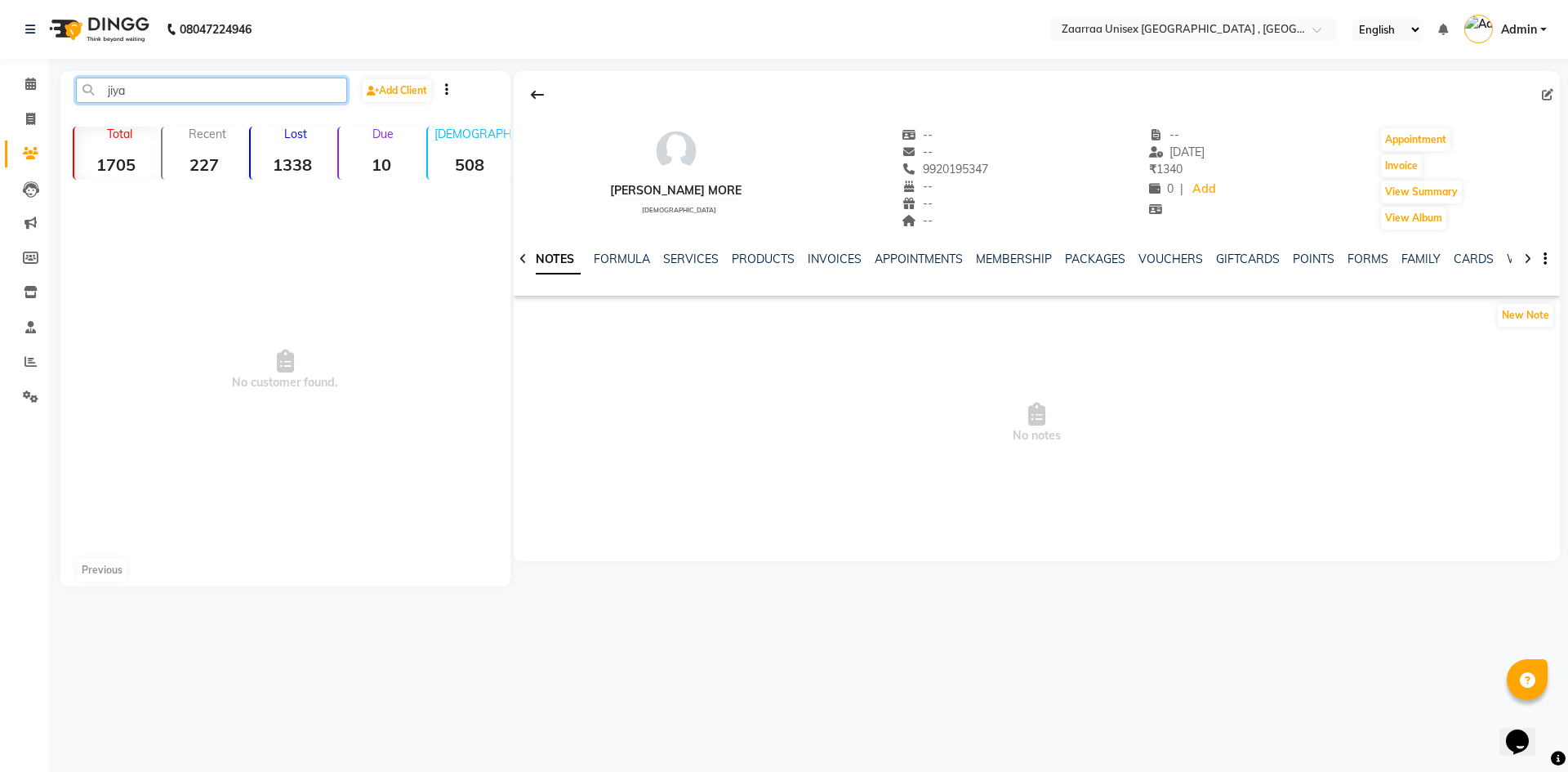
click at [220, 89] on input "jiya" at bounding box center [211, 90] width 271 height 26
type input "jiya"
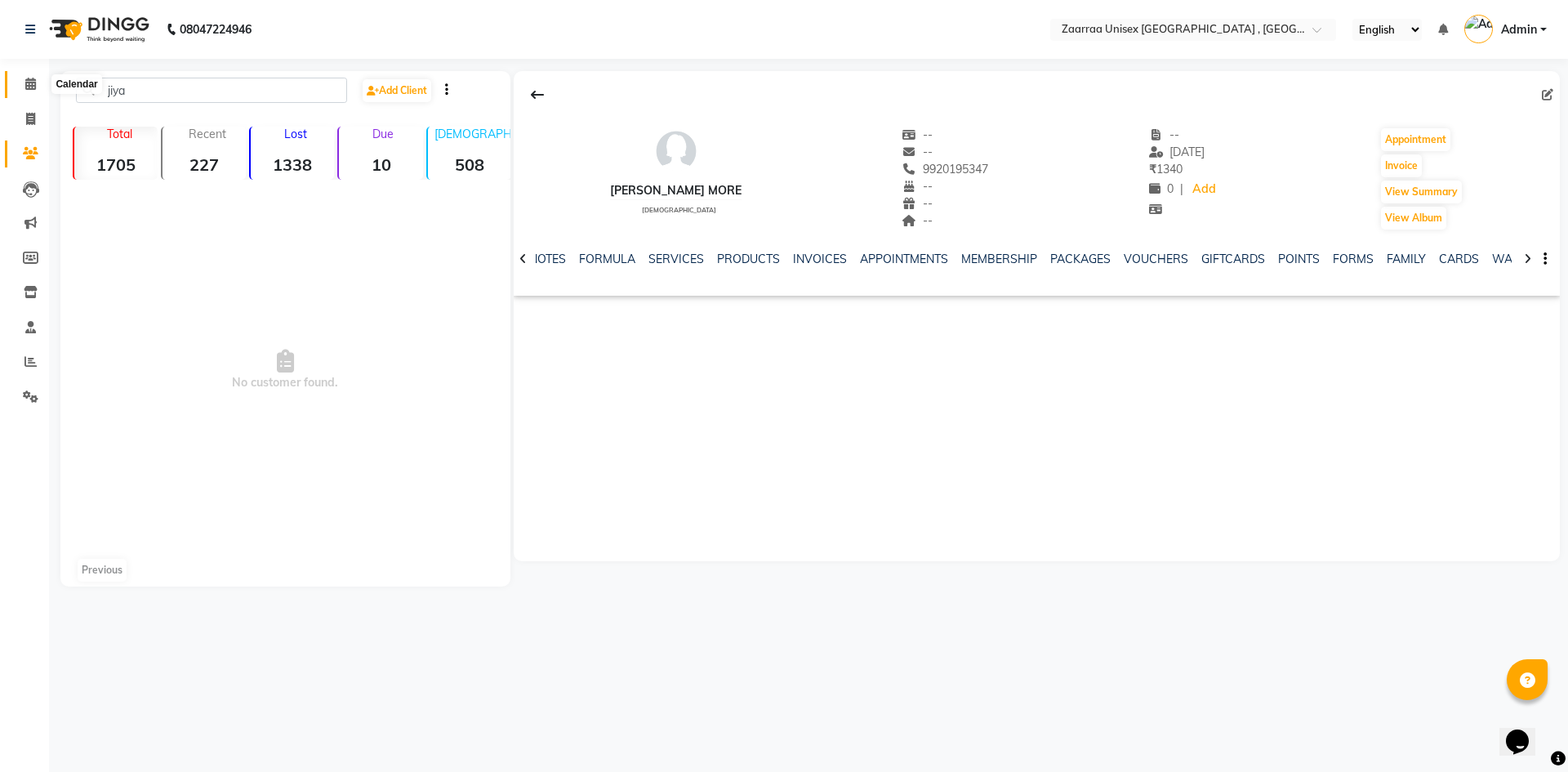
click at [28, 79] on icon at bounding box center [31, 83] width 11 height 12
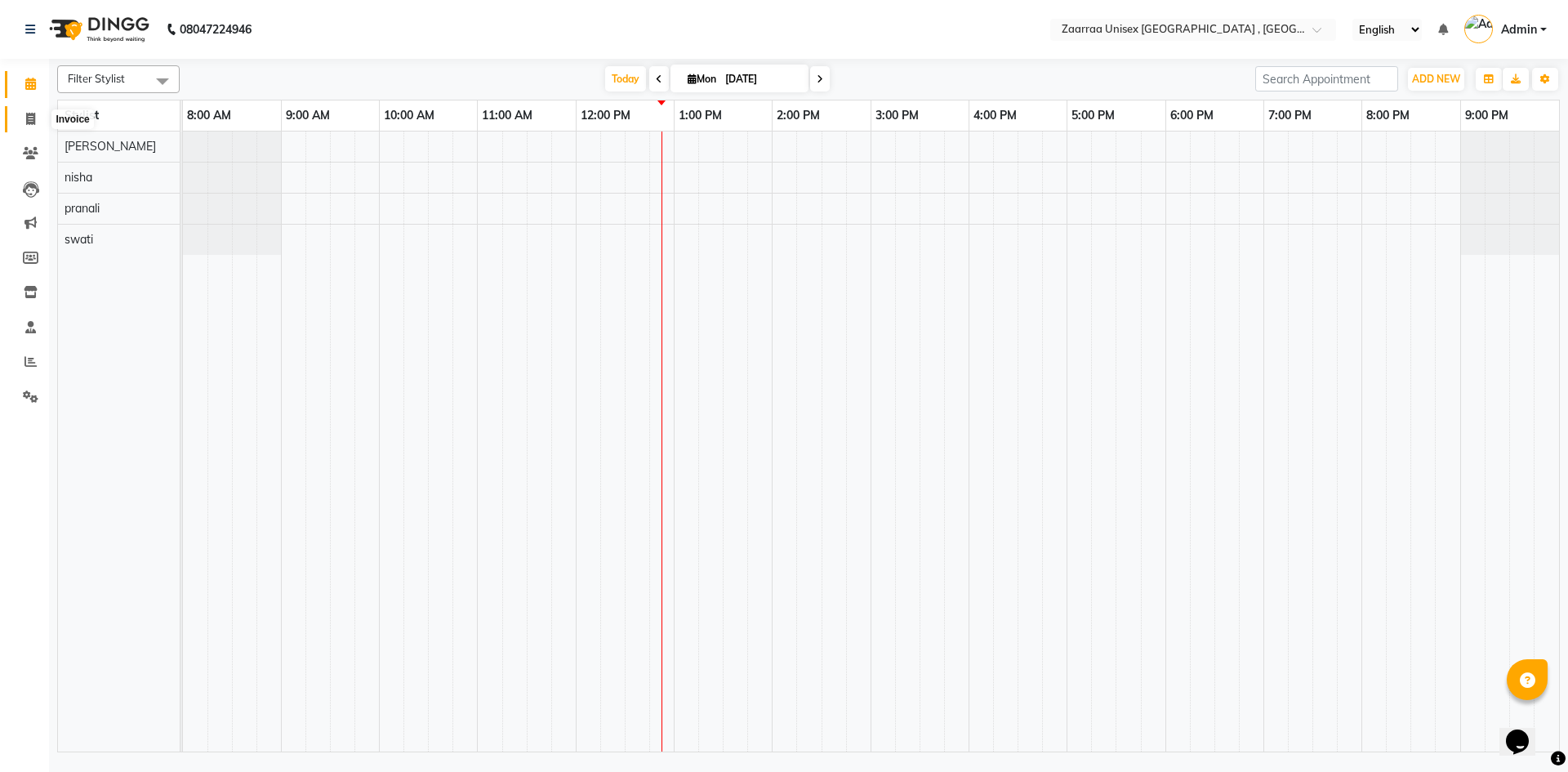
click at [33, 117] on icon at bounding box center [31, 118] width 9 height 12
select select "3828"
select select "service"
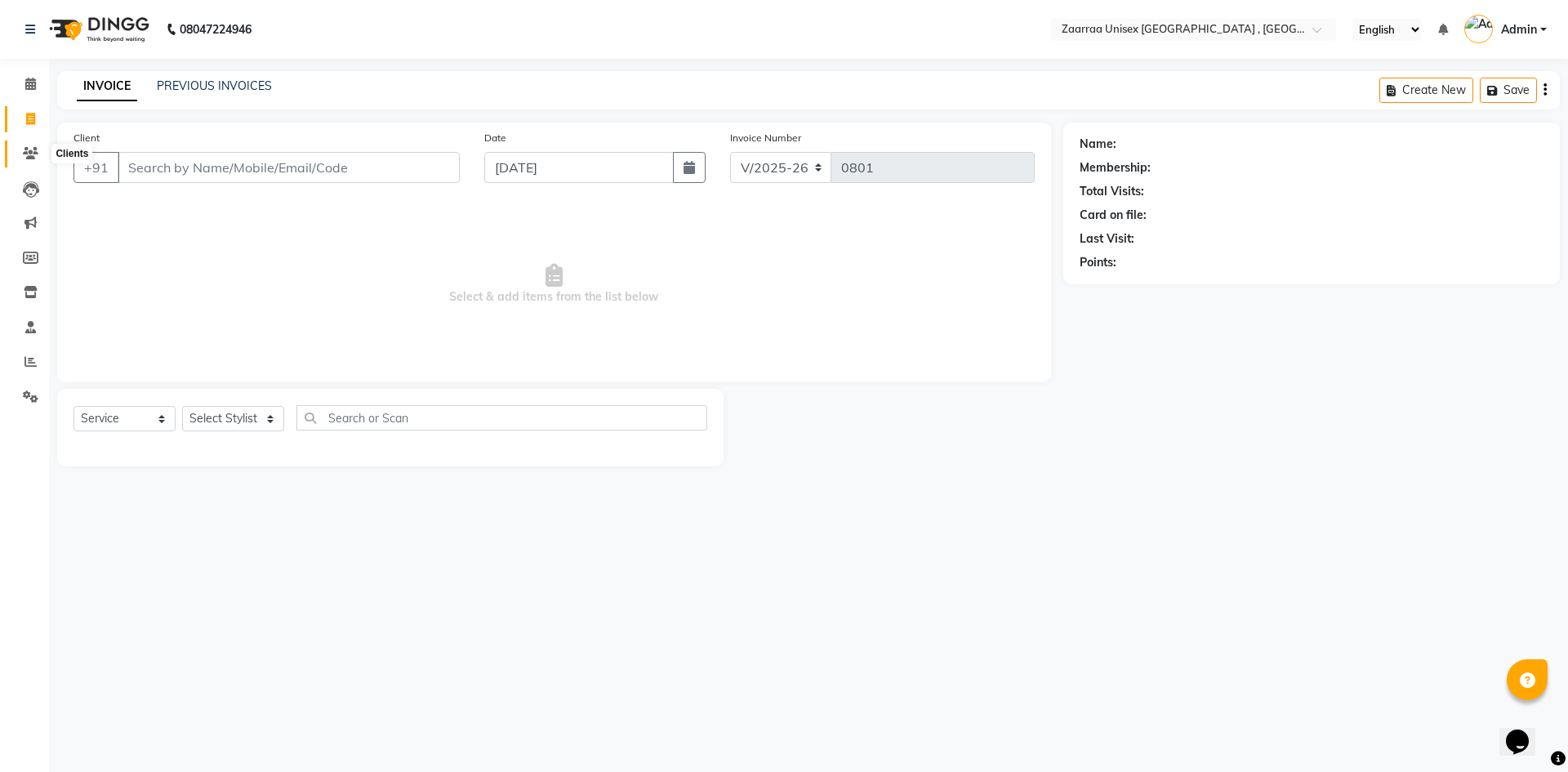
click at [32, 152] on icon at bounding box center [30, 153] width 16 height 12
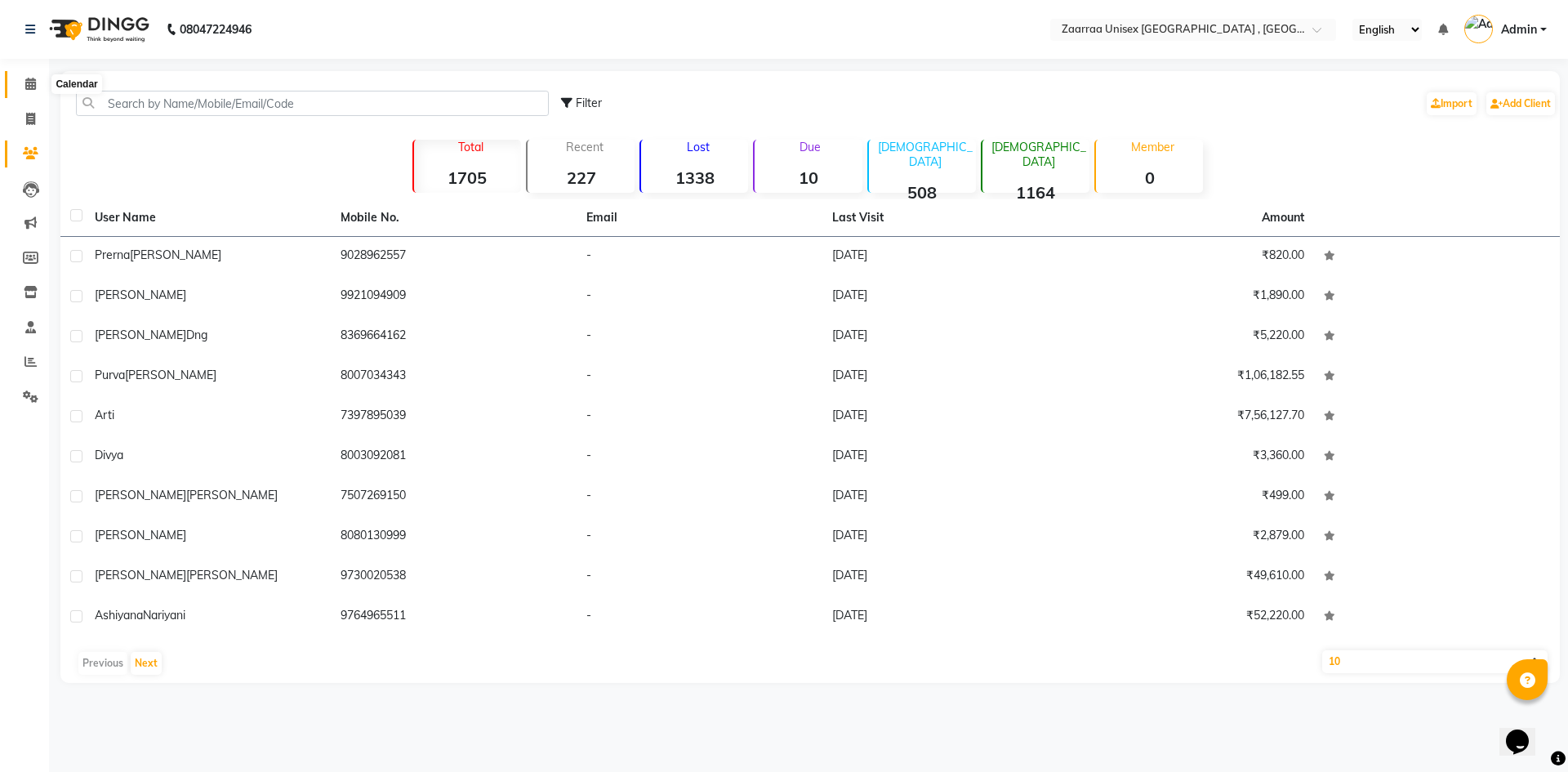
click at [33, 88] on icon at bounding box center [31, 83] width 11 height 12
